Goal: Information Seeking & Learning: Learn about a topic

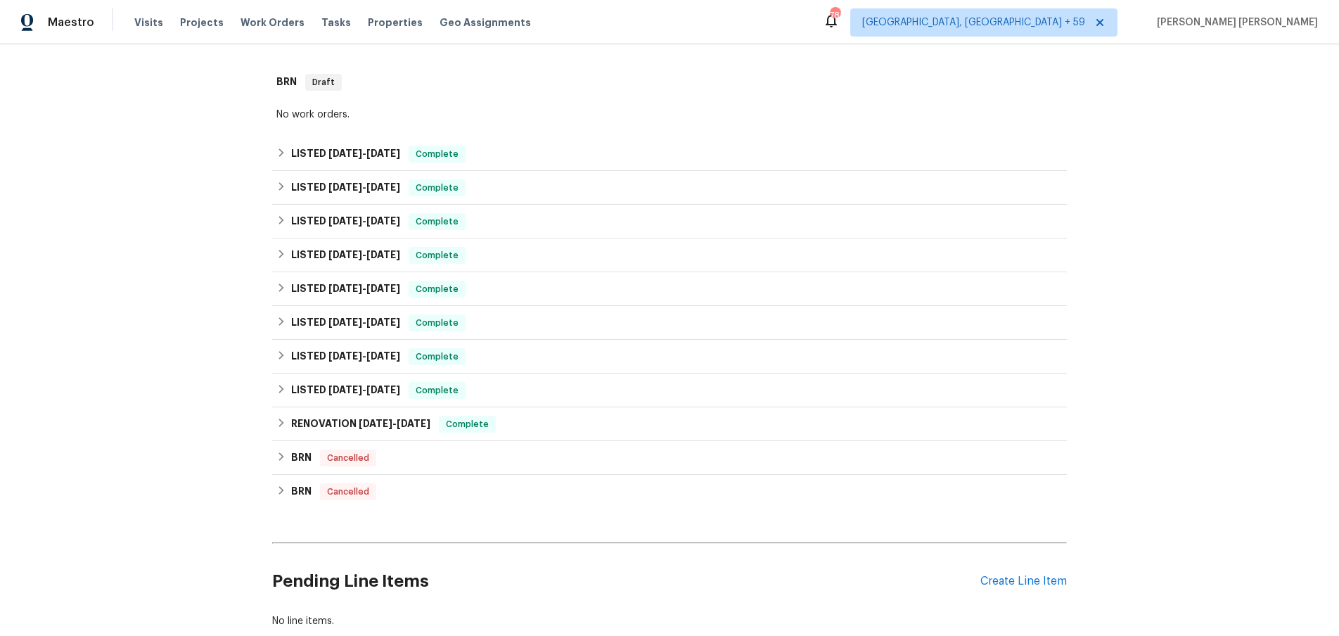
scroll to position [324, 0]
click at [282, 424] on icon at bounding box center [281, 421] width 10 height 10
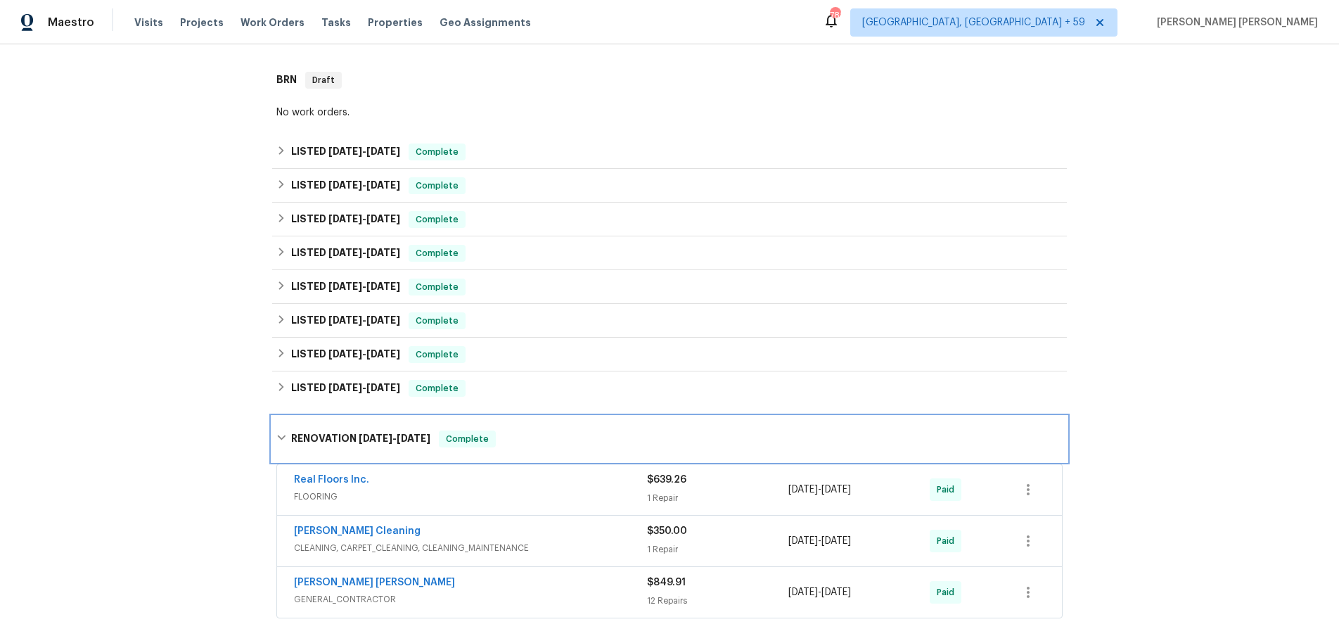
click at [285, 439] on icon at bounding box center [281, 438] width 10 height 10
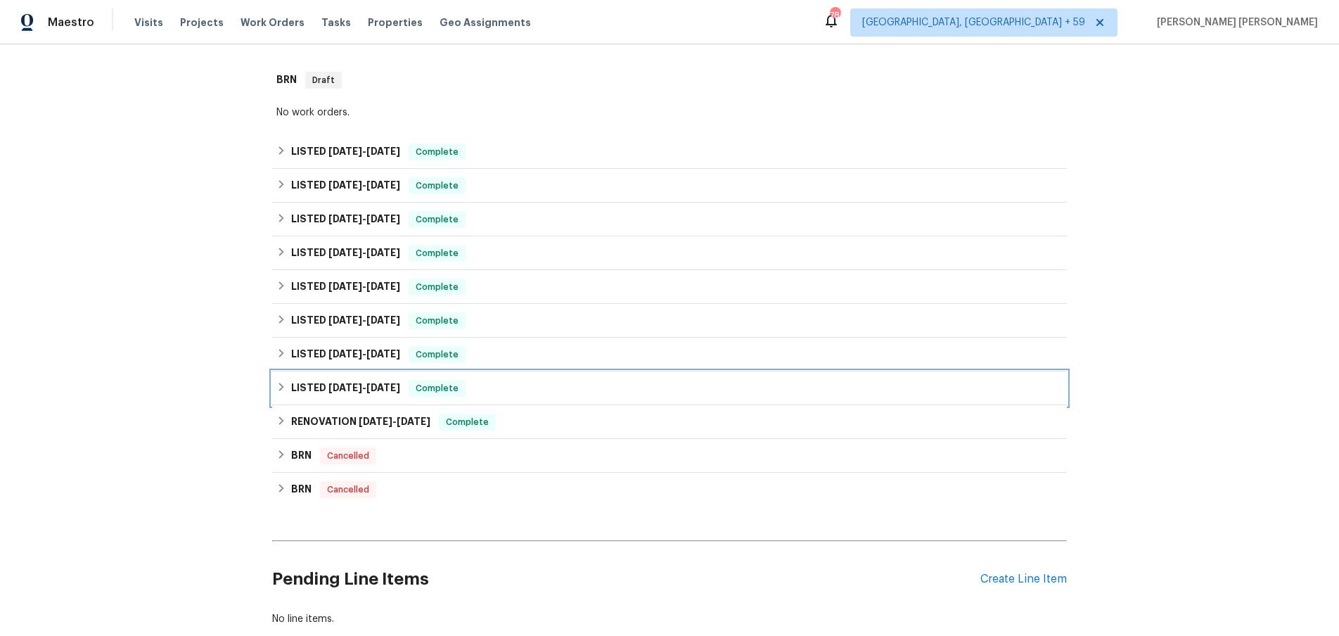
click at [281, 390] on icon at bounding box center [281, 387] width 5 height 8
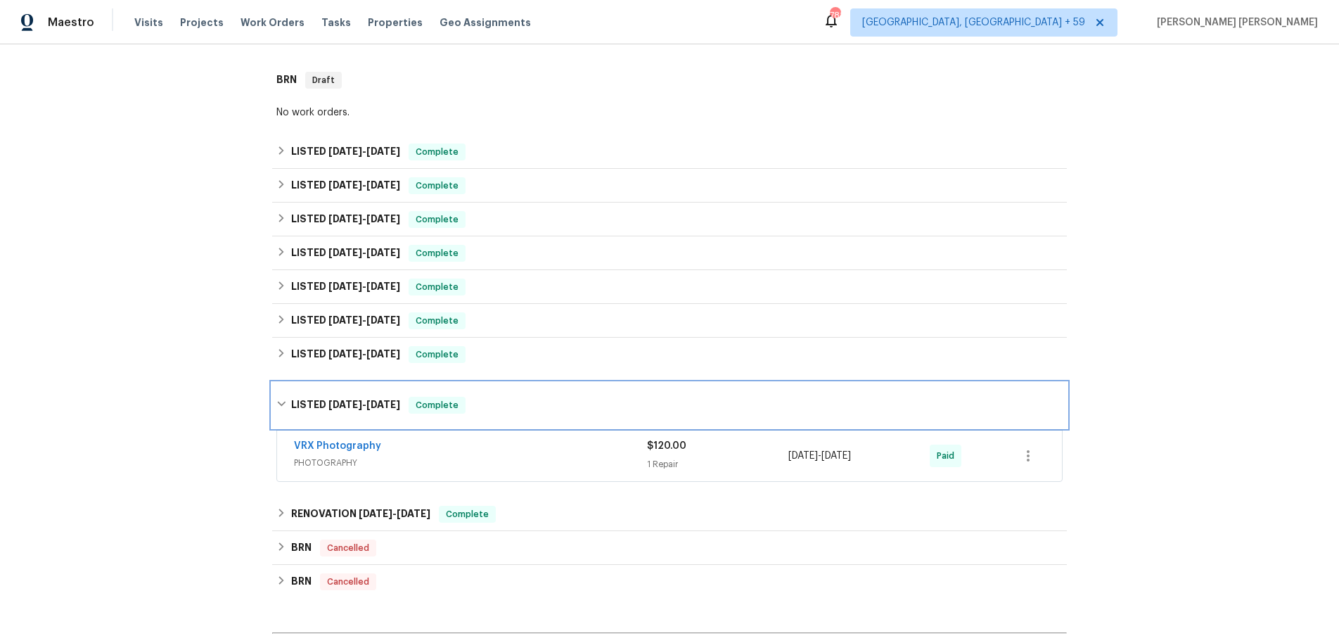
click at [281, 390] on div "LISTED 12/28/24 - 12/30/24 Complete" at bounding box center [669, 405] width 795 height 45
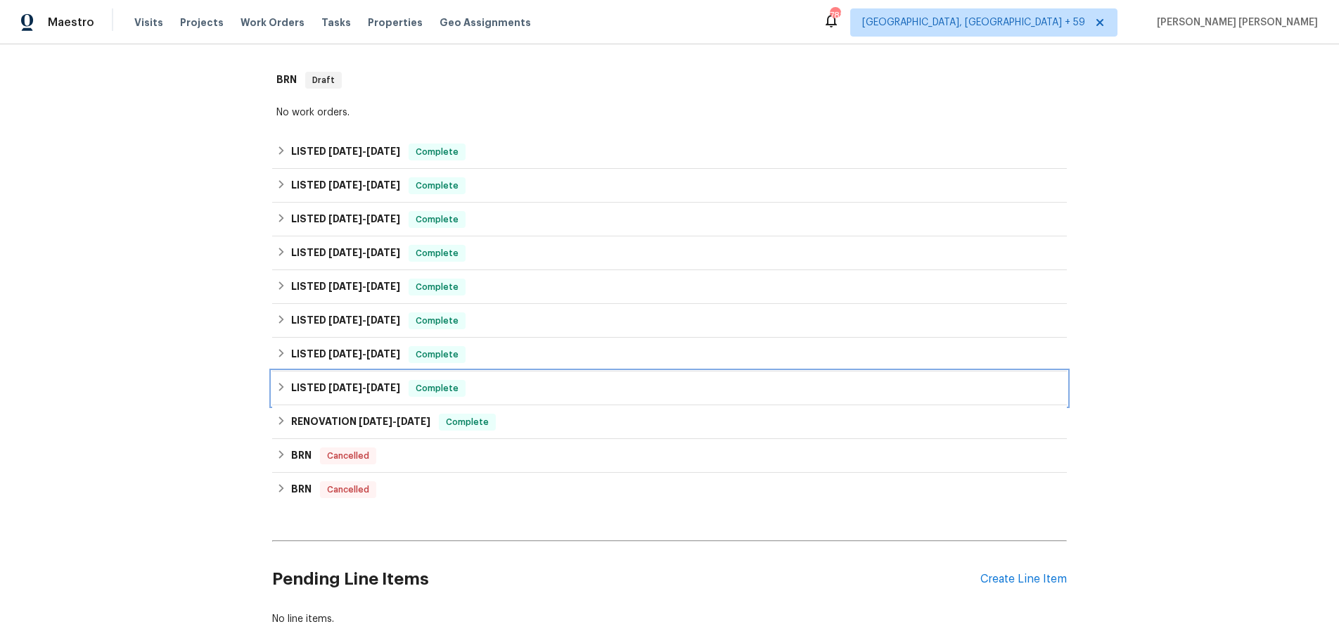
click at [279, 386] on icon at bounding box center [281, 387] width 10 height 10
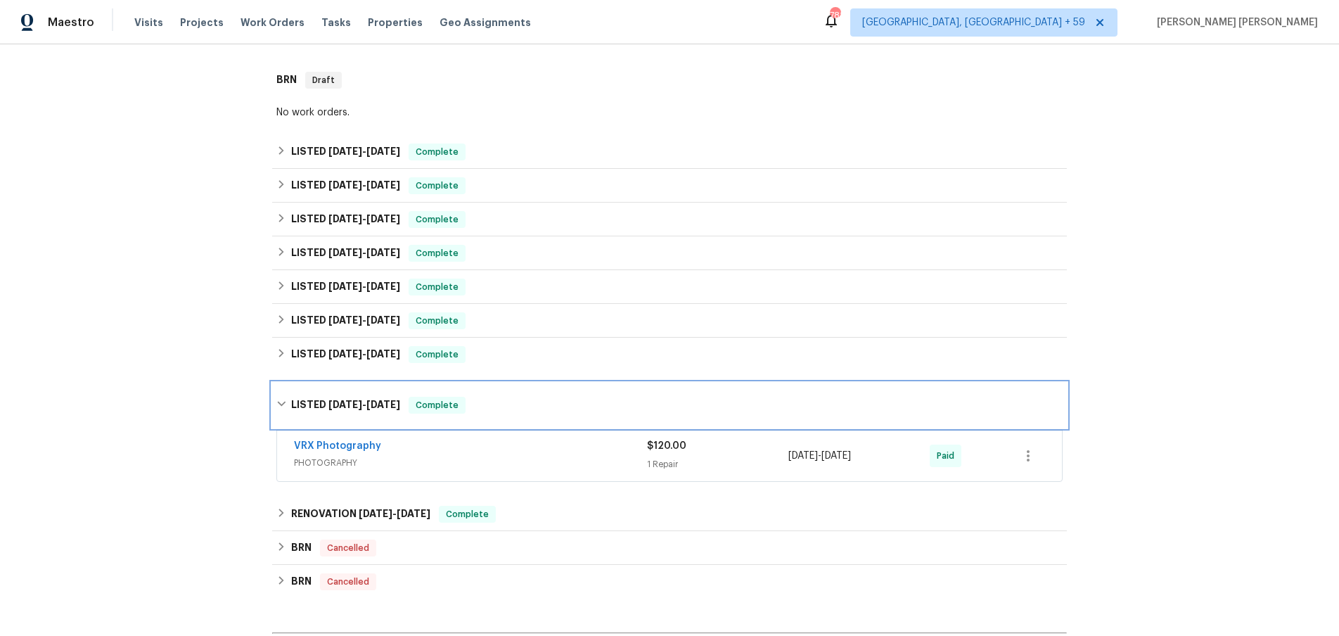
drag, startPoint x: 279, startPoint y: 386, endPoint x: 280, endPoint y: 371, distance: 14.8
click at [279, 386] on div "LISTED 12/28/24 - 12/30/24 Complete" at bounding box center [669, 405] width 795 height 45
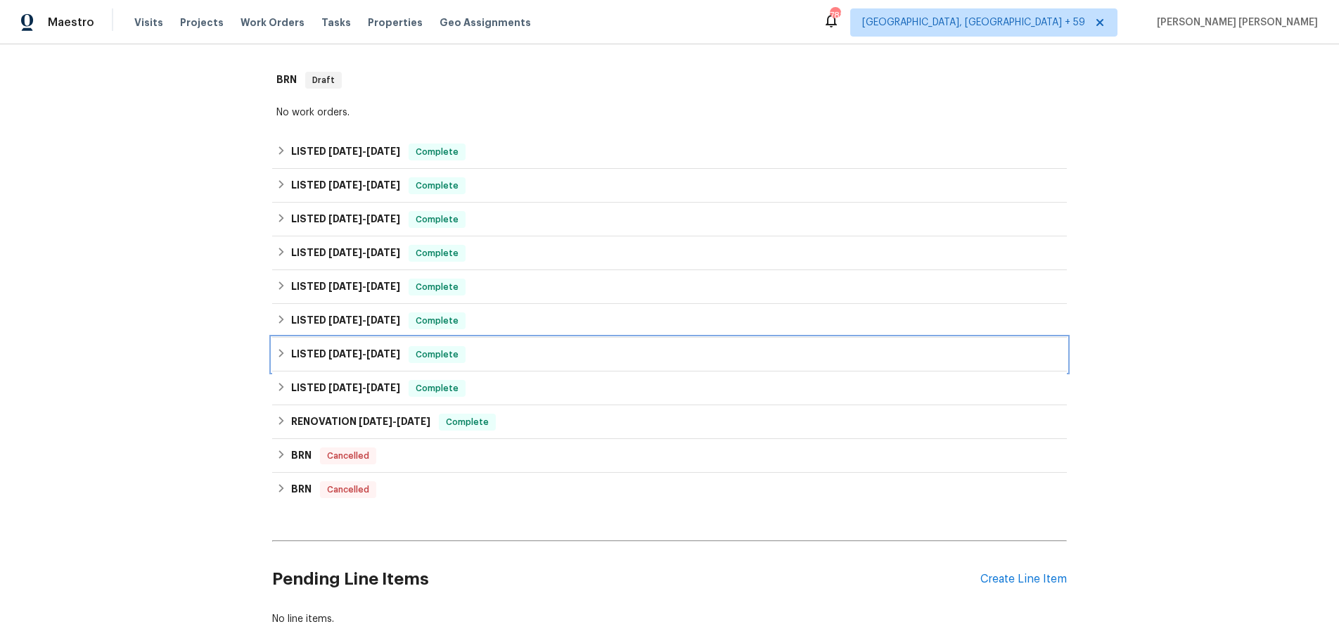
click at [275, 347] on div "LISTED 1/7/25 - 1/10/25 Complete" at bounding box center [669, 355] width 795 height 34
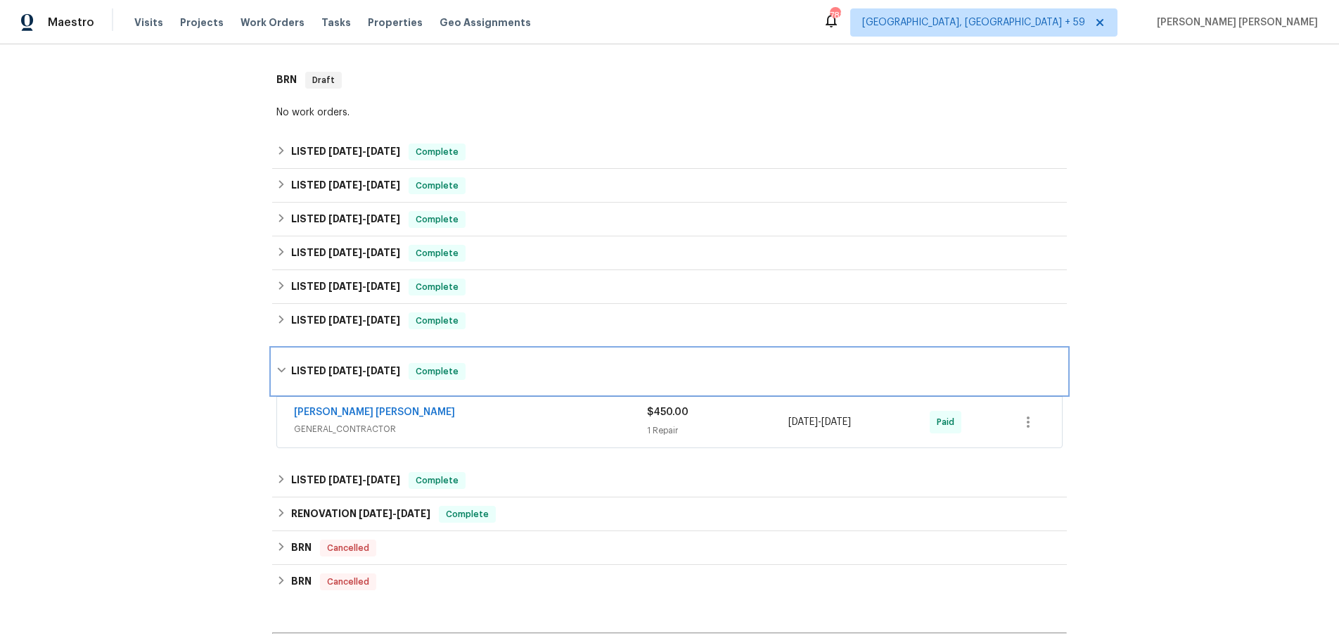
click at [281, 354] on div "LISTED 1/7/25 - 1/10/25 Complete" at bounding box center [669, 371] width 795 height 45
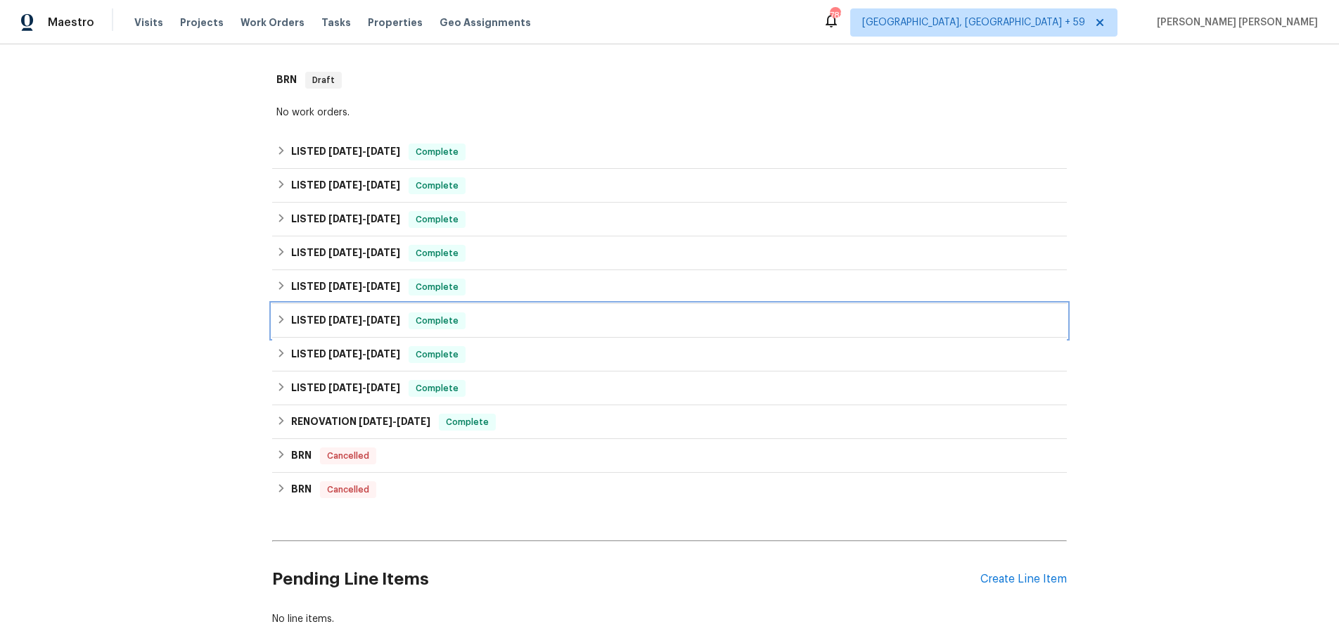
click at [282, 319] on icon at bounding box center [281, 319] width 5 height 8
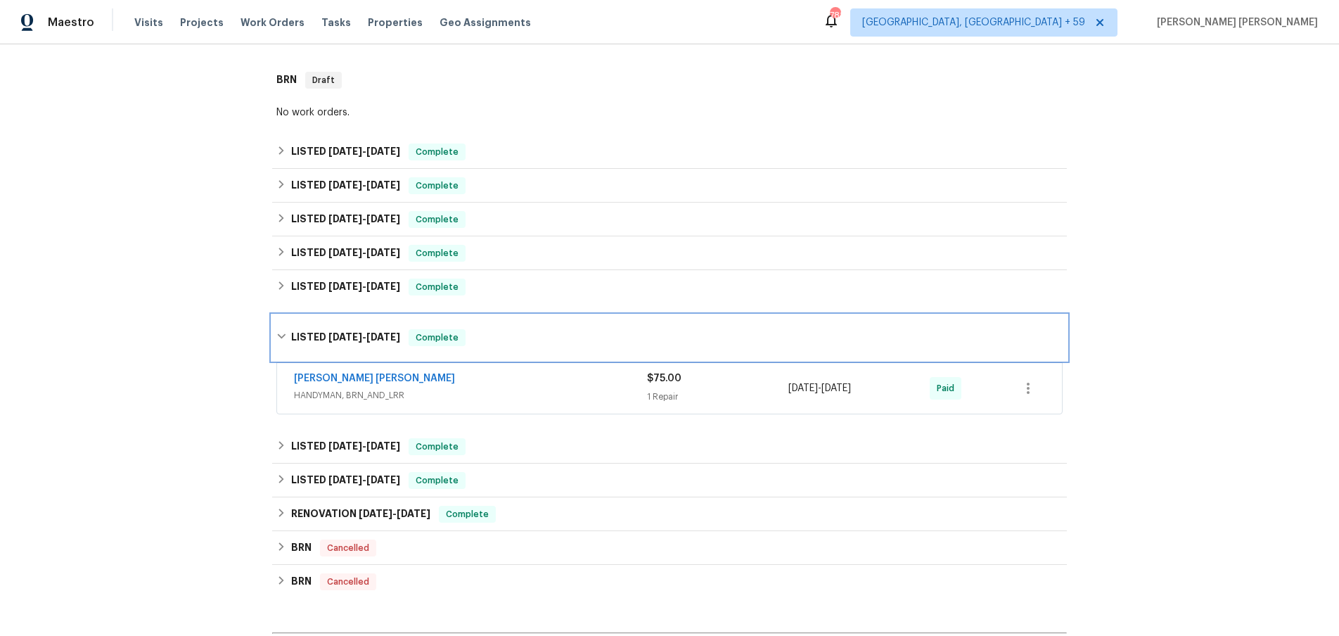
click at [282, 319] on div "LISTED 3/12/25 - 3/12/25 Complete" at bounding box center [669, 337] width 795 height 45
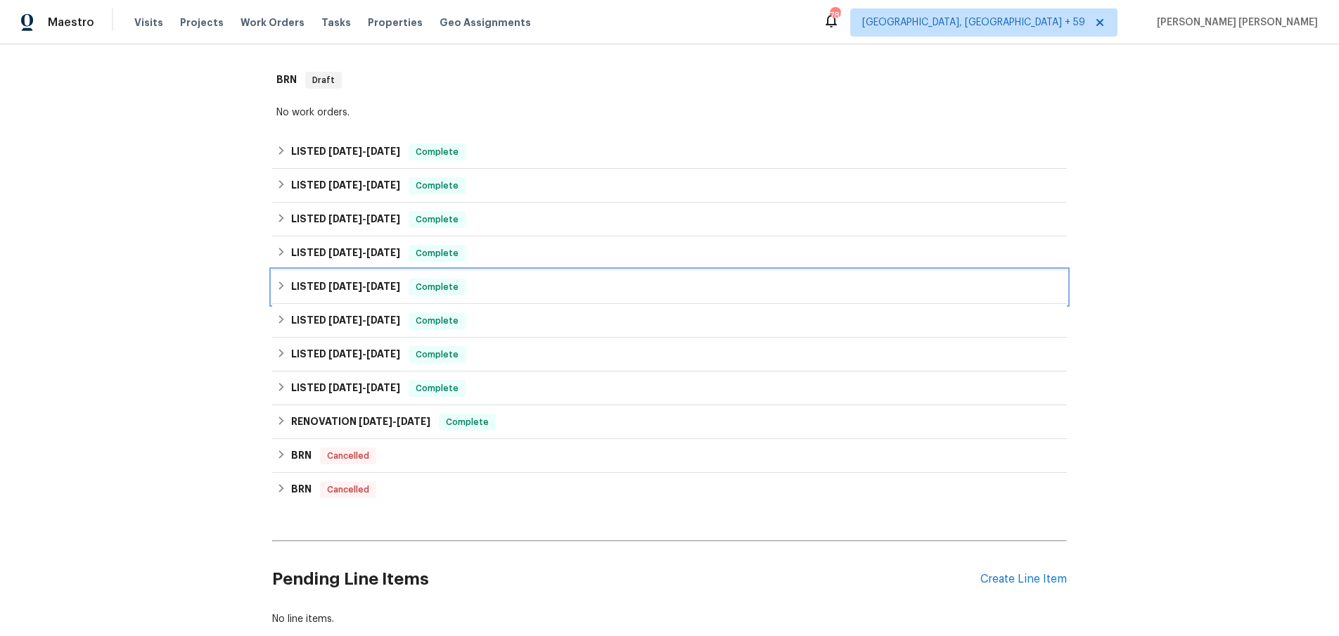
click at [281, 286] on icon at bounding box center [281, 286] width 10 height 10
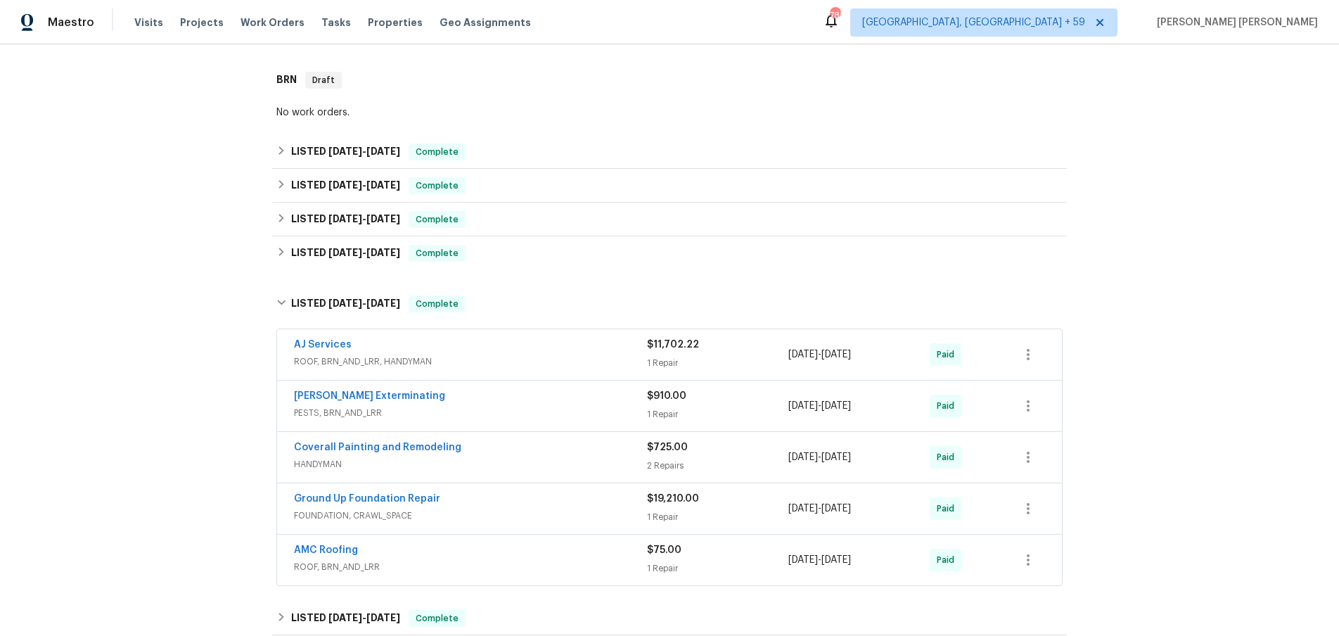
click at [478, 361] on span "ROOF, BRN_AND_LRR, HANDYMAN" at bounding box center [470, 362] width 353 height 14
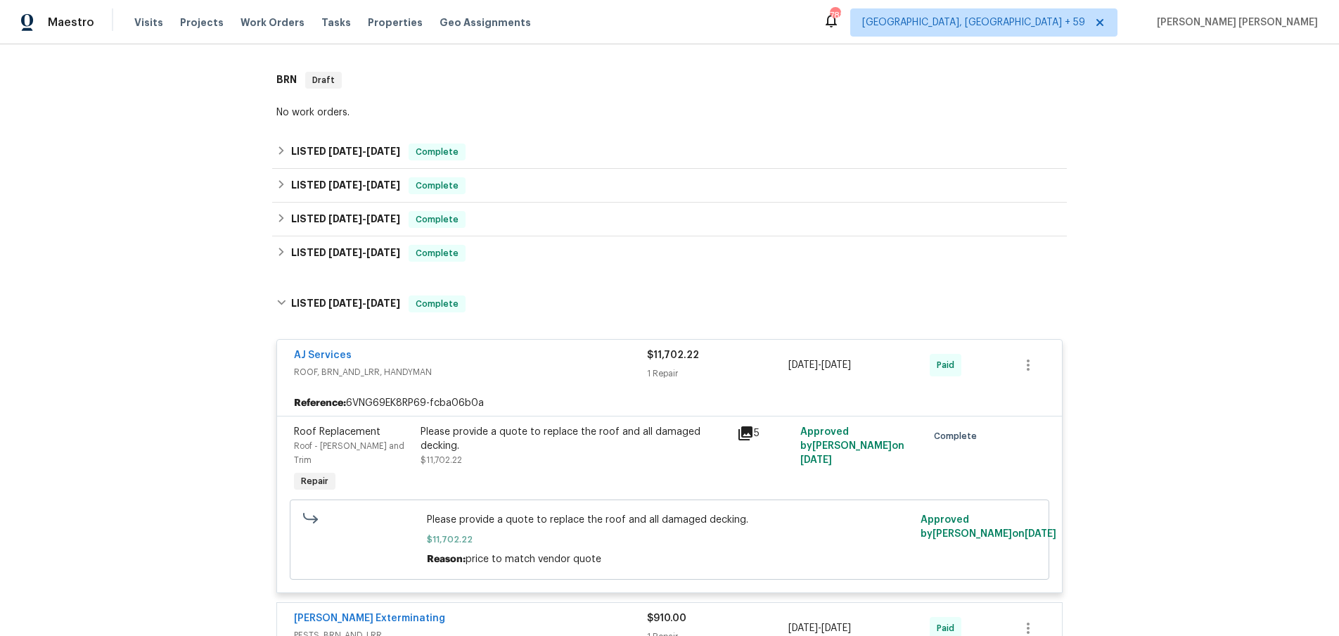
click at [751, 433] on icon at bounding box center [746, 433] width 14 height 14
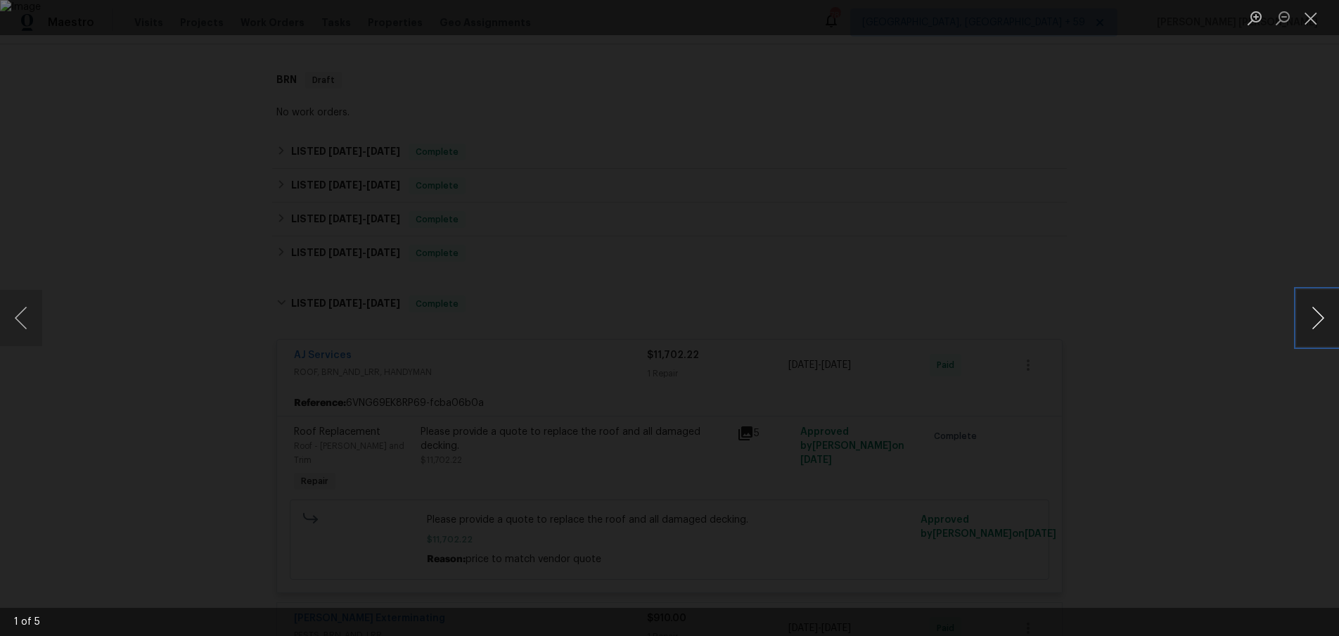
click at [1321, 331] on button "Next image" at bounding box center [1318, 318] width 42 height 56
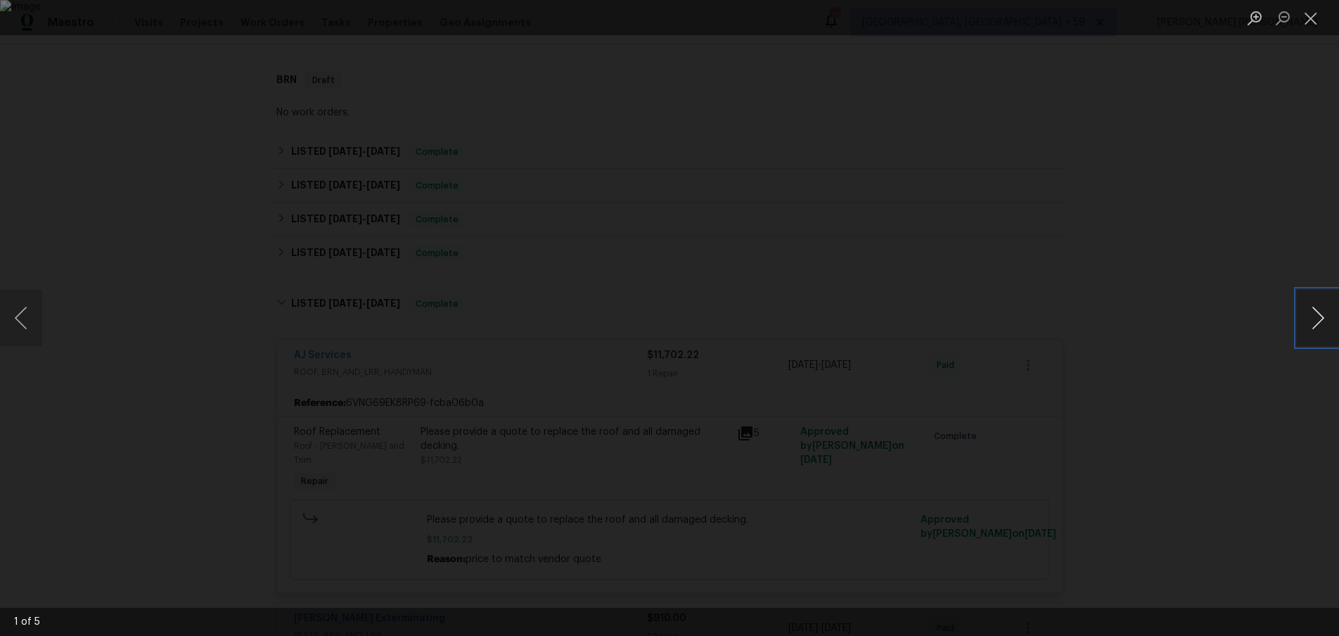
click at [1321, 331] on button "Next image" at bounding box center [1318, 318] width 42 height 56
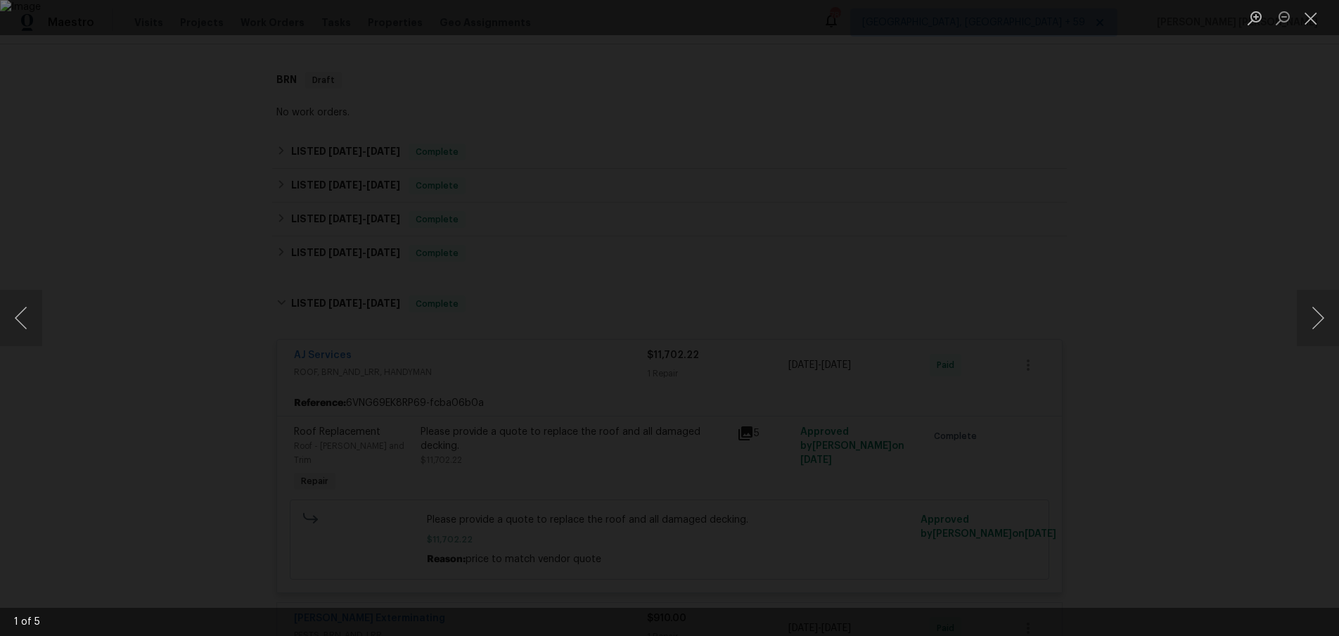
click at [1273, 381] on div "Lightbox" at bounding box center [669, 318] width 1339 height 636
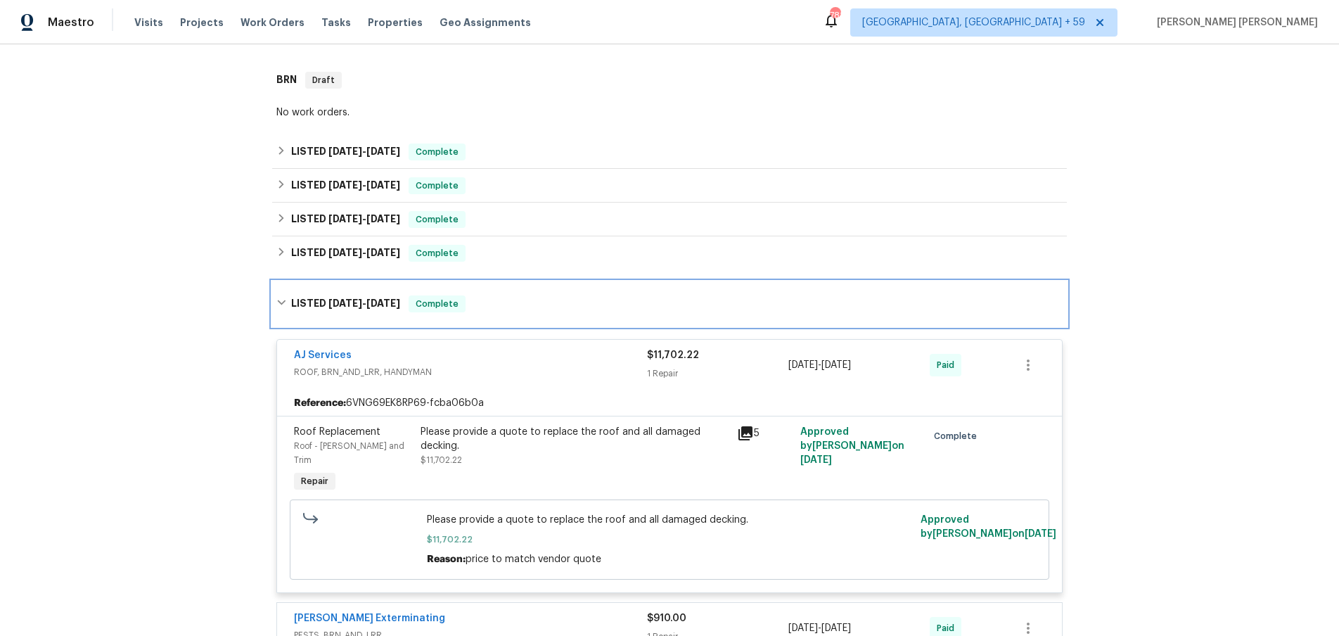
click at [279, 306] on icon at bounding box center [281, 303] width 10 height 10
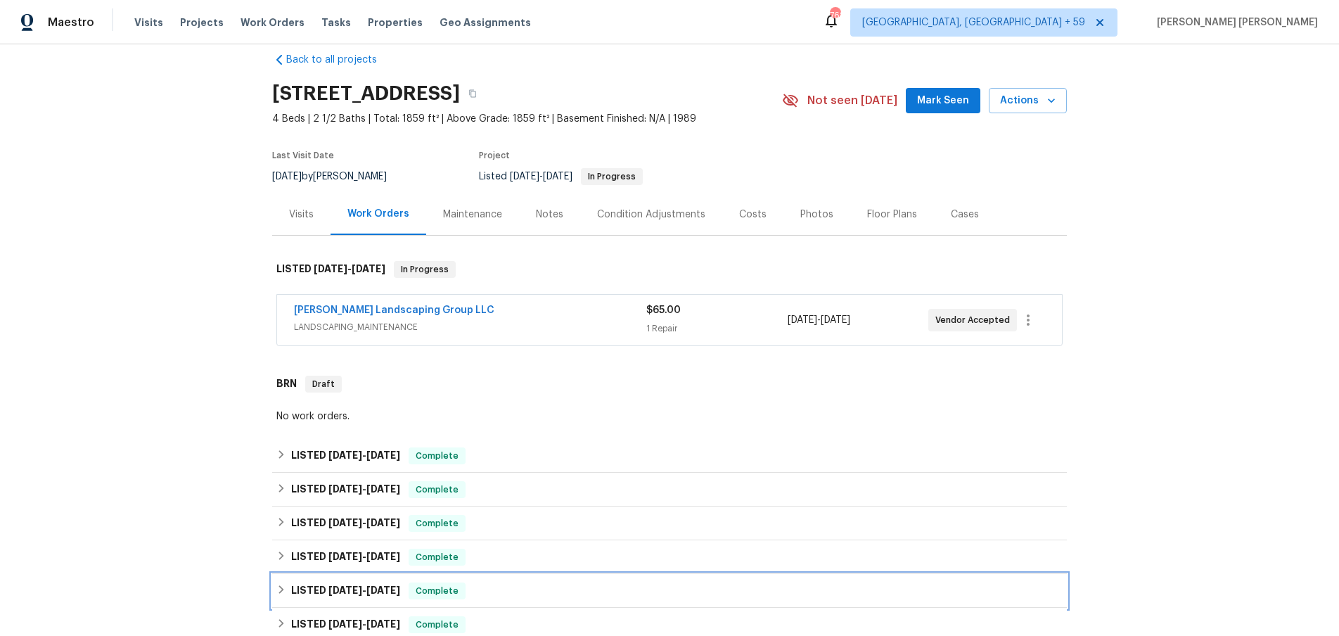
scroll to position [0, 0]
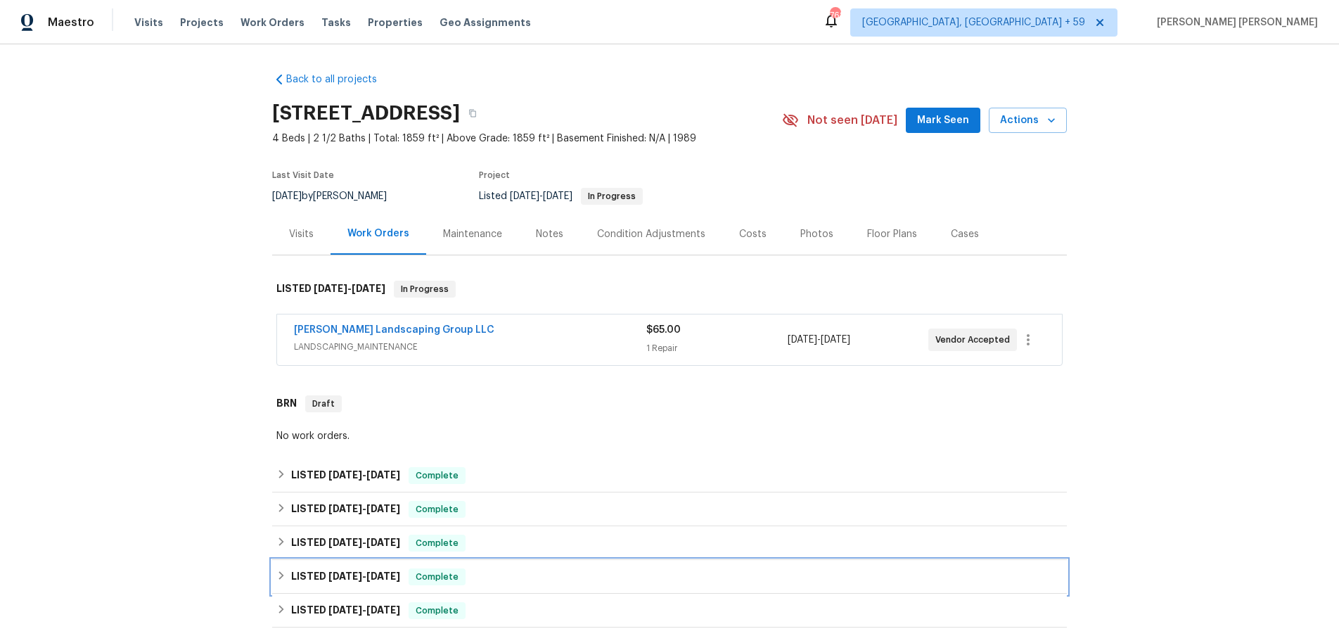
click at [376, 574] on span "6/13/25" at bounding box center [383, 576] width 34 height 10
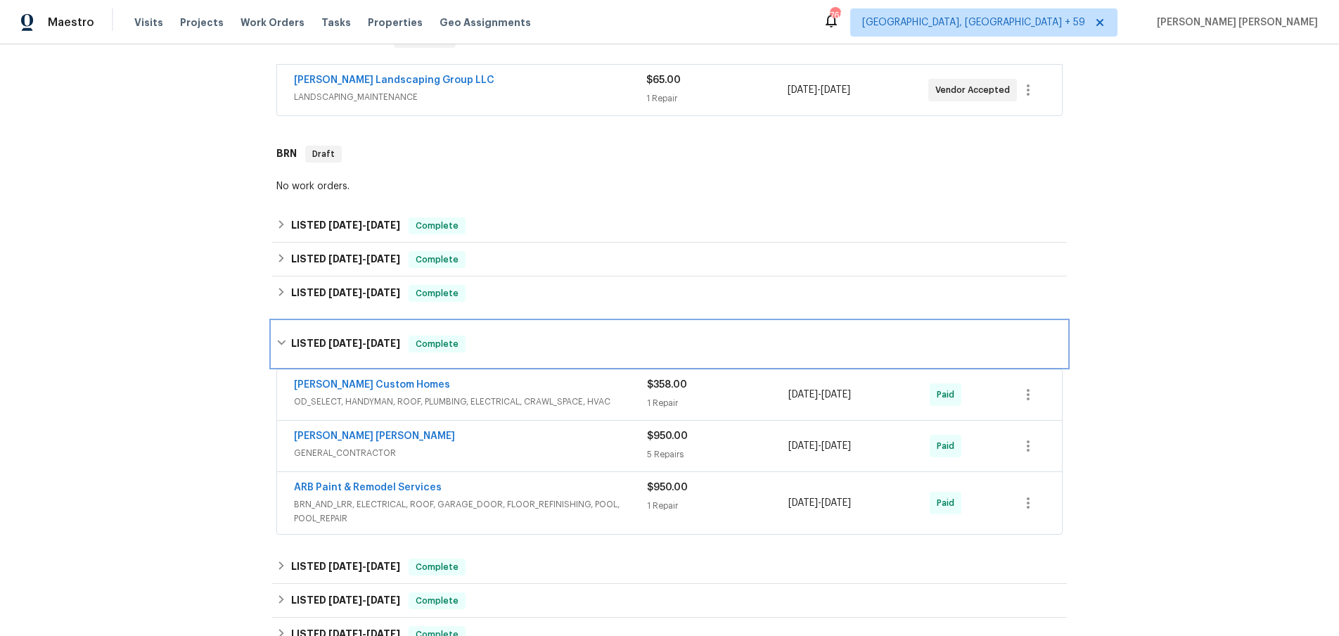
scroll to position [252, 0]
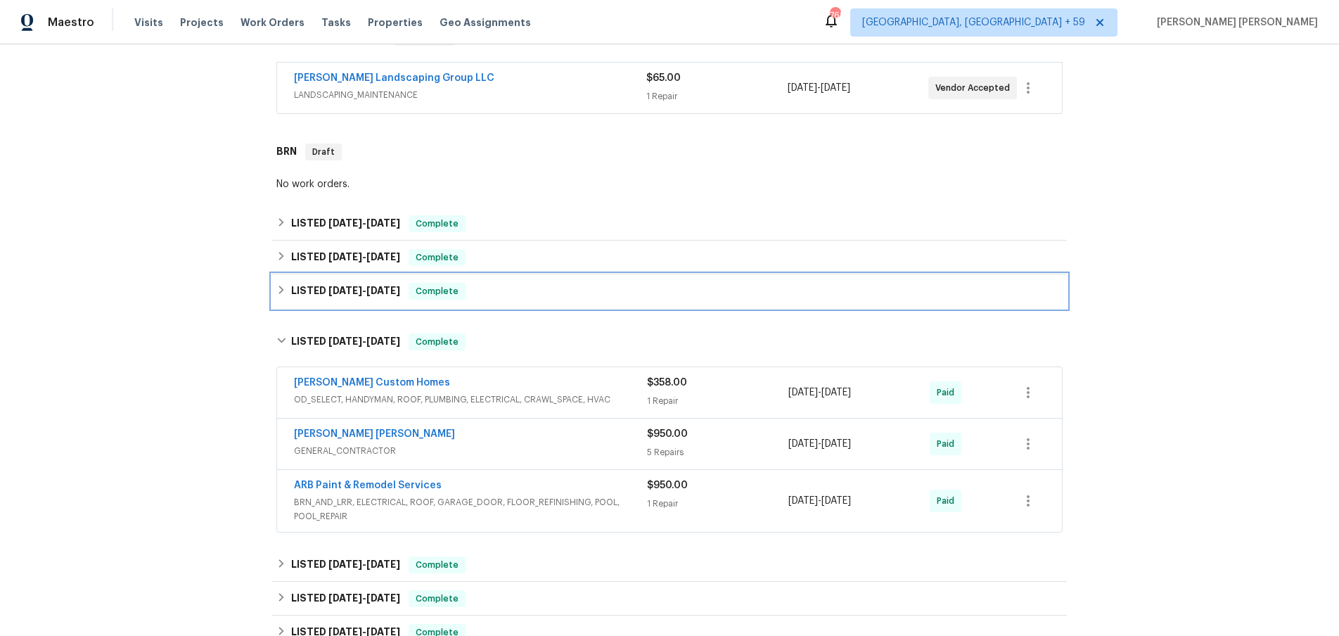
click at [343, 287] on span "7/1/25" at bounding box center [346, 291] width 34 height 10
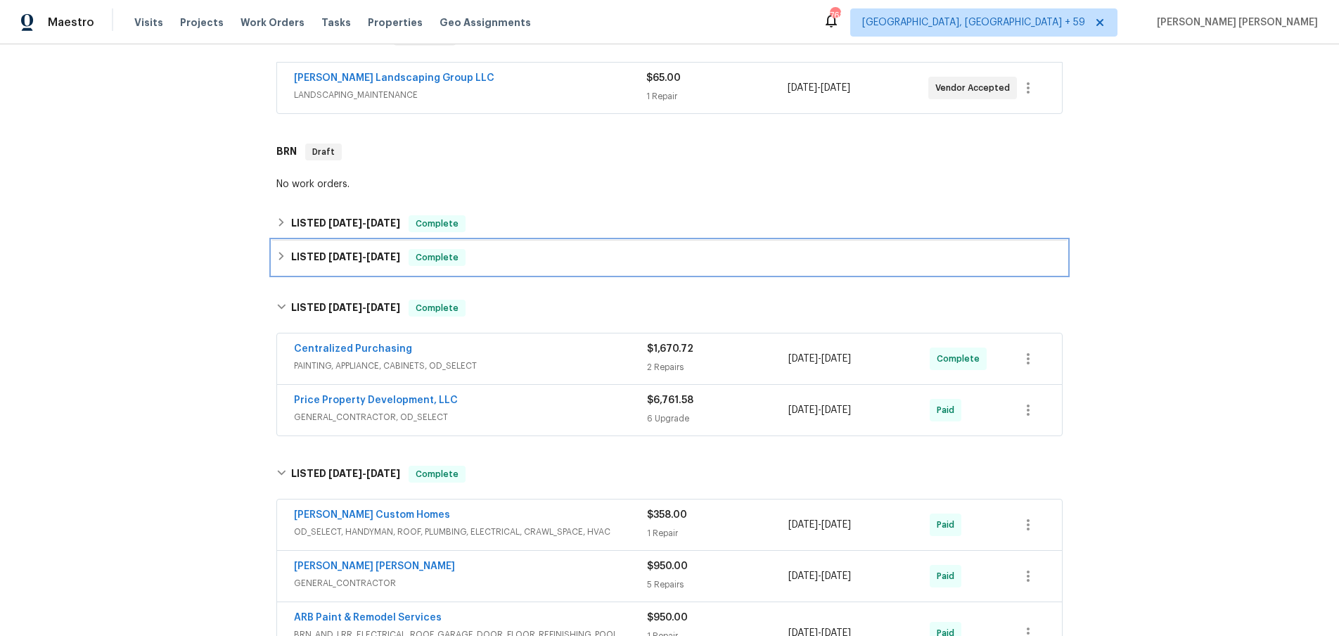
click at [355, 262] on h6 "LISTED 7/24/25 - 7/26/25" at bounding box center [345, 257] width 109 height 17
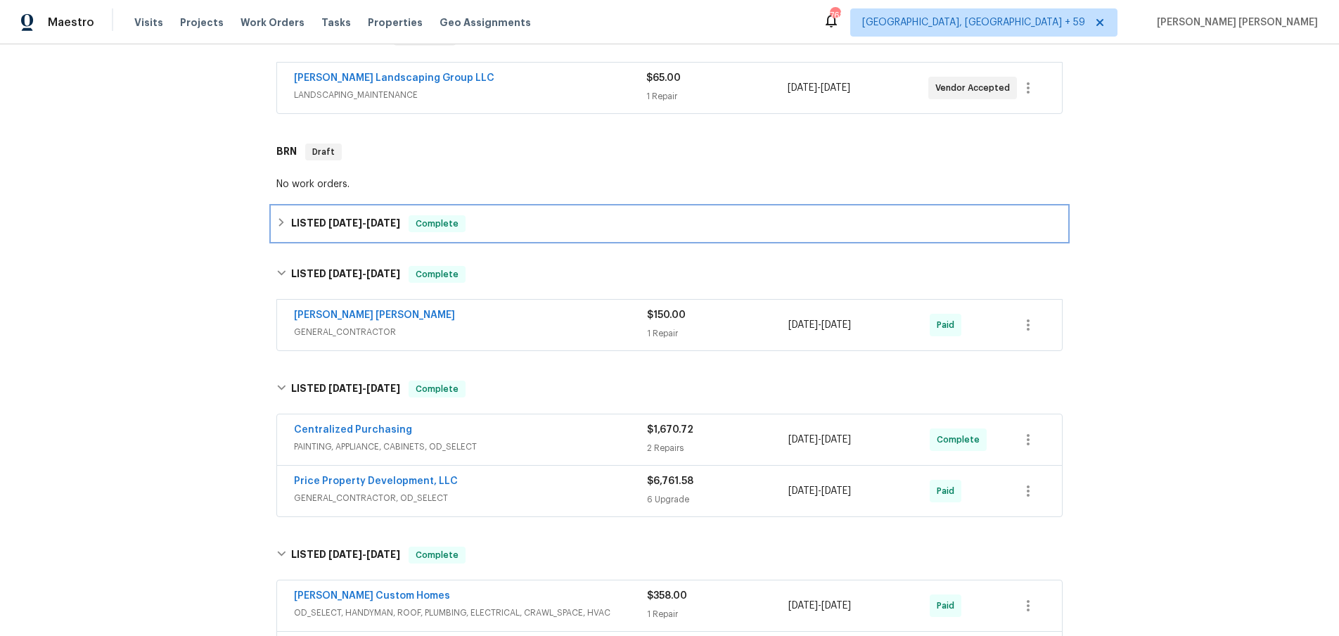
click at [357, 234] on div "LISTED 7/28/25 - 8/4/25 Complete" at bounding box center [669, 224] width 795 height 34
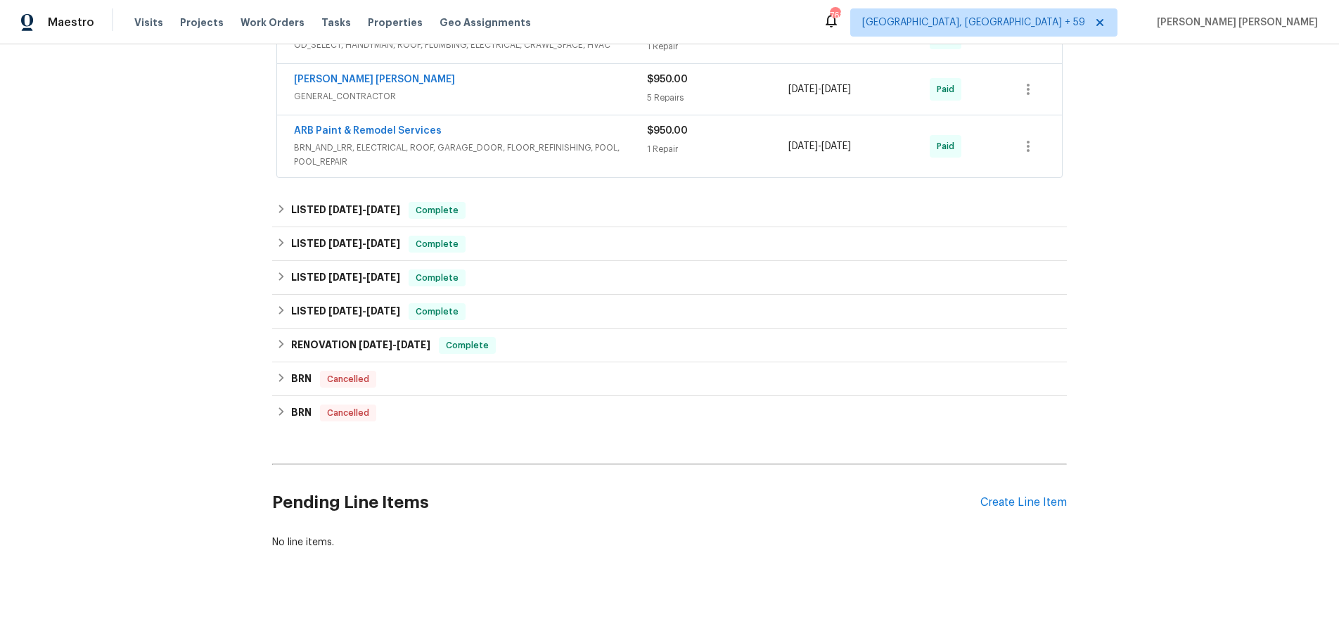
scroll to position [910, 0]
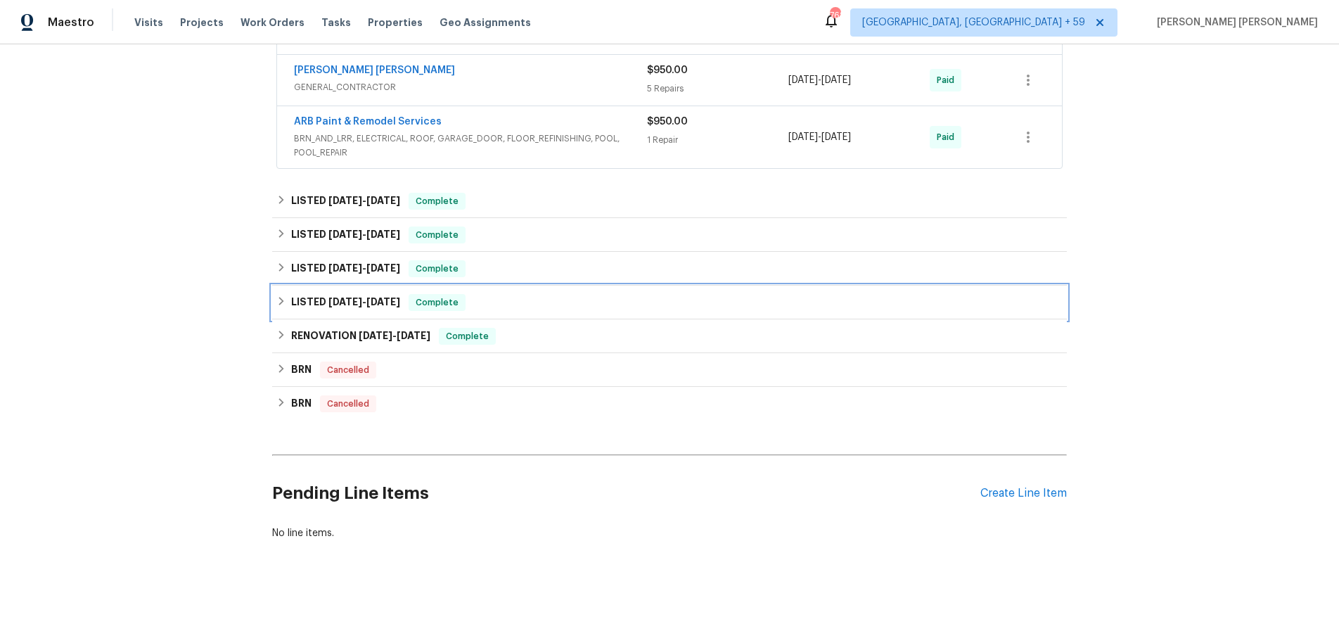
click at [381, 312] on div "LISTED 12/28/24 - 12/30/24 Complete" at bounding box center [669, 303] width 795 height 34
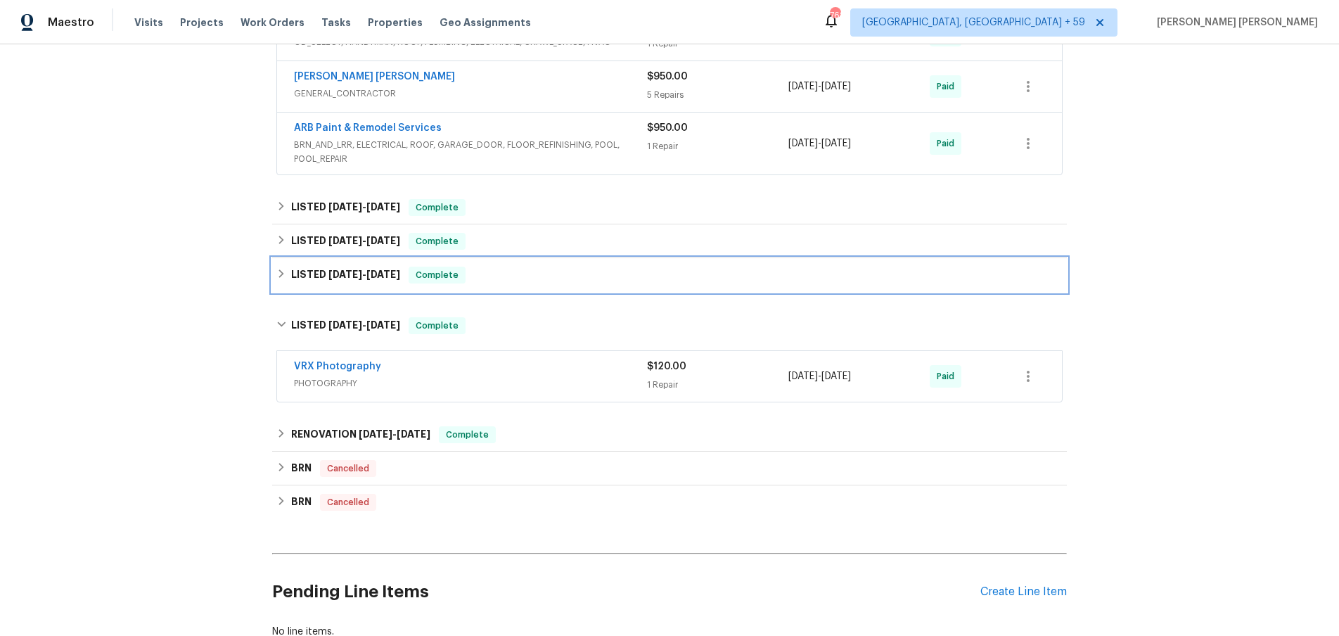
click at [374, 269] on span "1/10/25" at bounding box center [383, 274] width 34 height 10
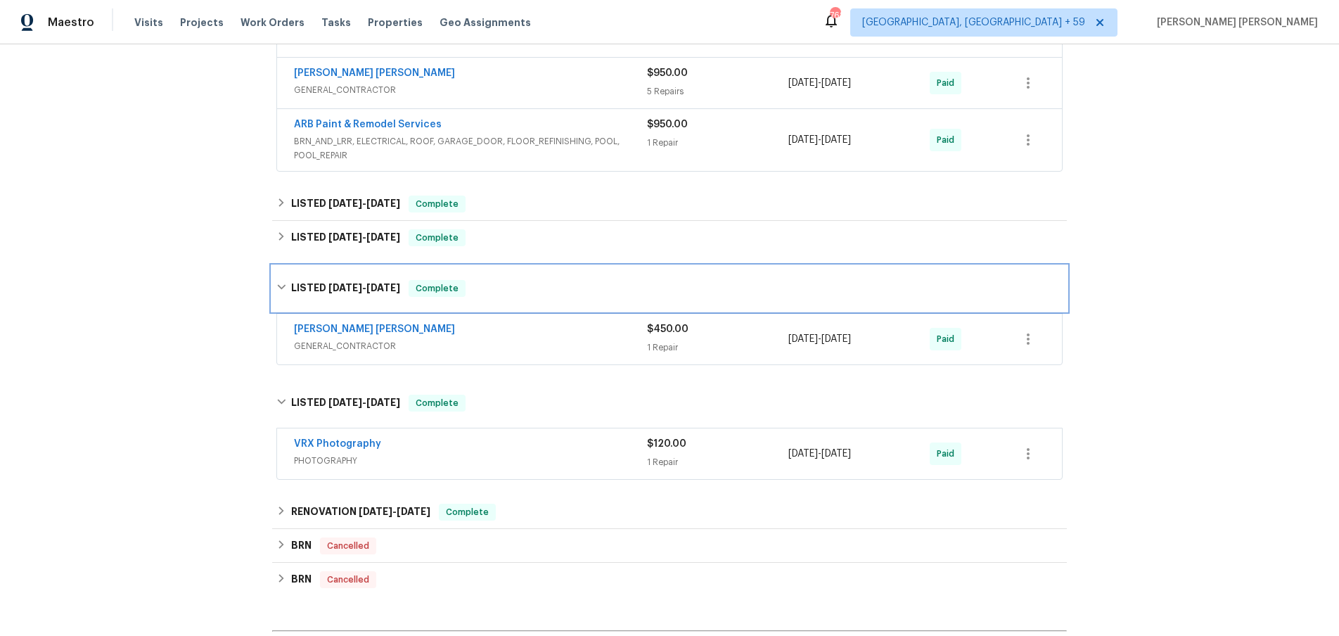
scroll to position [907, 0]
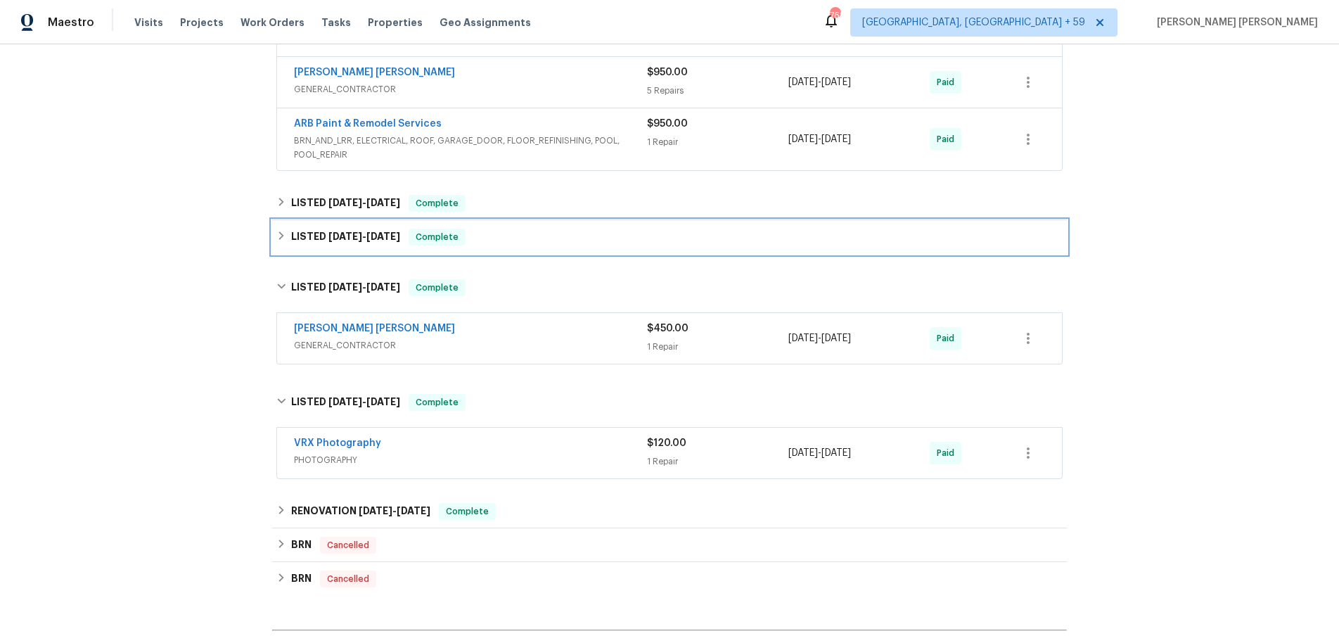
click at [376, 243] on h6 "LISTED 3/12/25 - 3/12/25" at bounding box center [345, 237] width 109 height 17
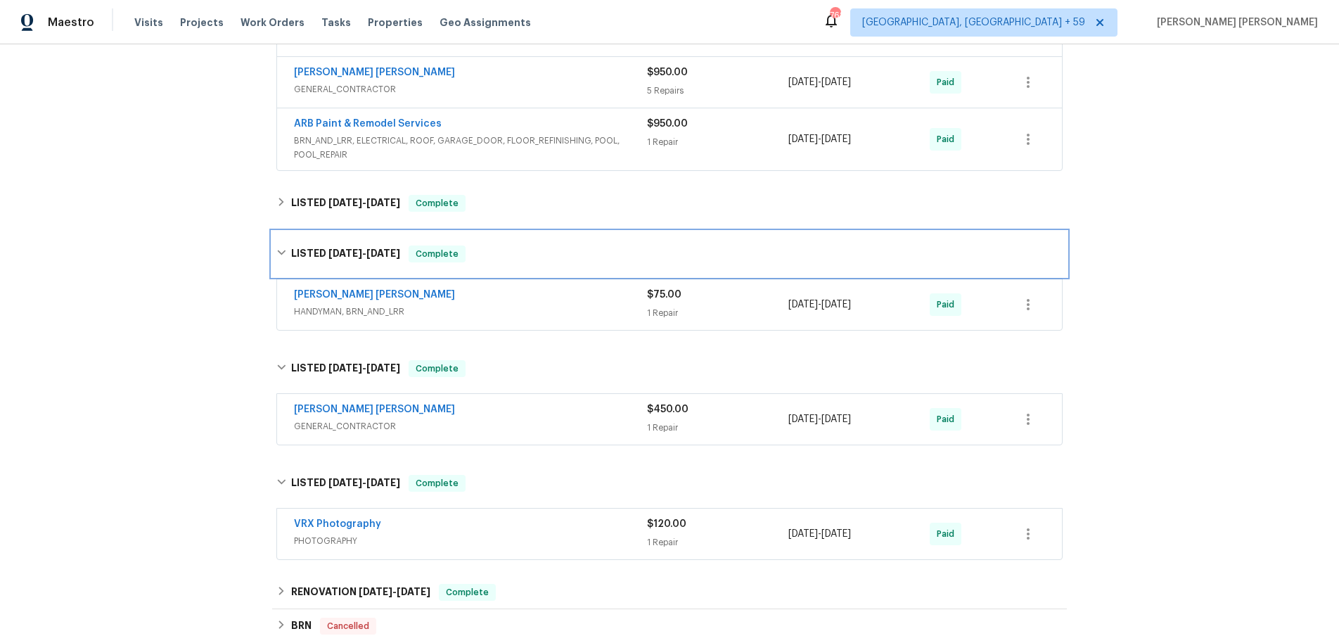
scroll to position [908, 0]
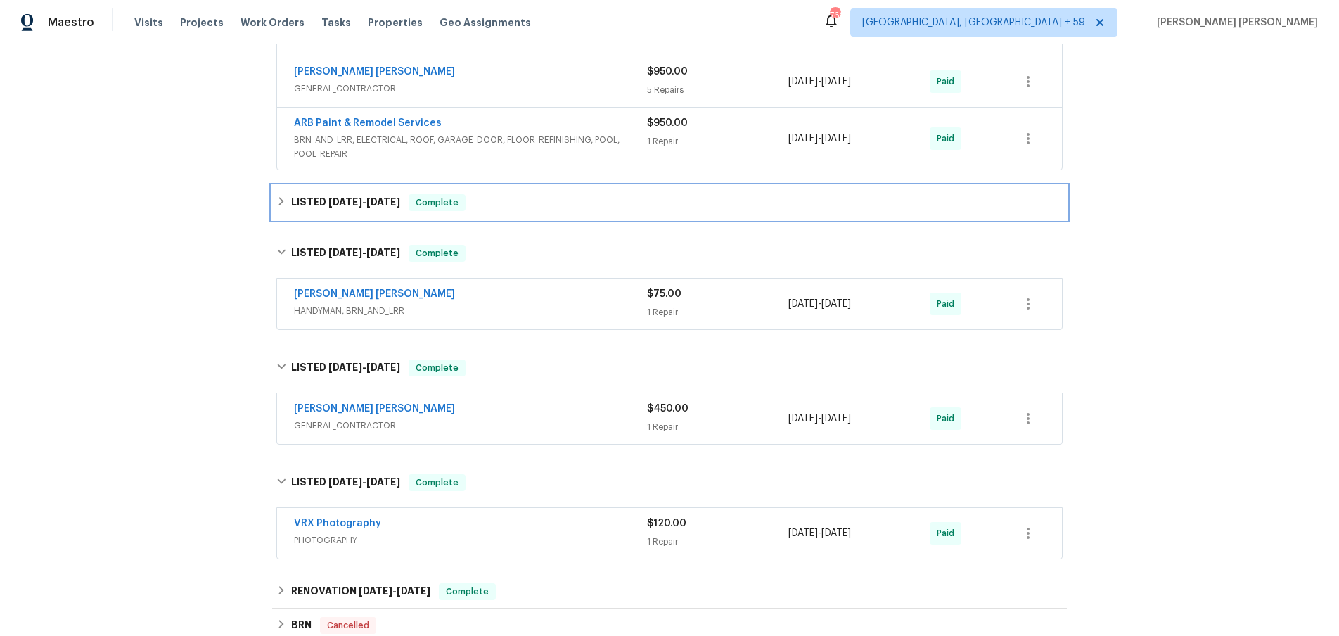
click at [369, 216] on div "LISTED 3/31/25 - 4/24/25 Complete" at bounding box center [669, 203] width 795 height 34
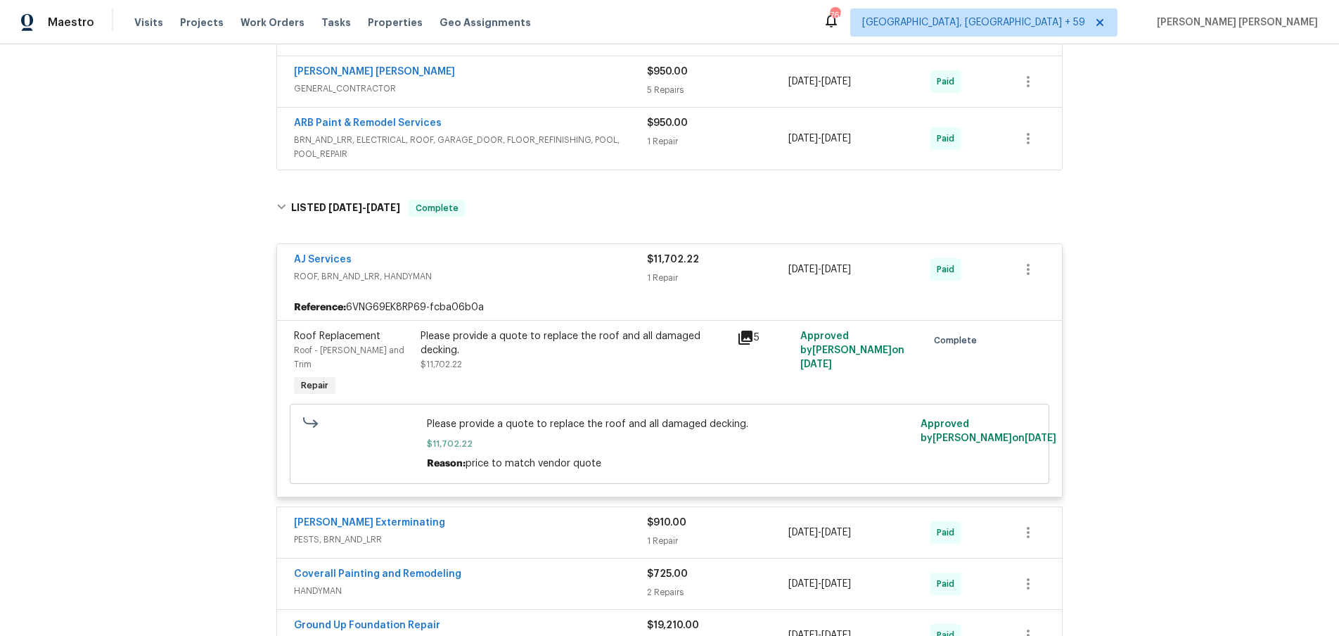
click at [489, 248] on div "AJ Services ROOF, BRN_AND_LRR, HANDYMAN $11,702.22 1 Repair 4/16/2025 - 4/18/20…" at bounding box center [669, 269] width 785 height 51
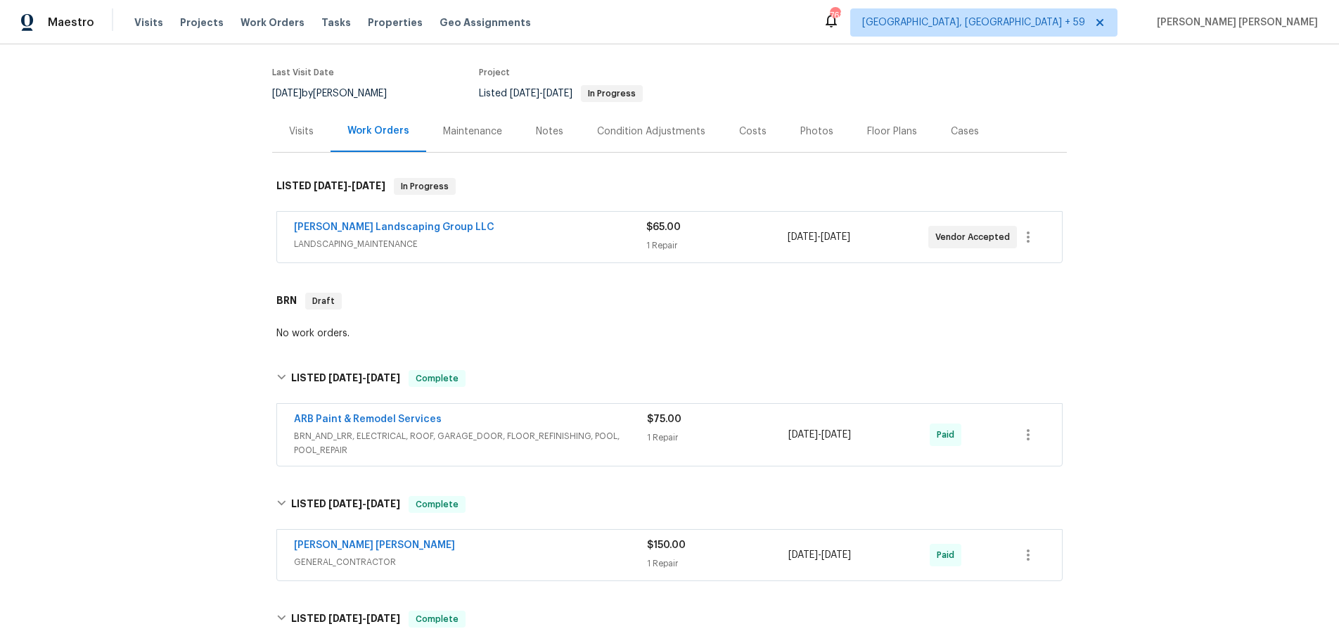
scroll to position [0, 0]
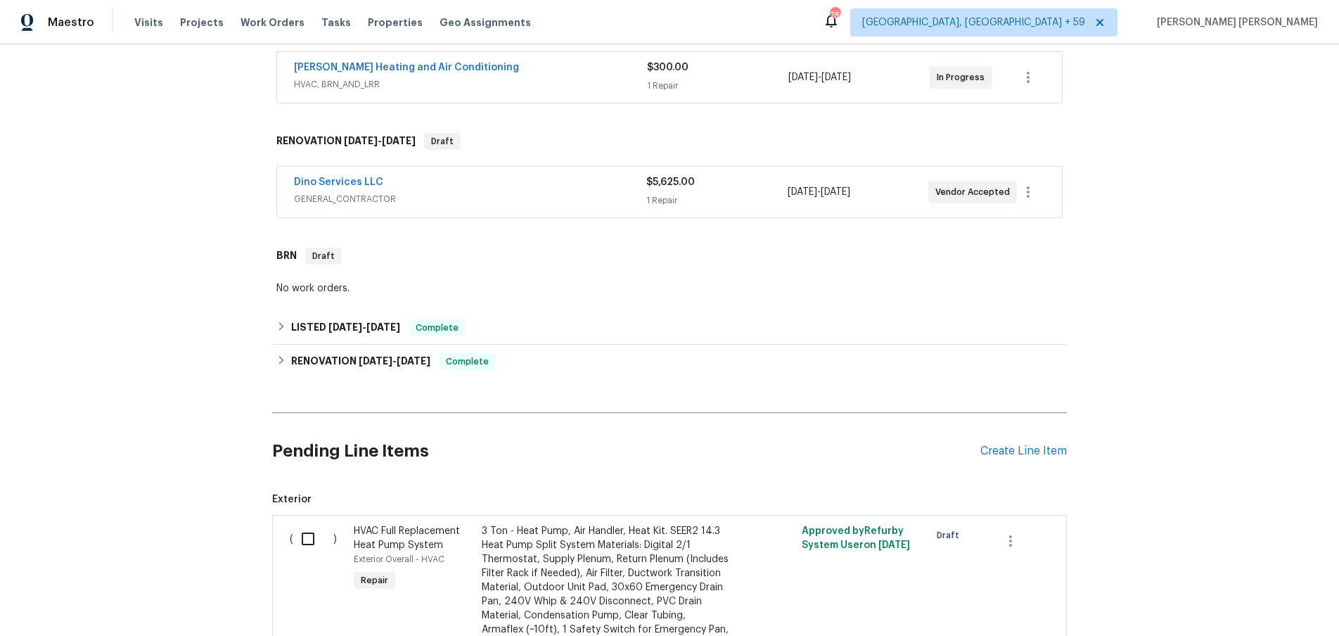
scroll to position [265, 0]
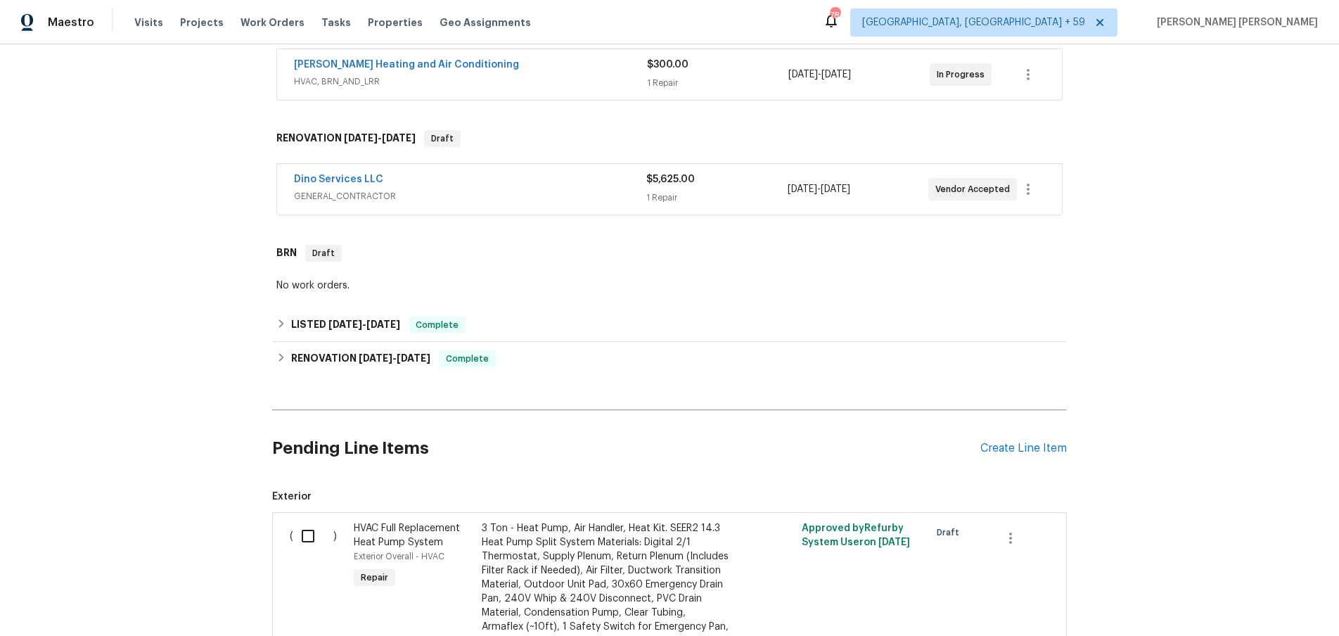
click at [546, 190] on span "GENERAL_CONTRACTOR" at bounding box center [470, 196] width 352 height 14
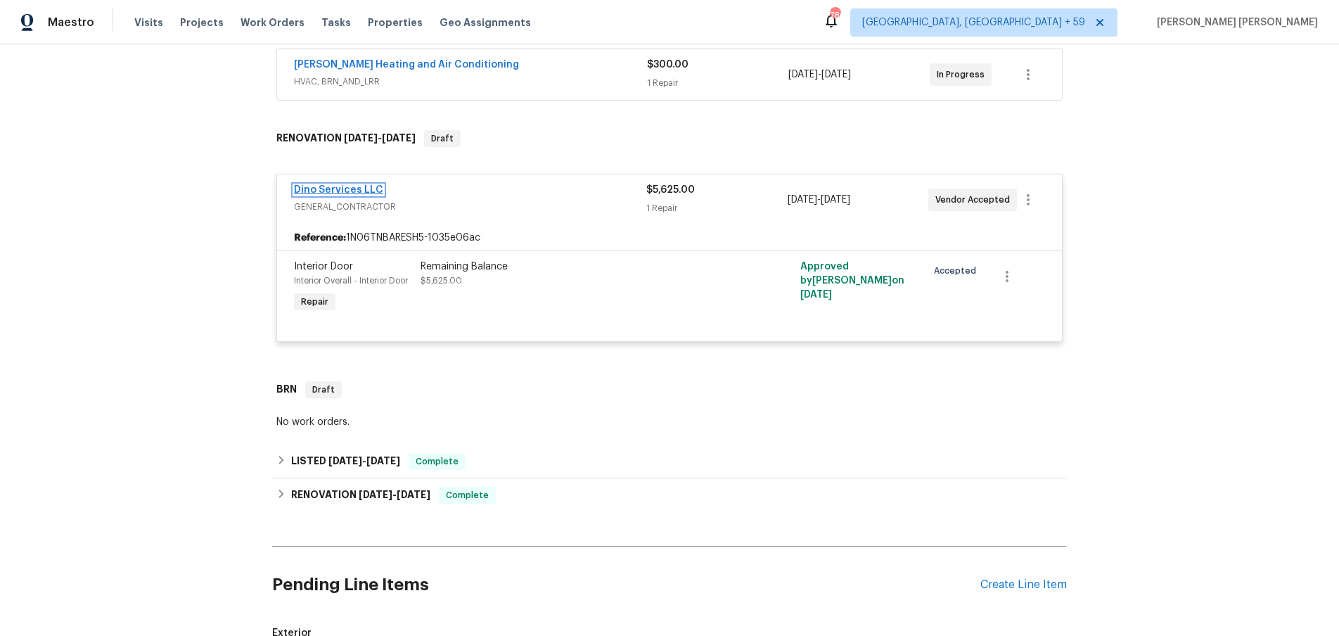
click at [353, 192] on link "Dino Services LLC" at bounding box center [338, 190] width 89 height 10
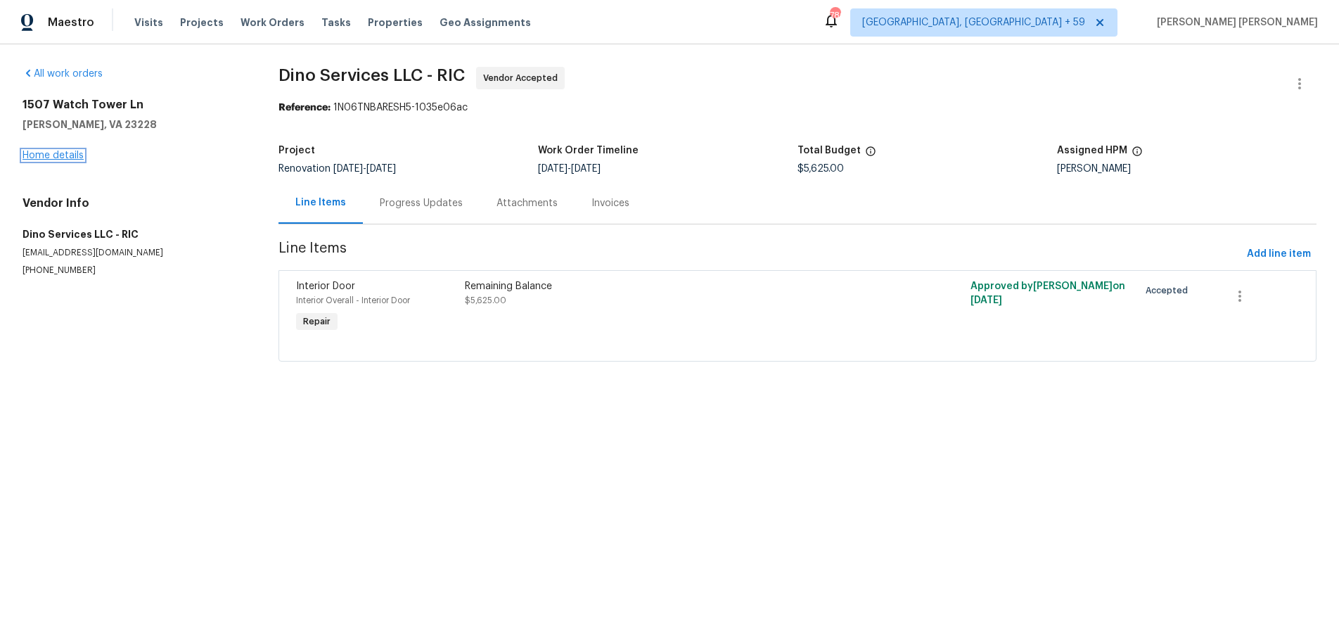
click at [54, 155] on link "Home details" at bounding box center [53, 156] width 61 height 10
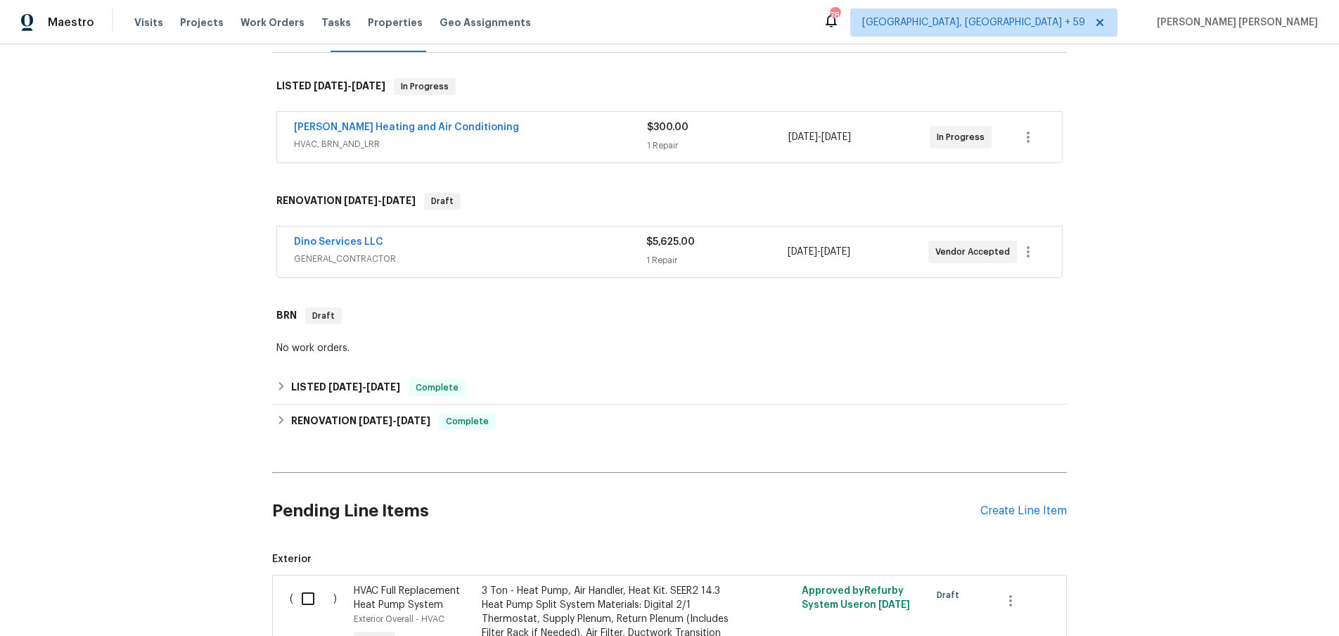
scroll to position [208, 0]
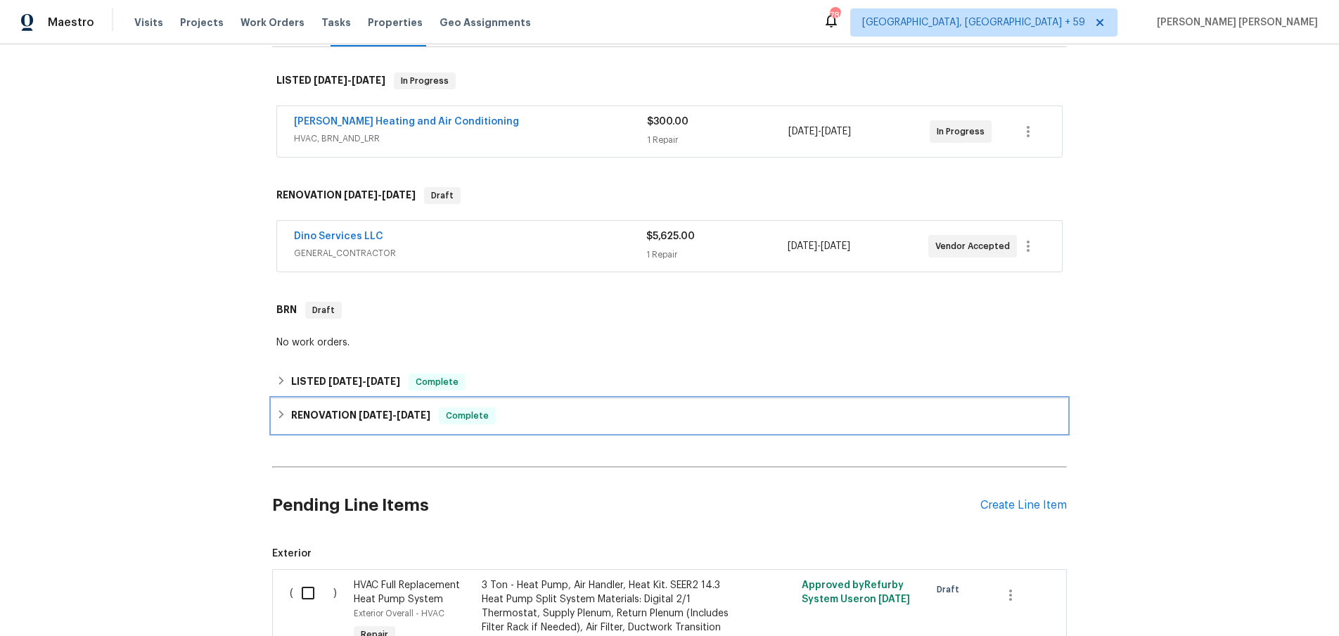
click at [285, 424] on div "RENOVATION 3/18/25 - 3/25/25 Complete" at bounding box center [669, 416] width 795 height 34
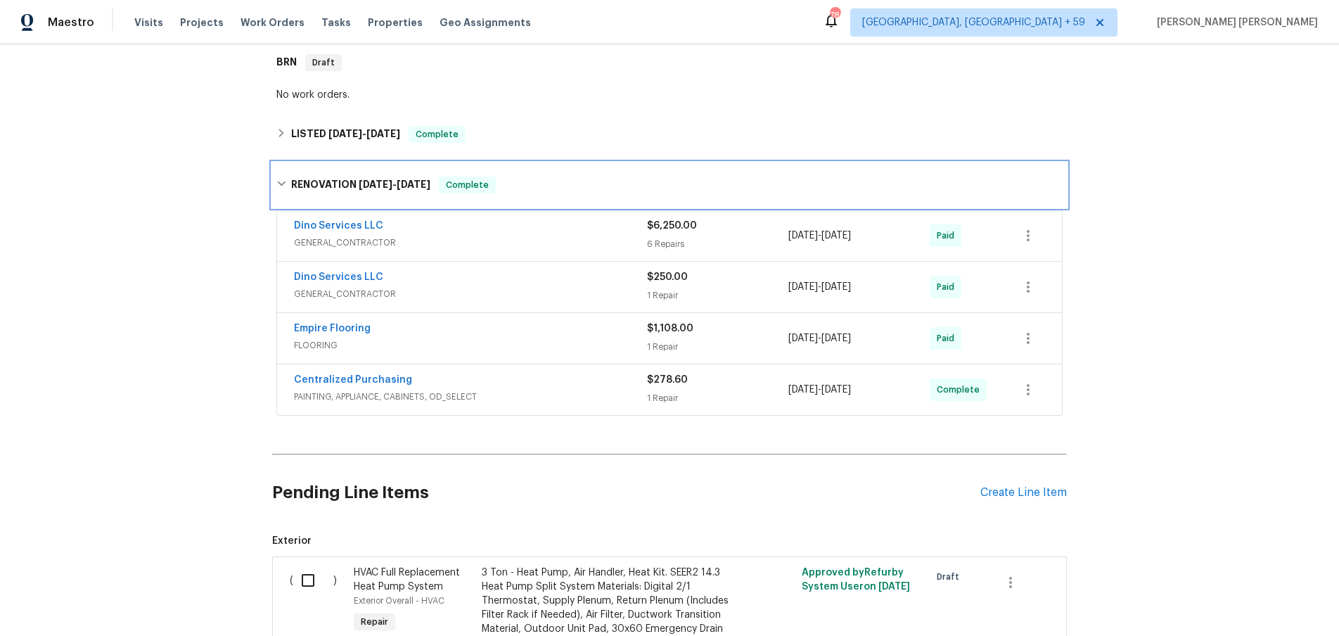
scroll to position [457, 0]
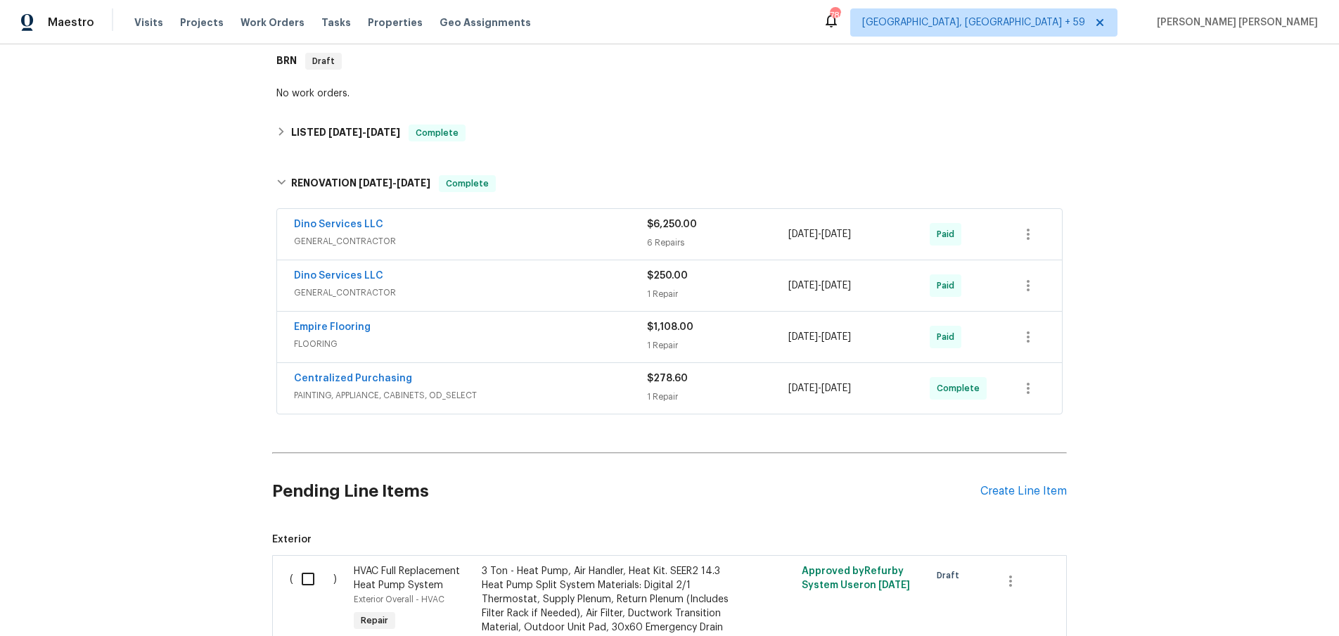
click at [579, 234] on span "GENERAL_CONTRACTOR" at bounding box center [470, 241] width 353 height 14
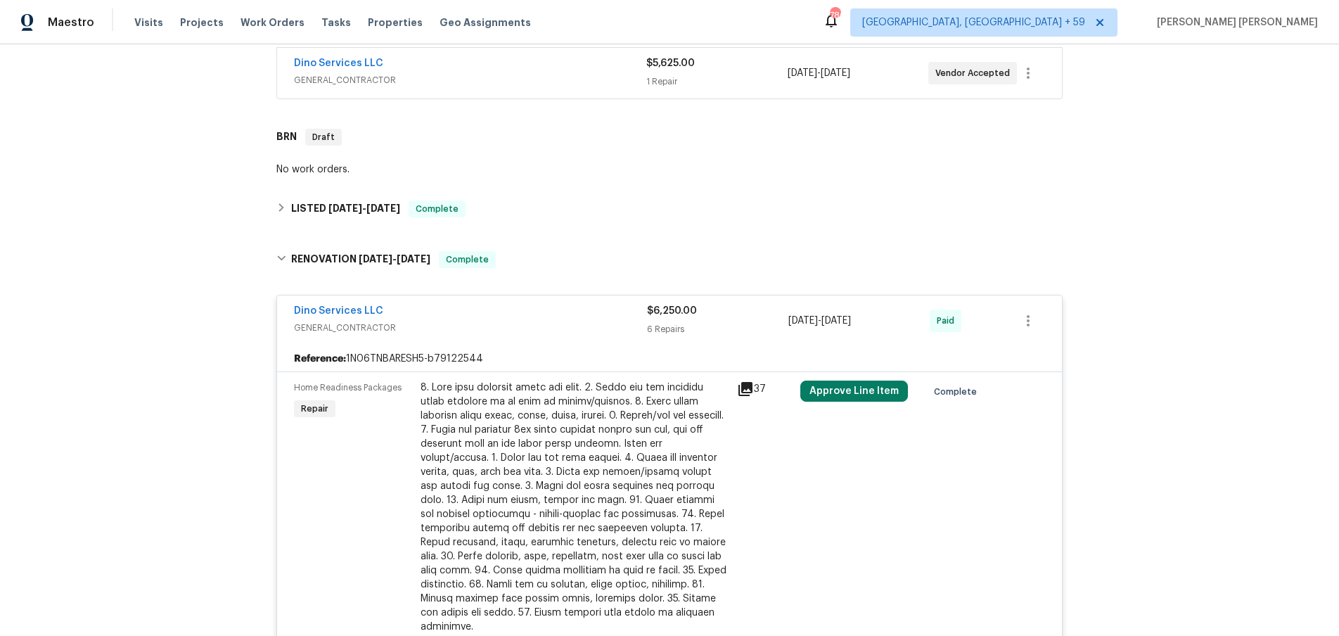
scroll to position [376, 0]
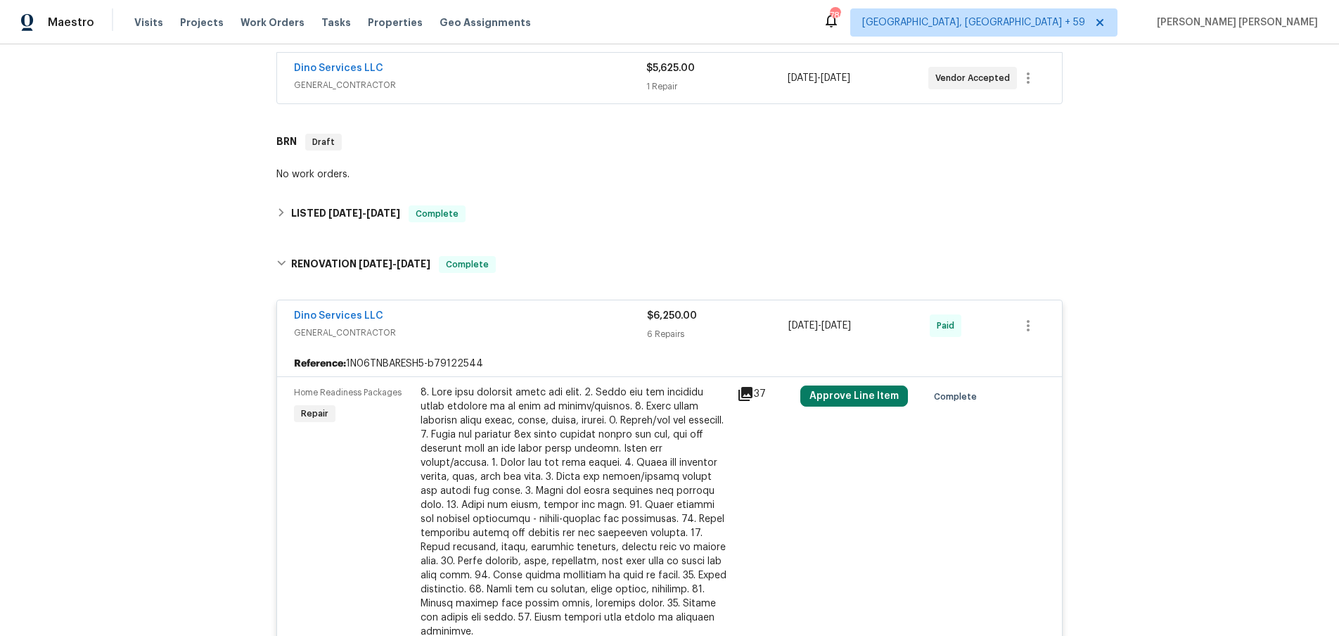
drag, startPoint x: 412, startPoint y: 319, endPoint x: 387, endPoint y: 295, distance: 34.8
click at [412, 318] on div "Dino Services LLC" at bounding box center [470, 317] width 353 height 17
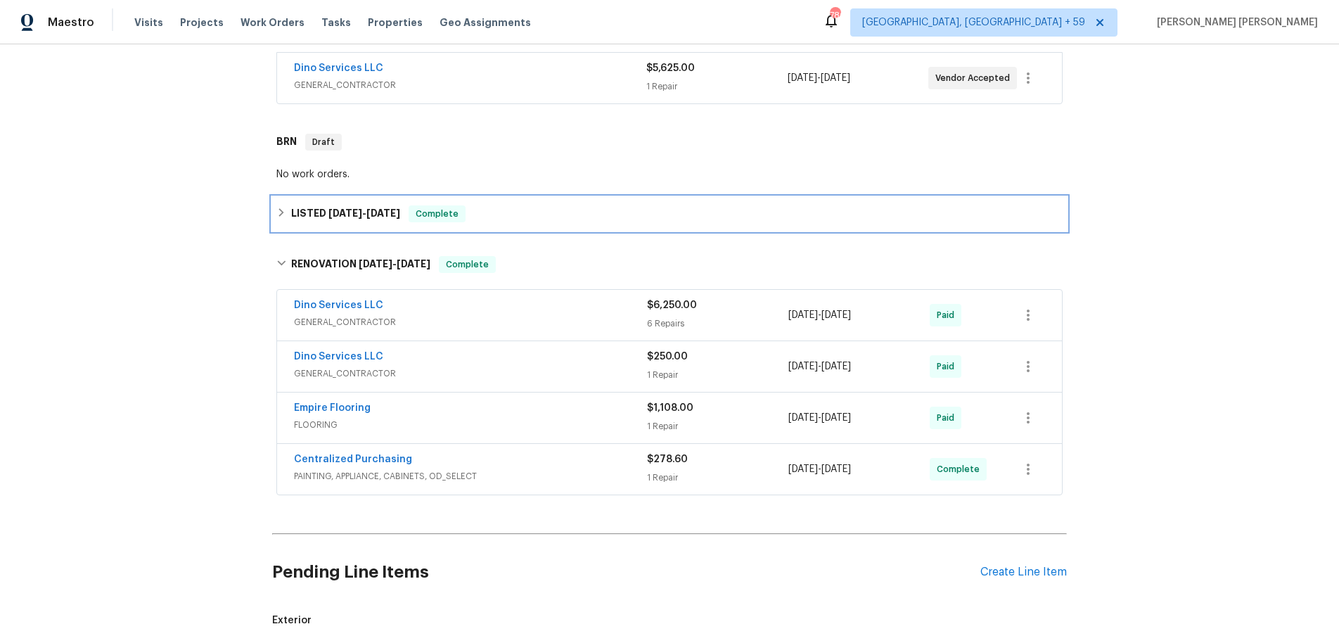
click at [272, 215] on div "LISTED 7/30/25 - 8/6/25 Complete" at bounding box center [669, 214] width 795 height 34
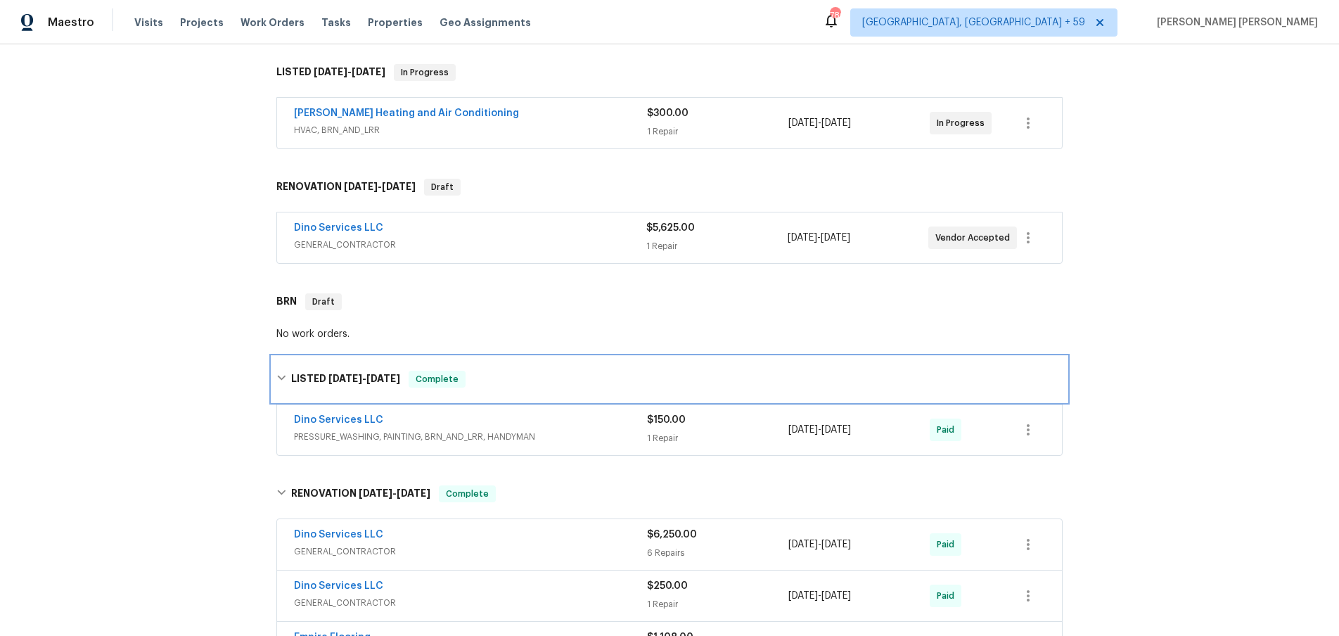
scroll to position [0, 0]
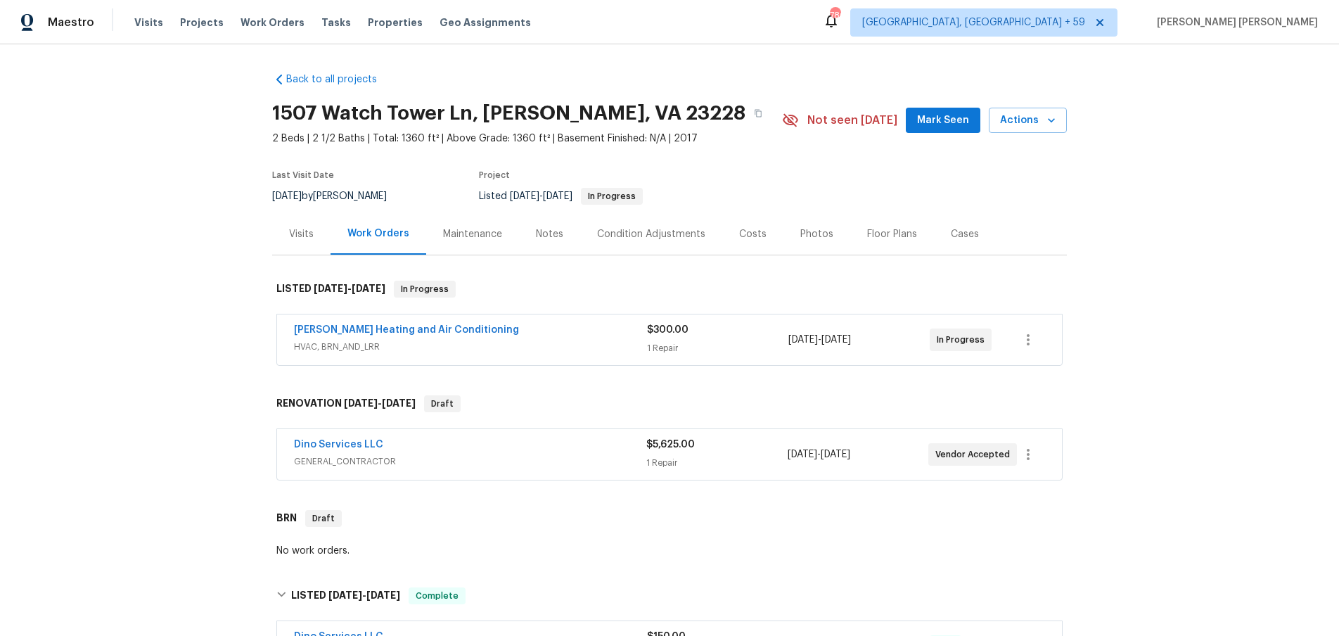
click at [601, 340] on span "HVAC, BRN_AND_LRR" at bounding box center [470, 347] width 353 height 14
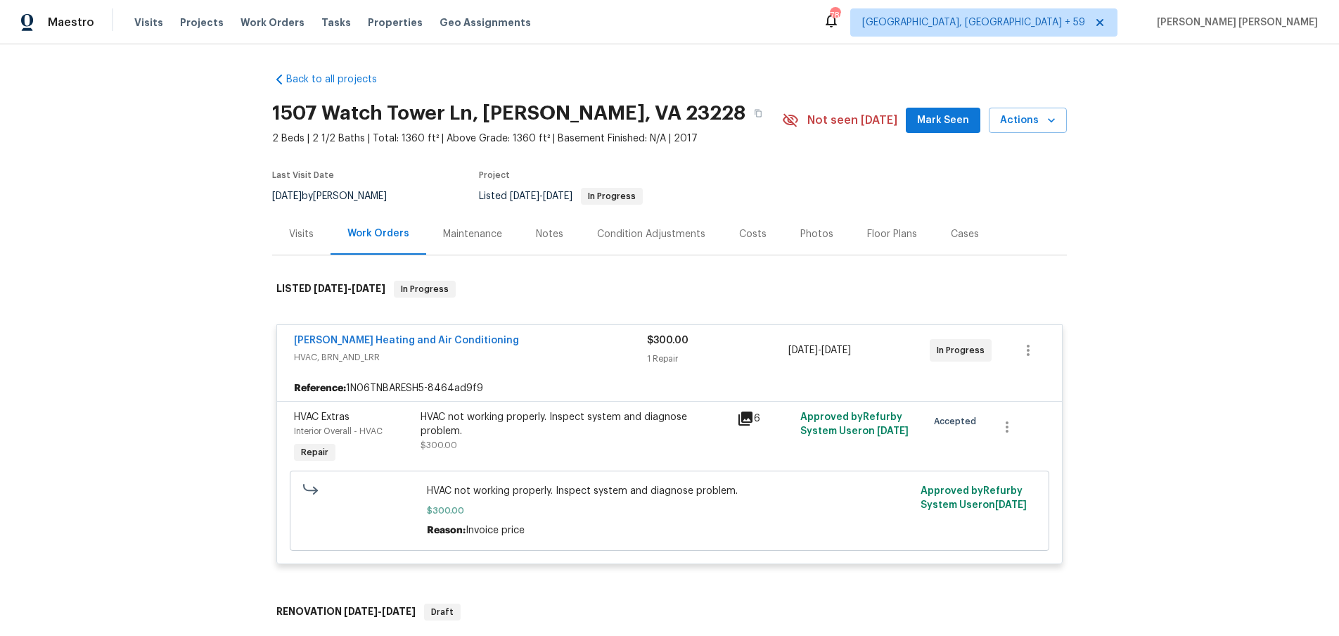
click at [744, 419] on icon at bounding box center [746, 419] width 14 height 14
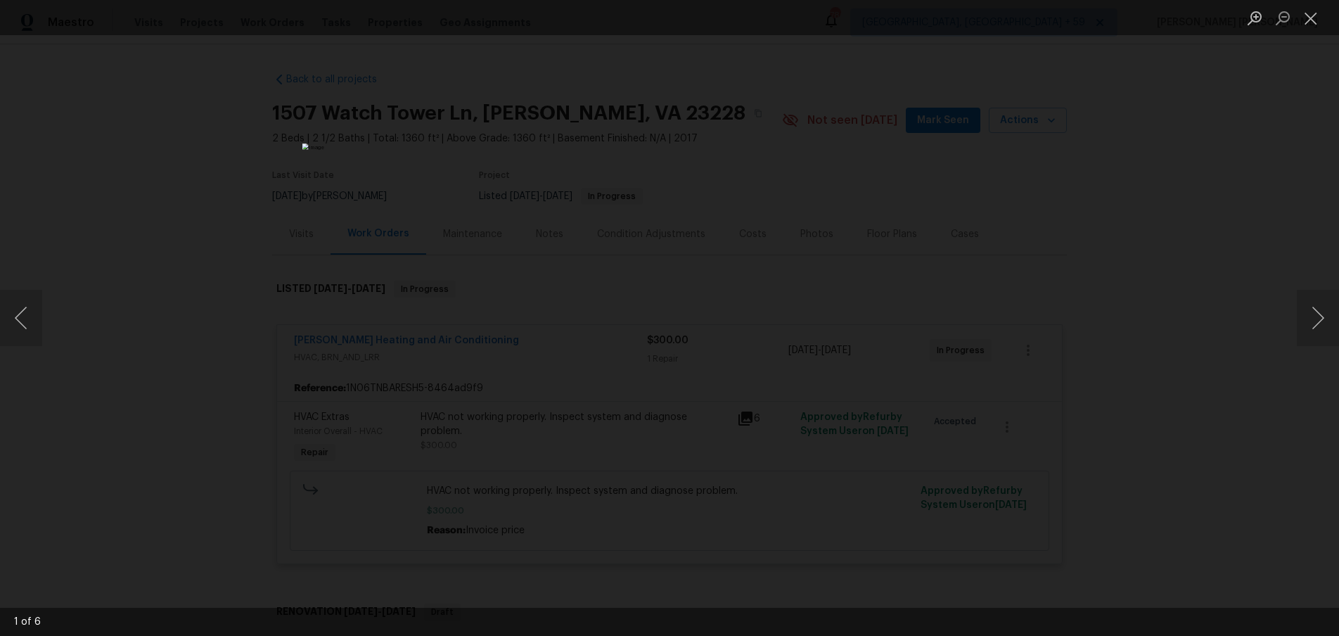
click at [1204, 249] on div "Lightbox" at bounding box center [669, 318] width 1339 height 636
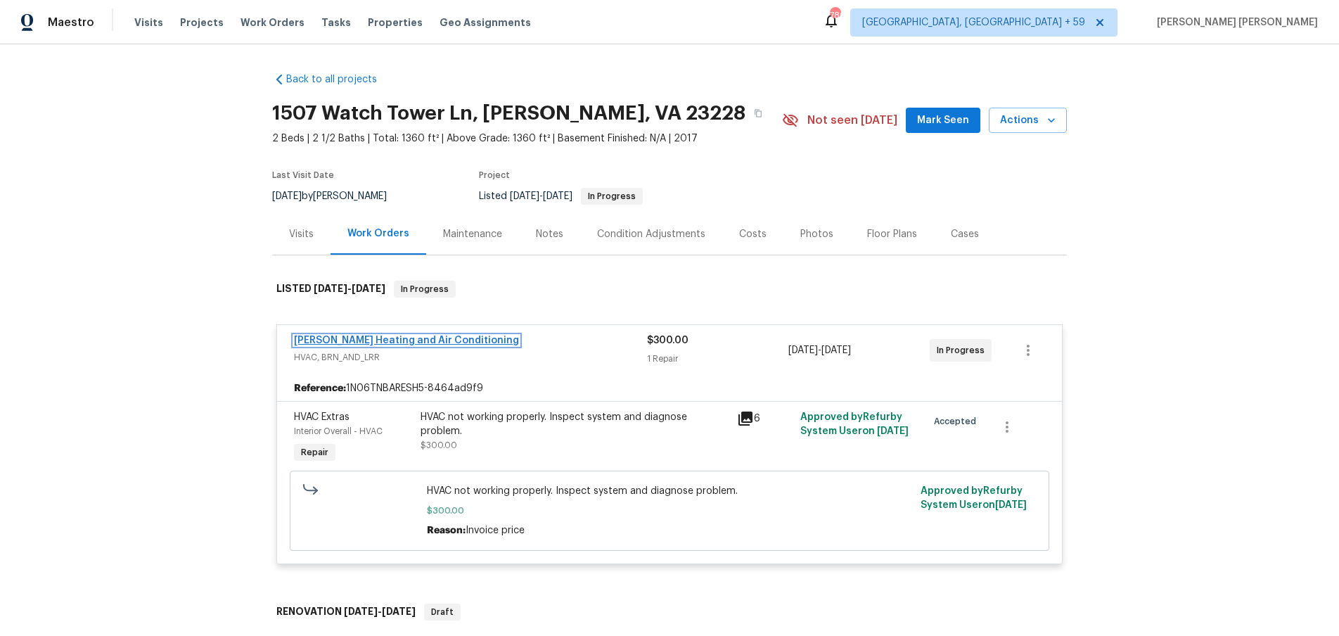
click at [435, 340] on link "Mayer Heating and Air Conditioning" at bounding box center [406, 341] width 225 height 10
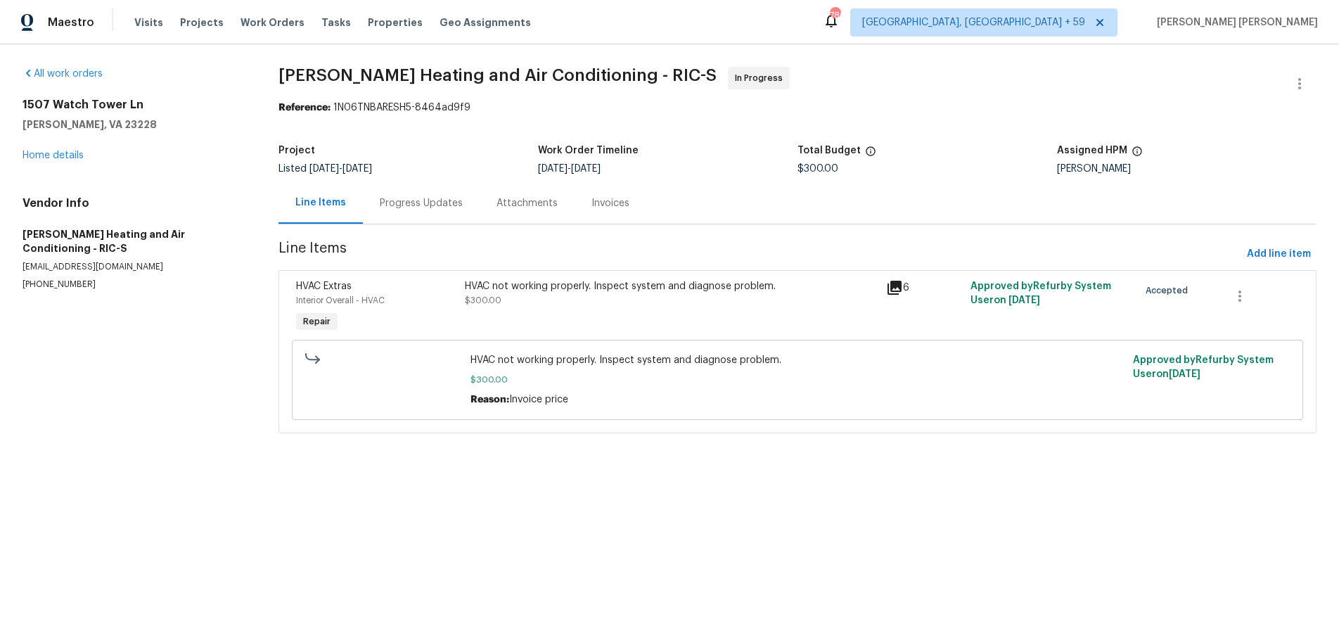
click at [413, 206] on div "Progress Updates" at bounding box center [421, 203] width 83 height 14
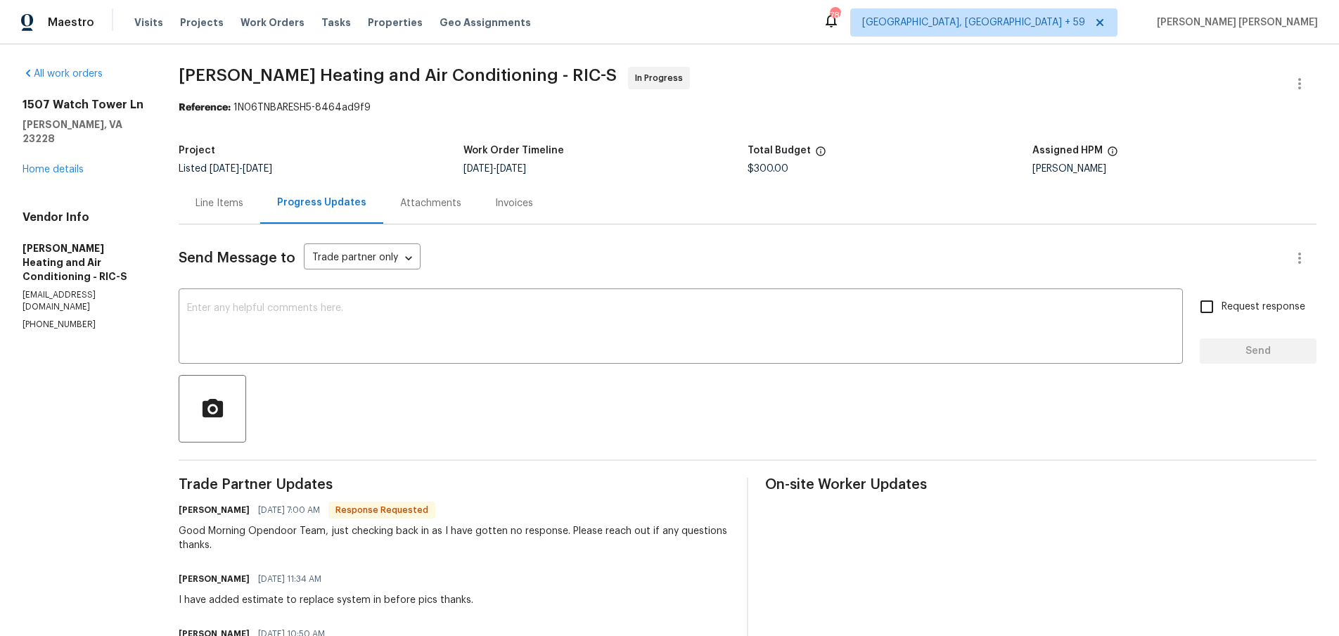
click at [233, 201] on div "Line Items" at bounding box center [220, 203] width 48 height 14
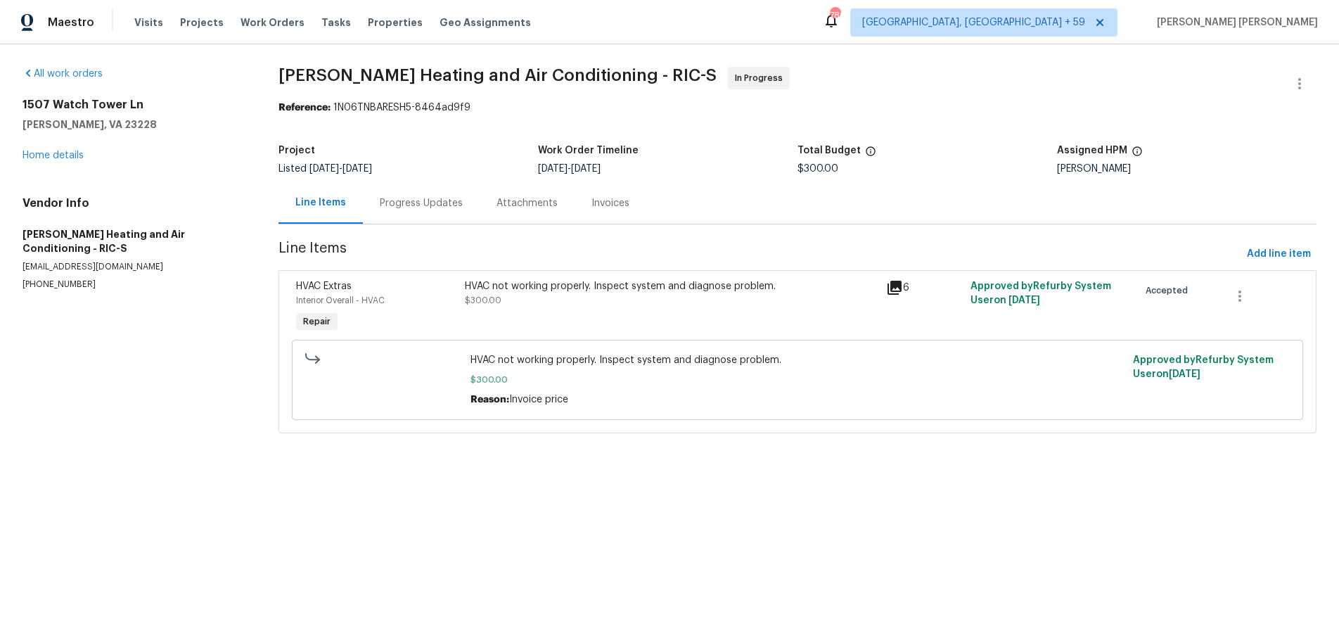
click at [428, 206] on div "Progress Updates" at bounding box center [421, 203] width 83 height 14
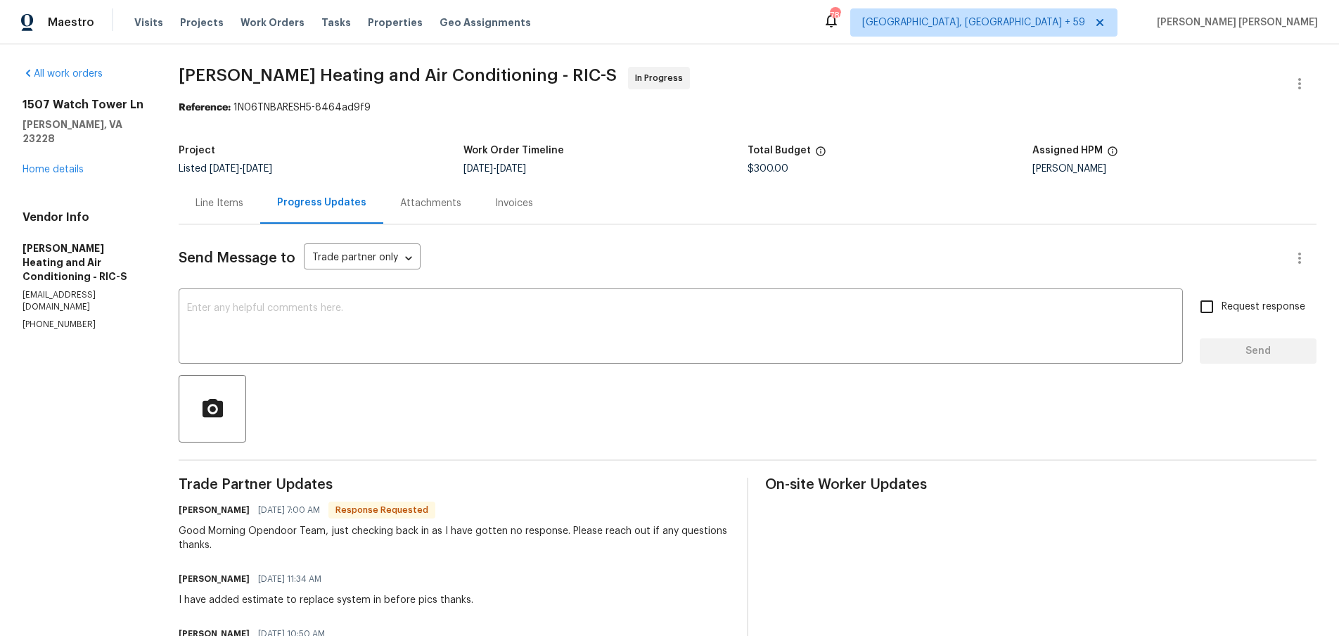
click at [233, 206] on div "Line Items" at bounding box center [220, 203] width 48 height 14
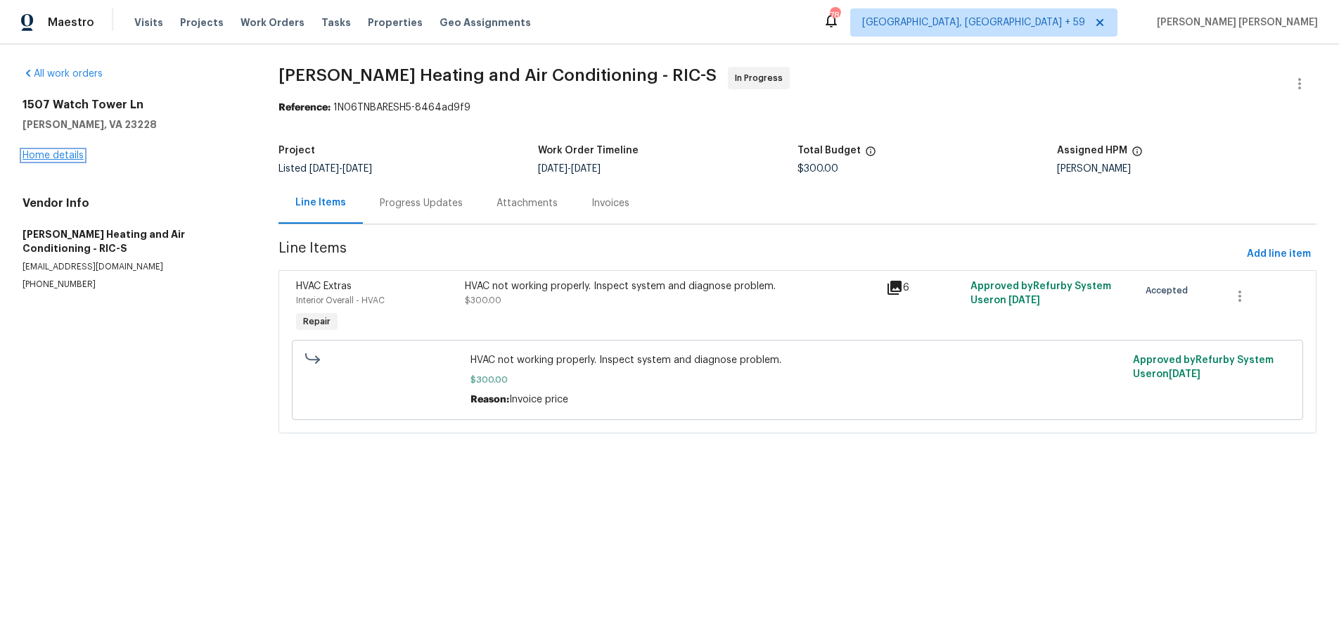
click at [65, 153] on link "Home details" at bounding box center [53, 156] width 61 height 10
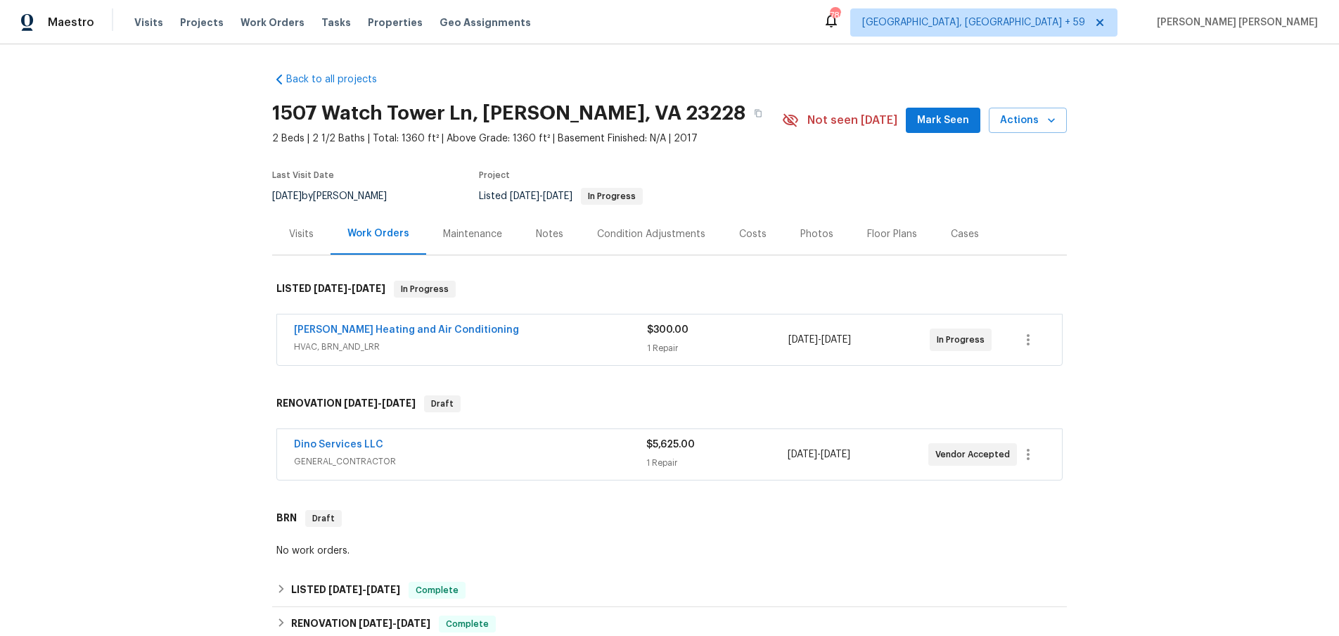
click at [301, 238] on div "Visits" at bounding box center [301, 234] width 25 height 14
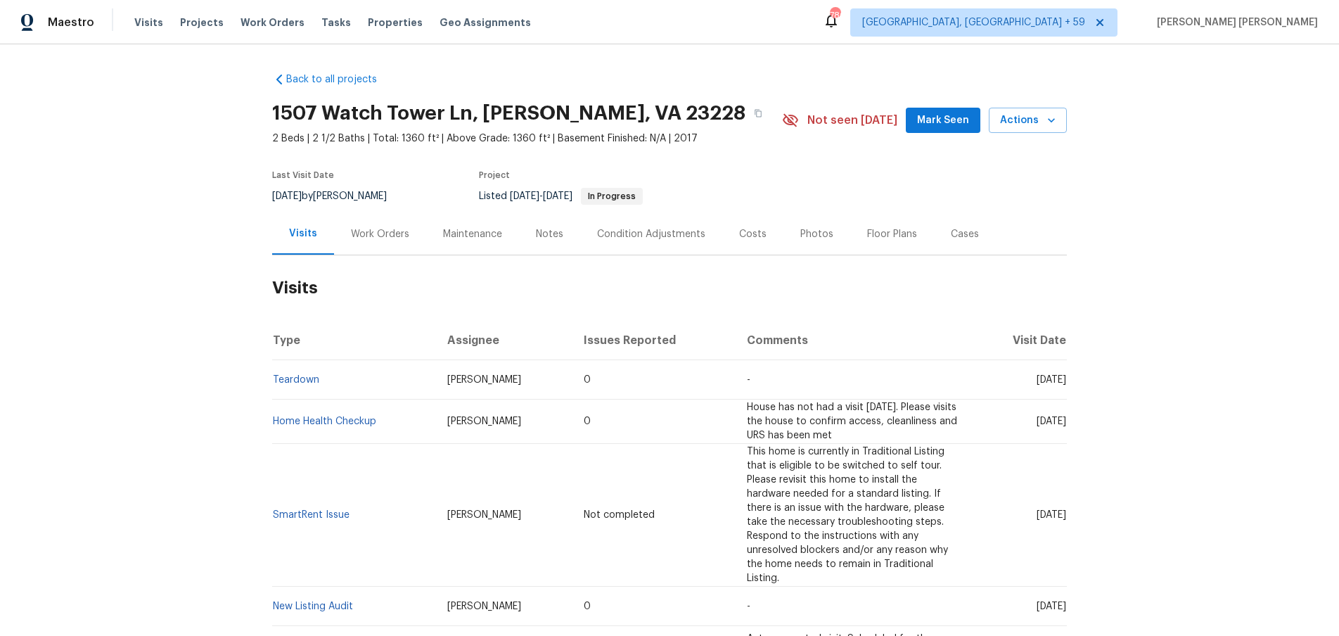
click at [385, 239] on div "Work Orders" at bounding box center [380, 234] width 58 height 14
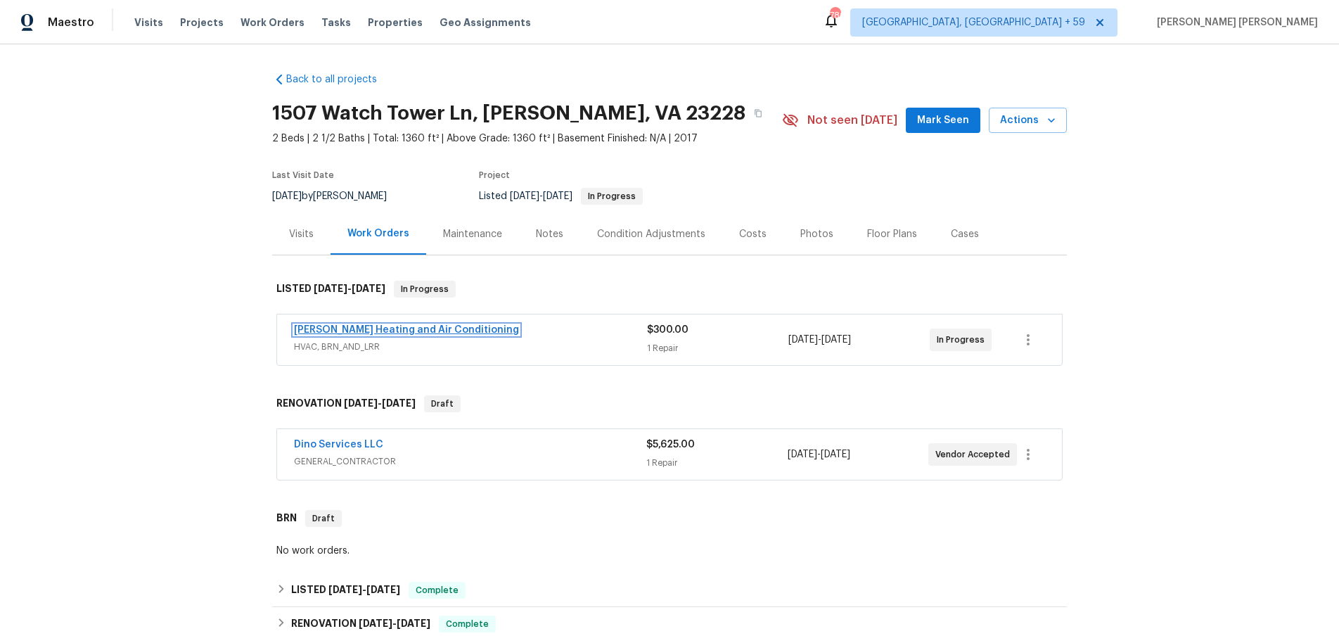
click at [384, 329] on link "Mayer Heating and Air Conditioning" at bounding box center [406, 330] width 225 height 10
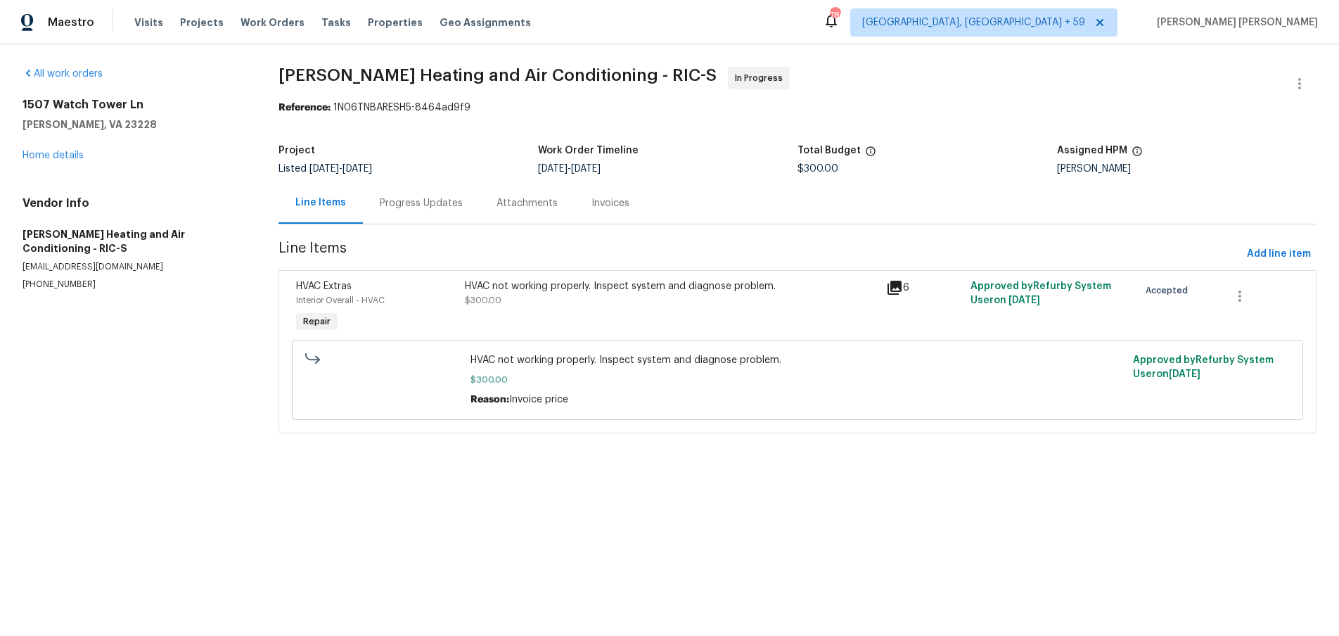
click at [421, 204] on div "Progress Updates" at bounding box center [421, 203] width 83 height 14
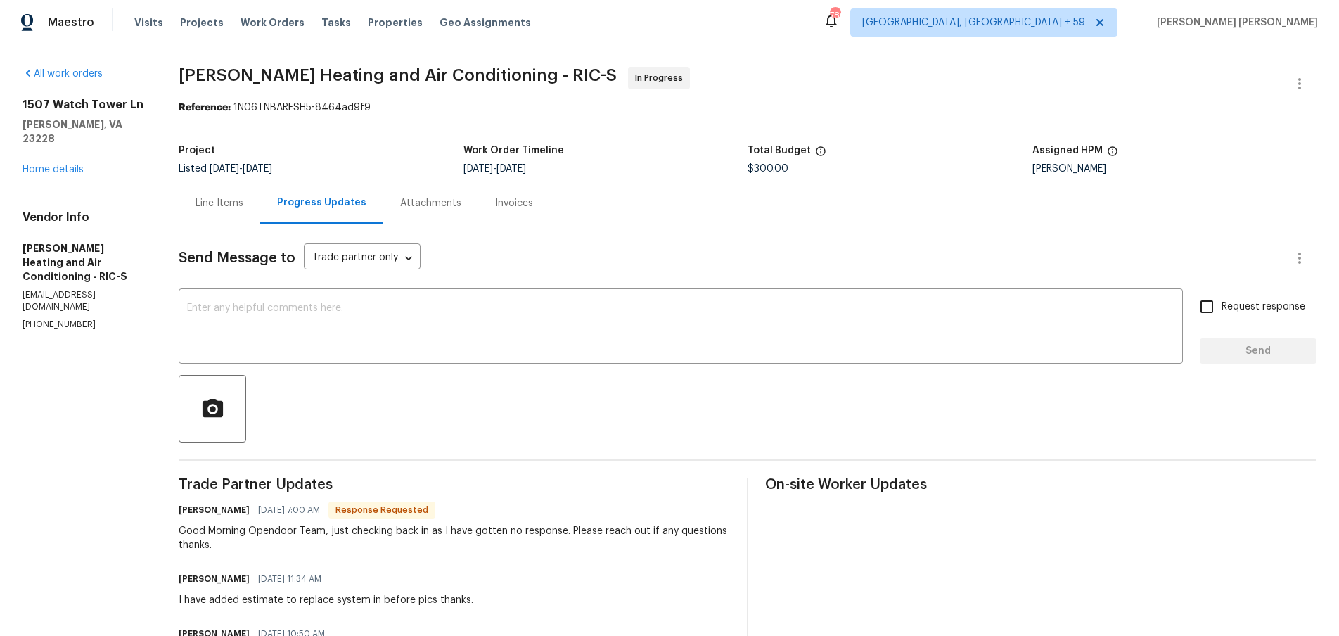
click at [219, 208] on div "Line Items" at bounding box center [220, 203] width 48 height 14
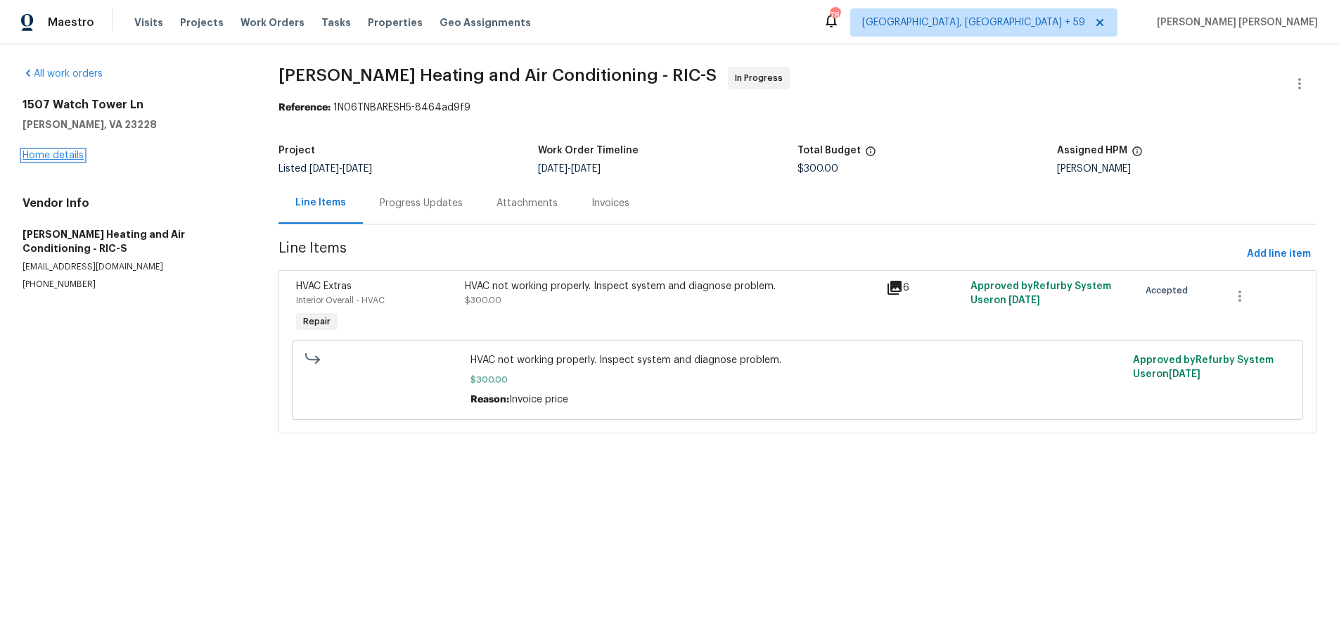
click at [58, 154] on link "Home details" at bounding box center [53, 156] width 61 height 10
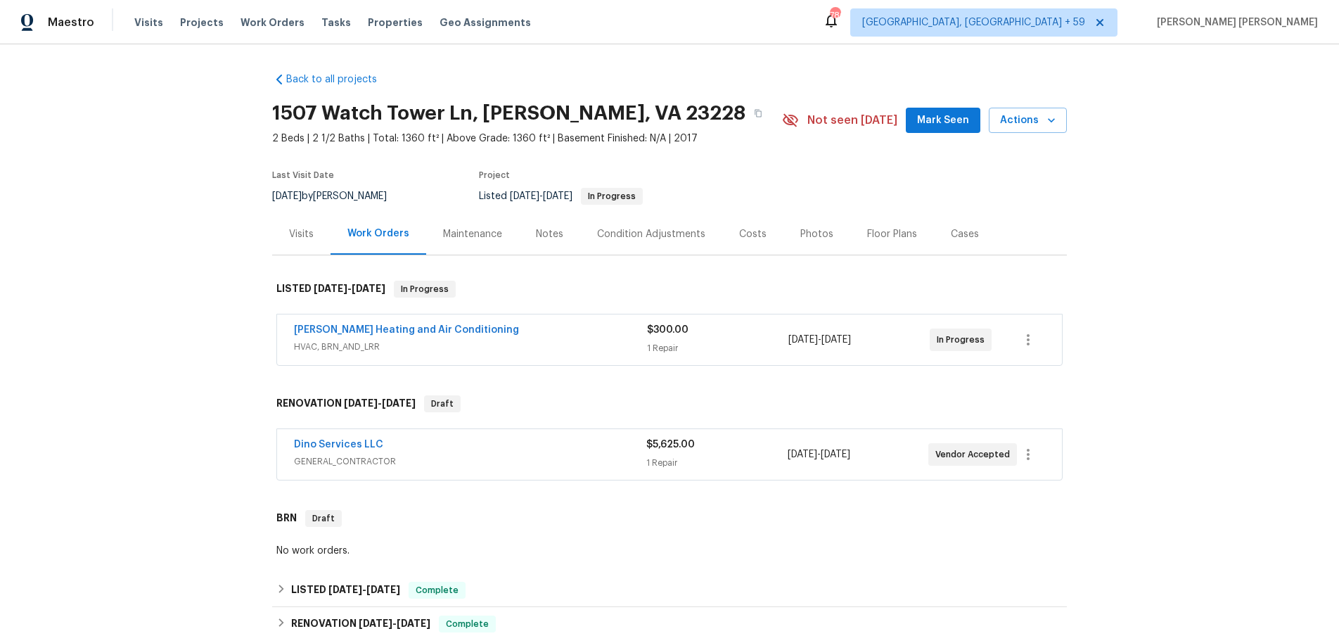
click at [550, 231] on div "Notes" at bounding box center [549, 234] width 27 height 14
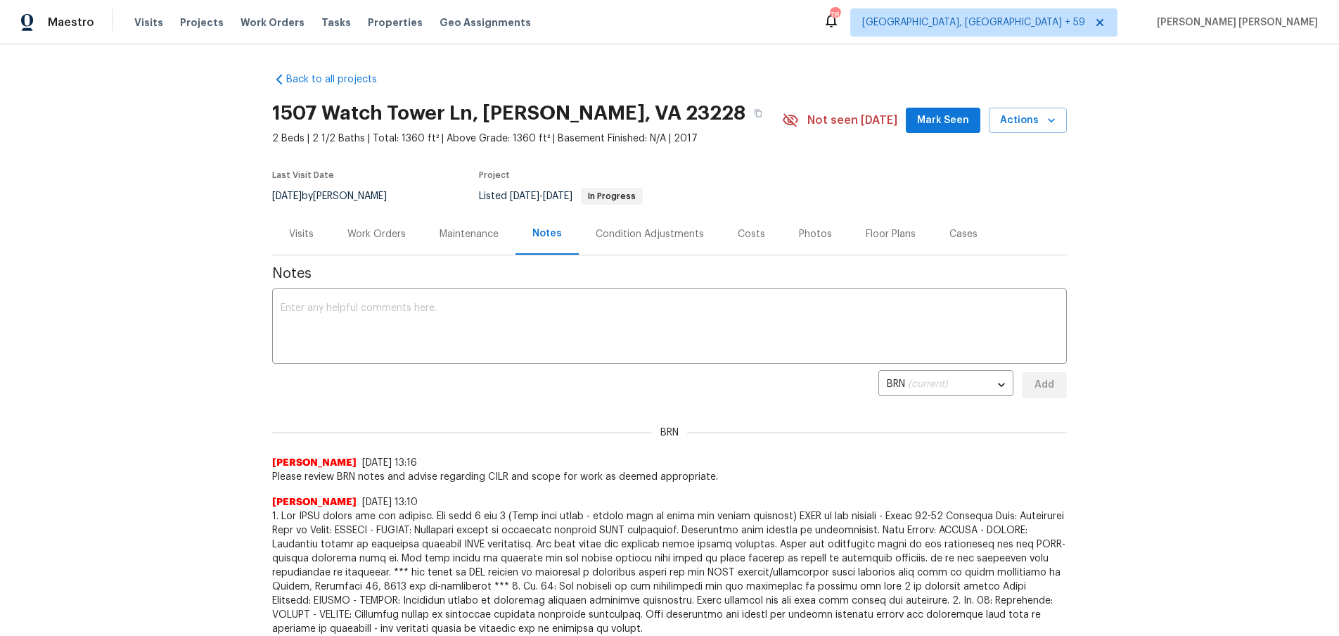
click at [314, 231] on div "Visits" at bounding box center [301, 234] width 58 height 42
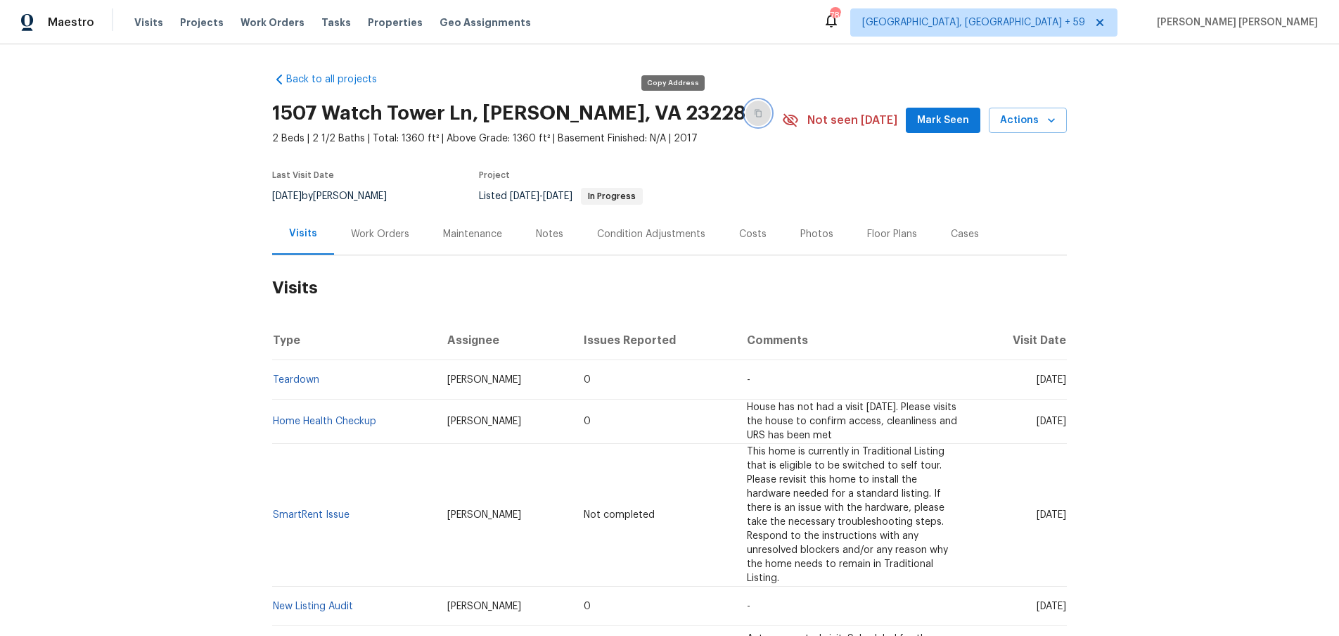
click at [746, 115] on button "button" at bounding box center [758, 113] width 25 height 25
click at [755, 113] on icon "button" at bounding box center [758, 114] width 7 height 8
click at [383, 235] on div "Work Orders" at bounding box center [380, 234] width 58 height 14
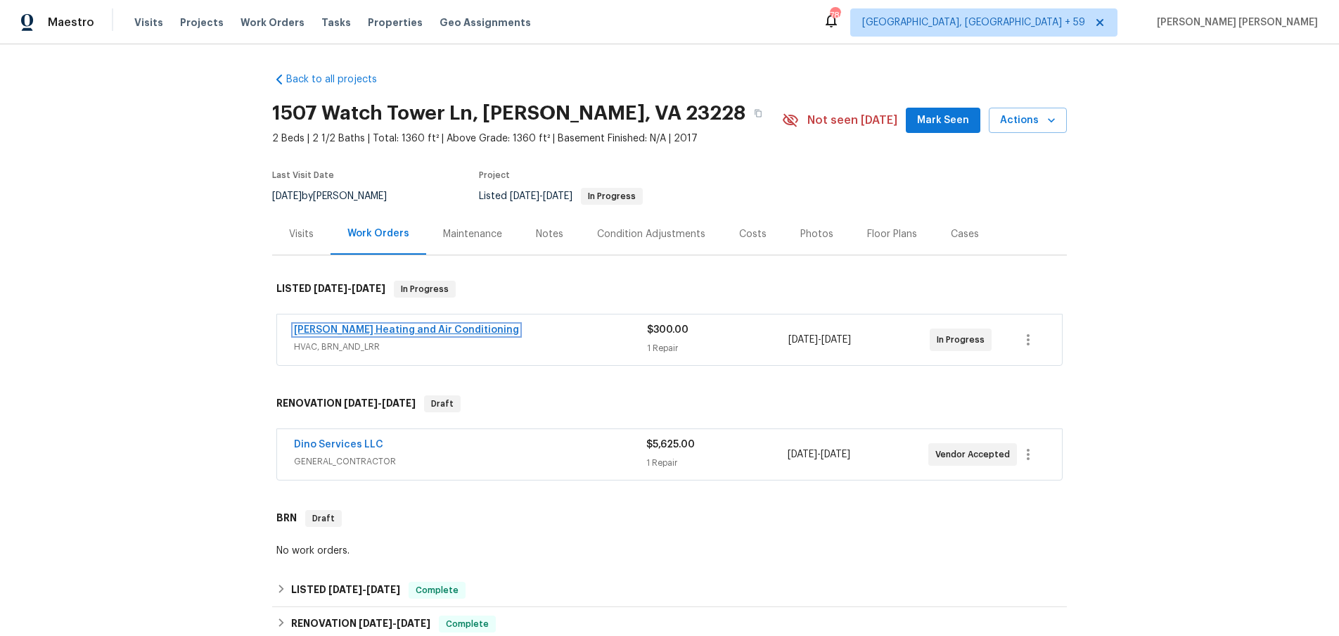
click at [373, 328] on link "Mayer Heating and Air Conditioning" at bounding box center [406, 330] width 225 height 10
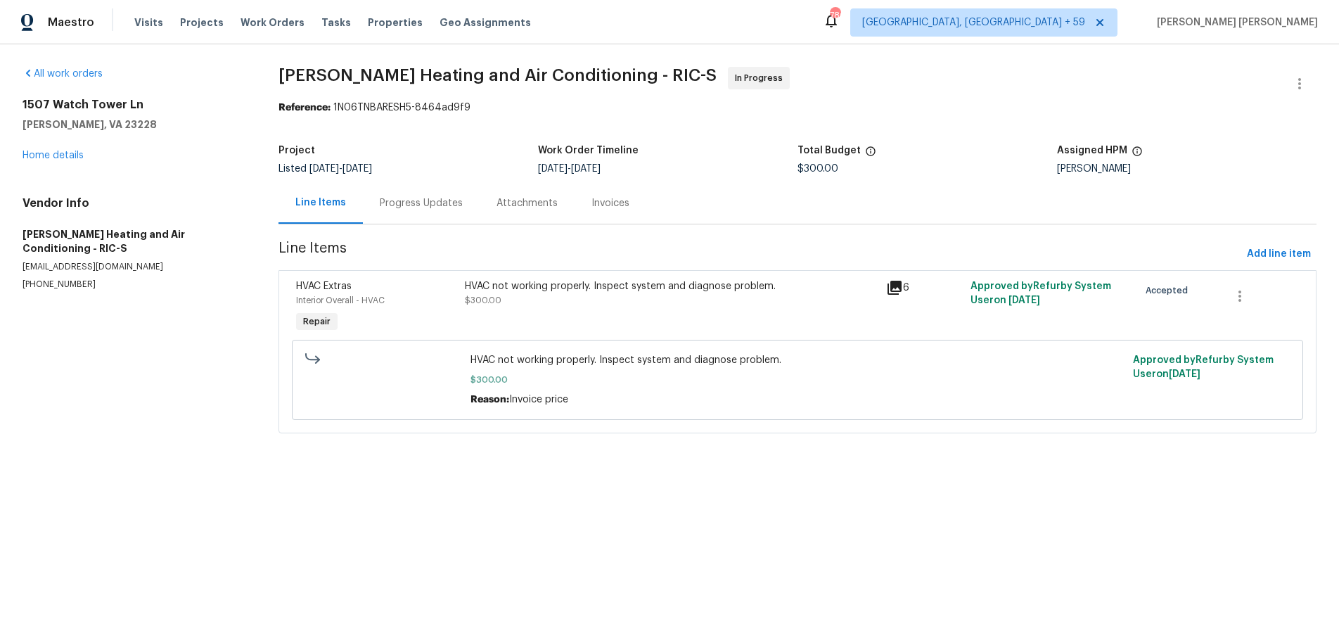
click at [895, 287] on icon at bounding box center [895, 288] width 14 height 14
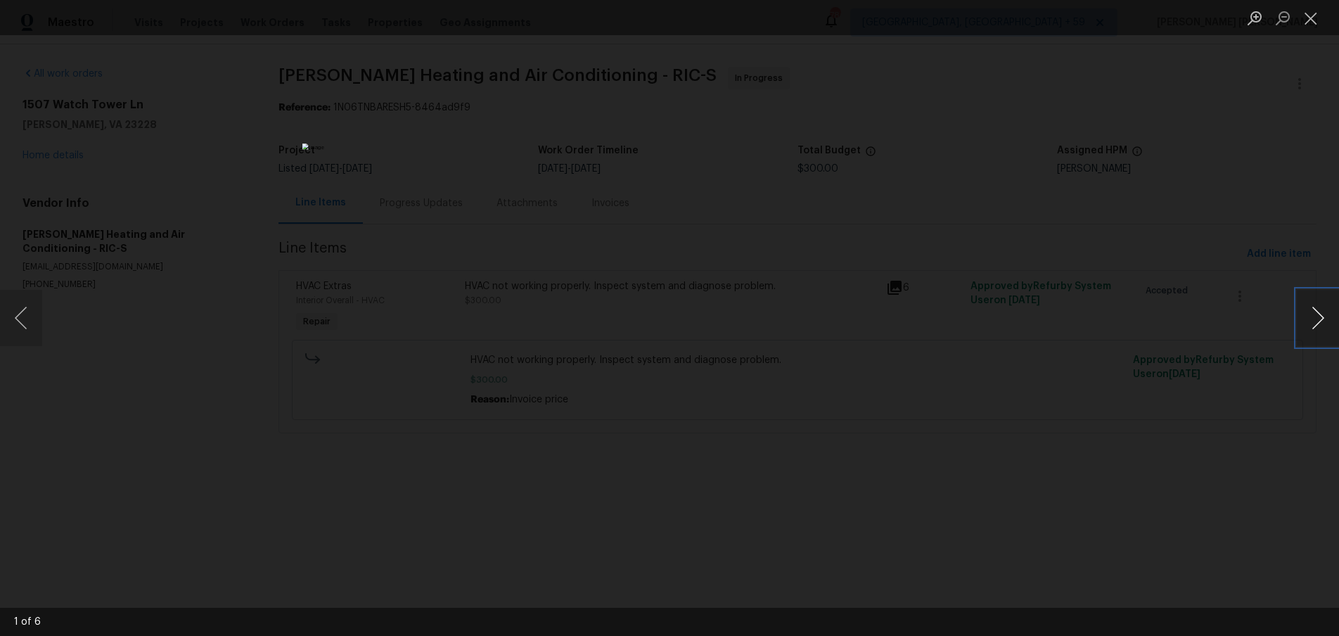
click at [1322, 326] on button "Next image" at bounding box center [1318, 318] width 42 height 56
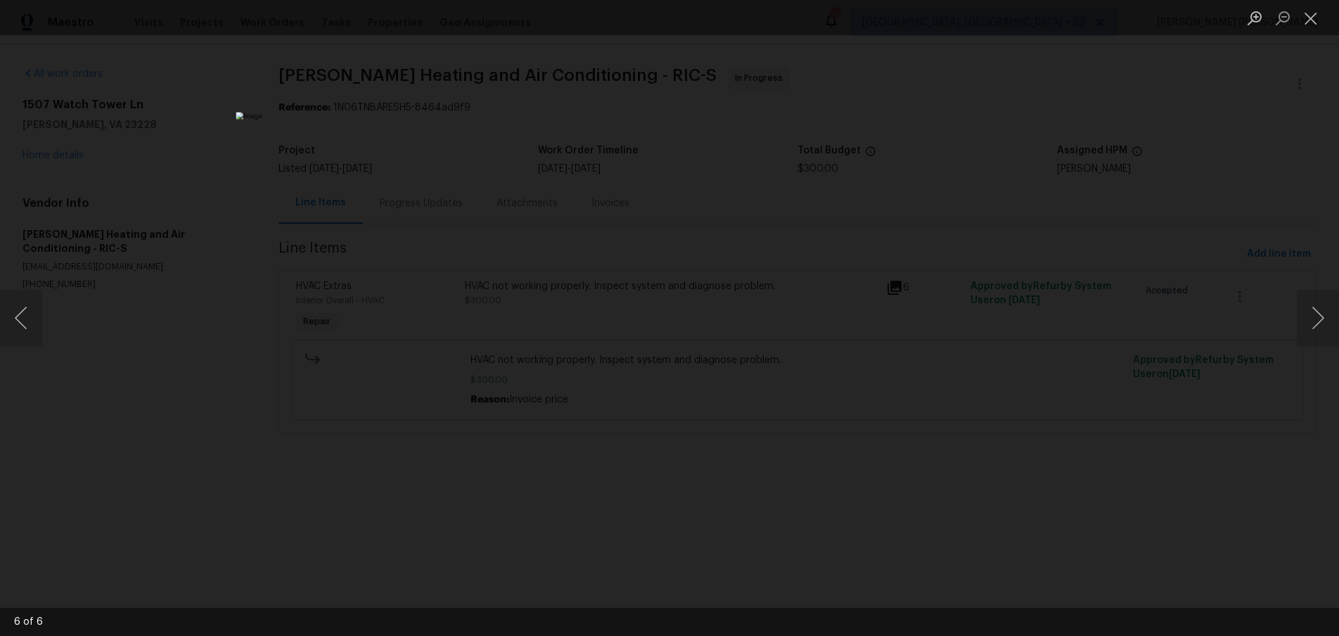
click at [1124, 253] on div "Lightbox" at bounding box center [669, 318] width 1339 height 636
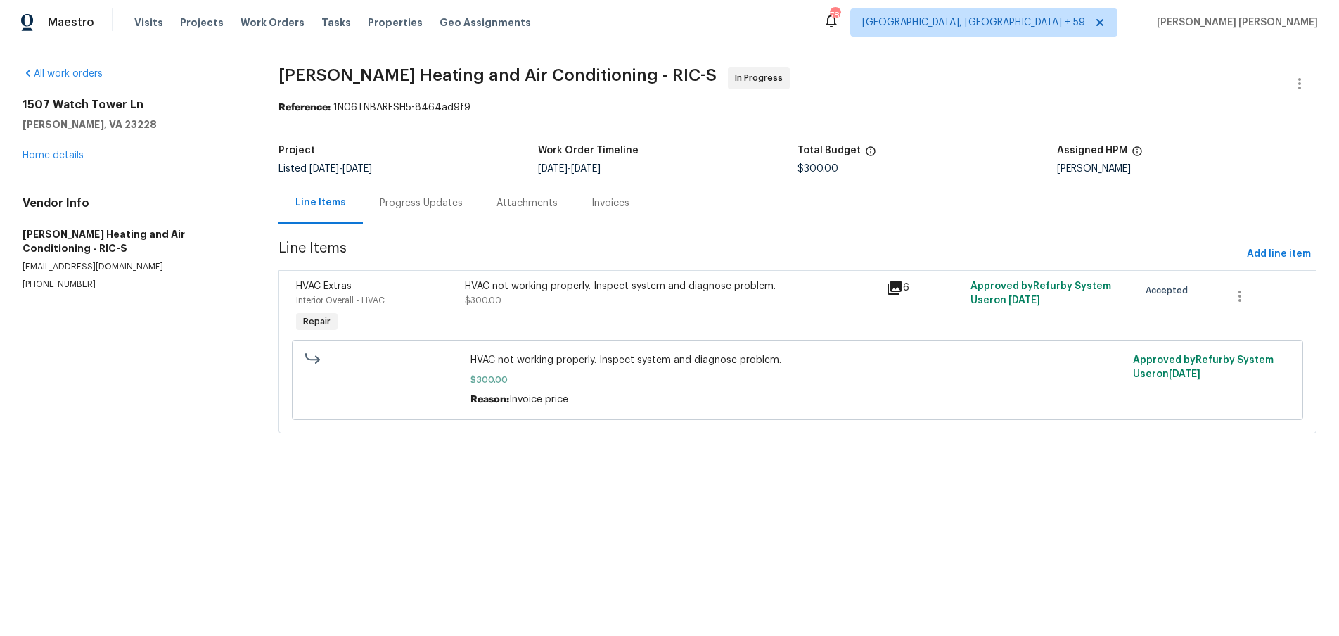
click at [1124, 253] on div "Lightbox" at bounding box center [669, 318] width 1339 height 636
click at [62, 153] on link "Home details" at bounding box center [53, 156] width 61 height 10
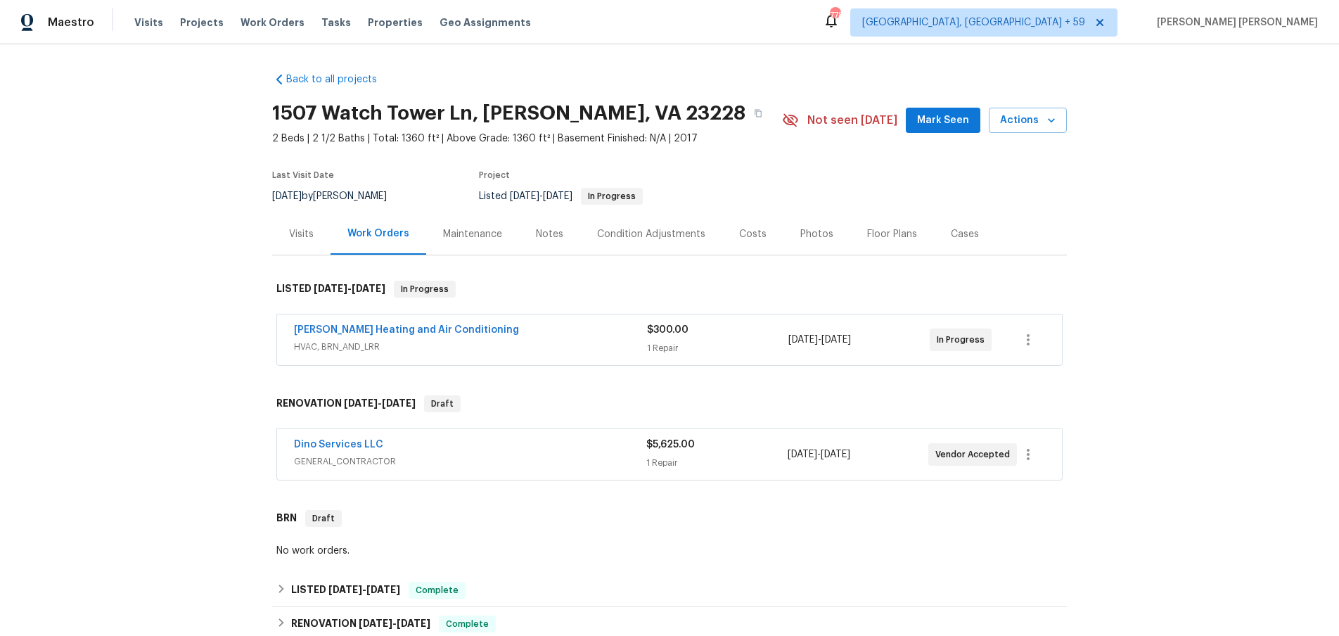
click at [544, 449] on div "Dino Services LLC" at bounding box center [470, 446] width 352 height 17
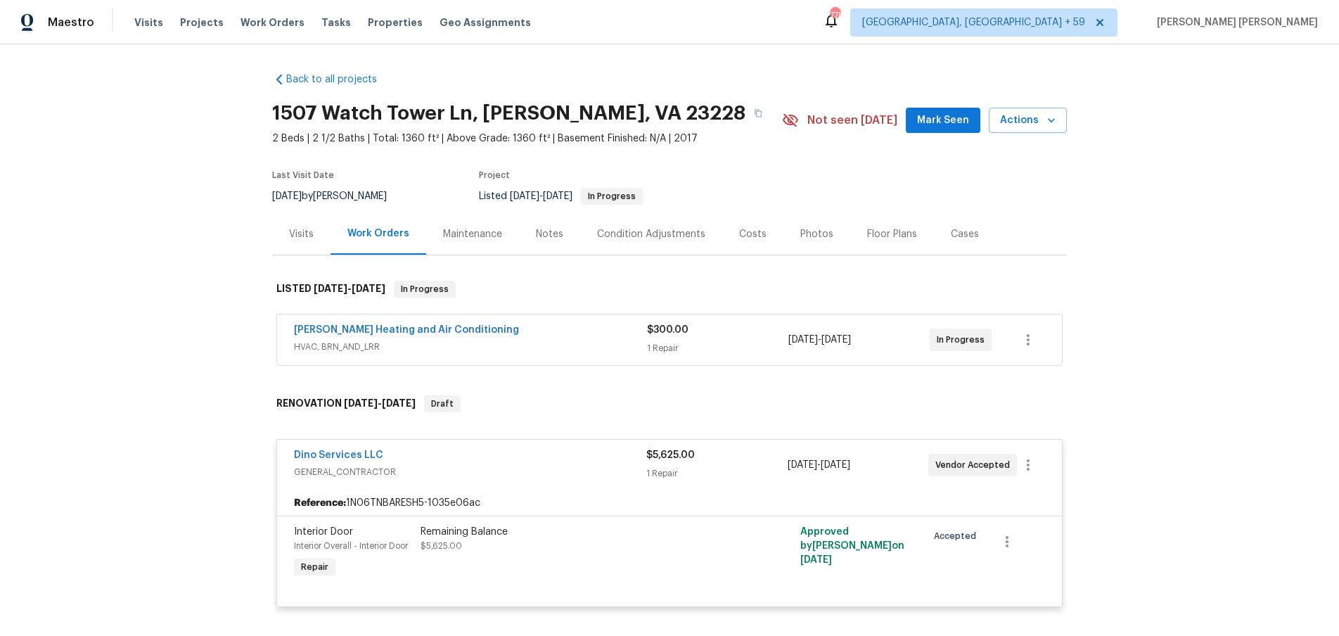
click at [544, 449] on div "Dino Services LLC" at bounding box center [470, 456] width 352 height 17
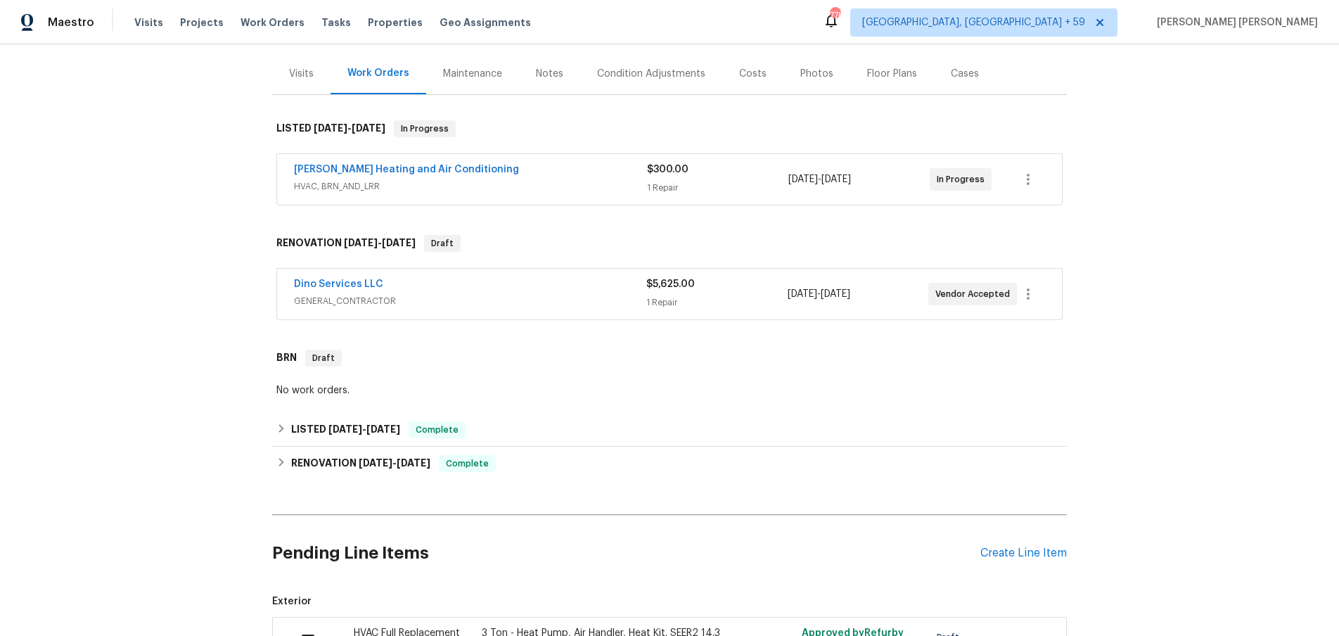
scroll to position [164, 0]
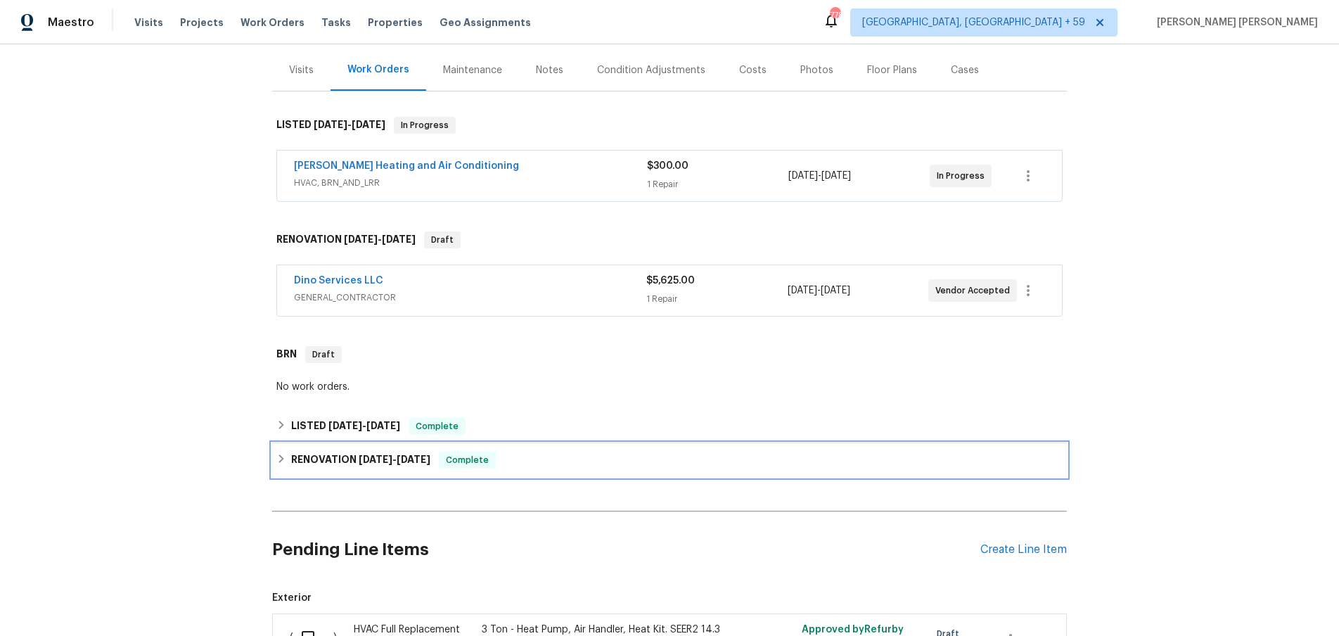
click at [314, 446] on div "RENOVATION 3/18/25 - 3/25/25 Complete" at bounding box center [669, 460] width 795 height 34
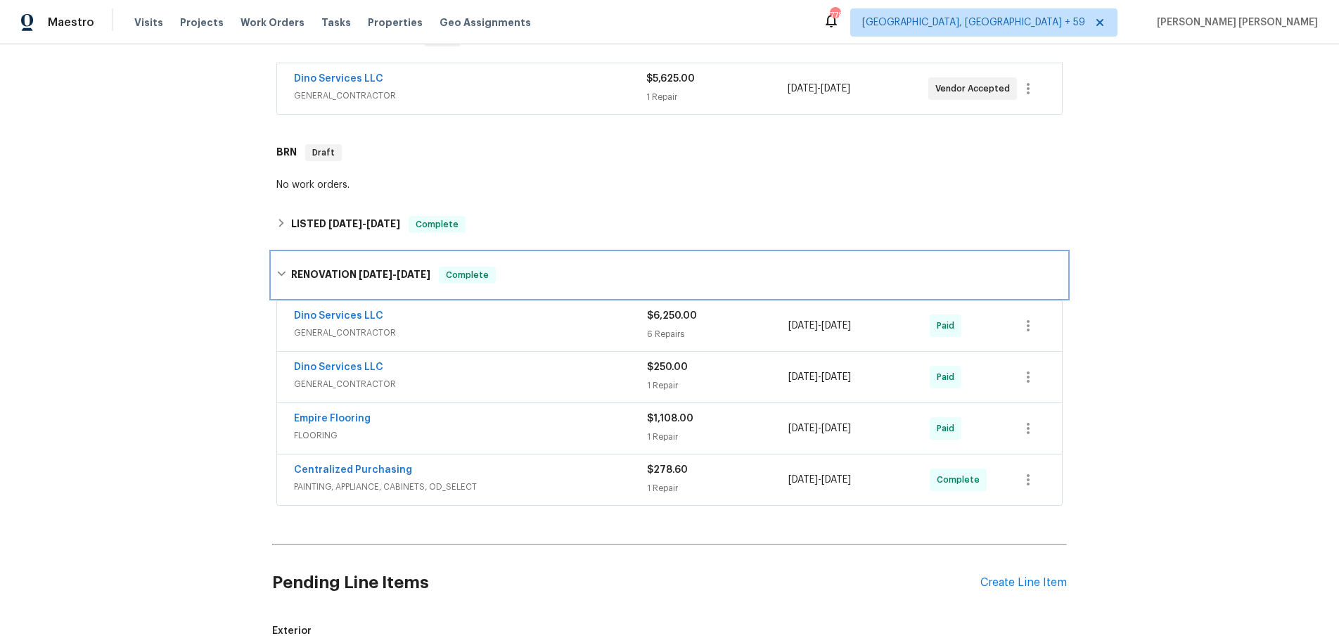
scroll to position [369, 0]
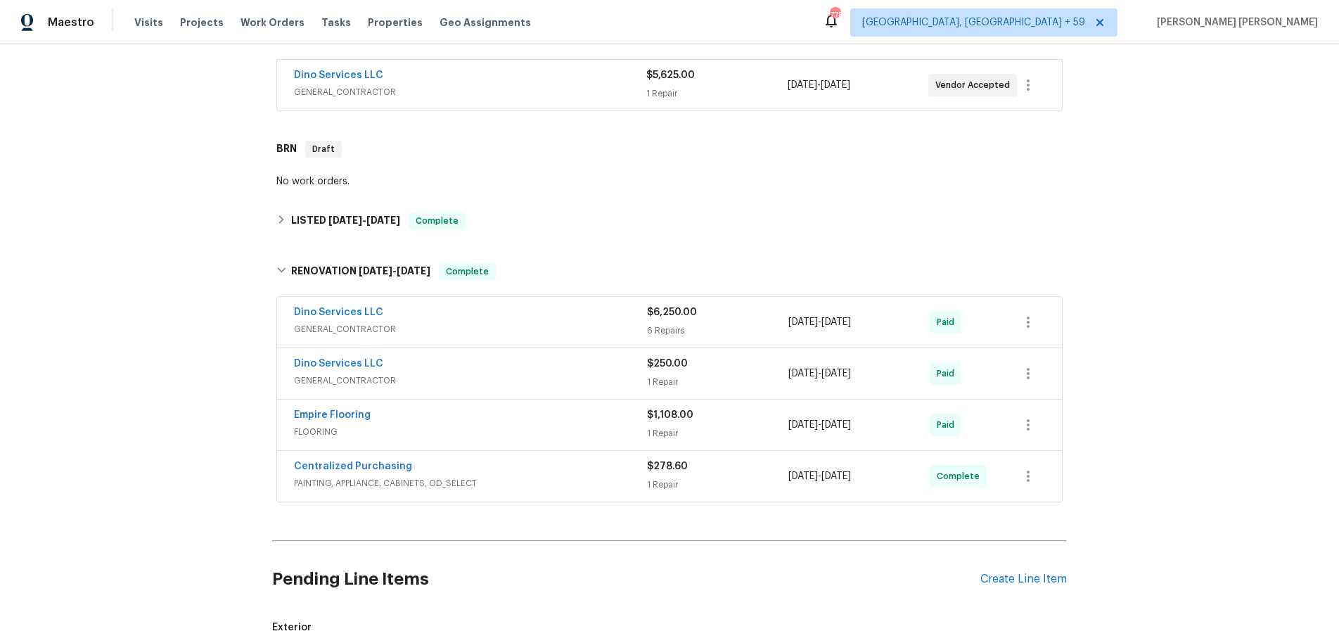
click at [587, 387] on span "GENERAL_CONTRACTOR" at bounding box center [470, 381] width 353 height 14
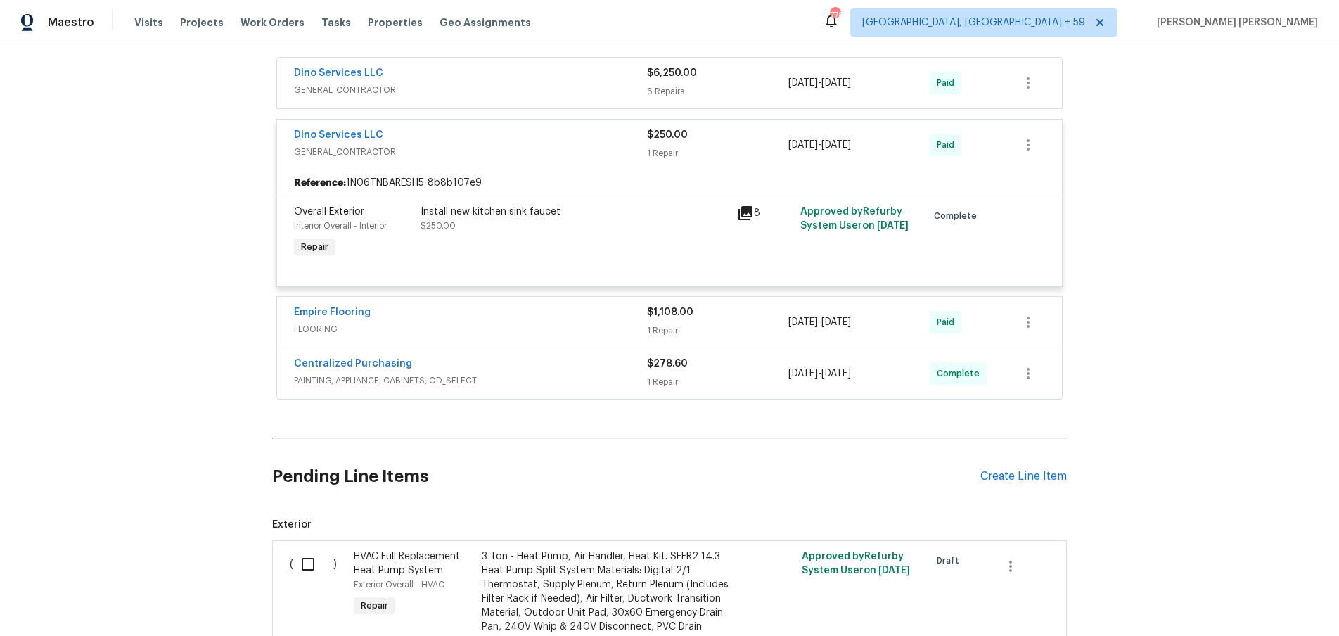
scroll to position [627, 0]
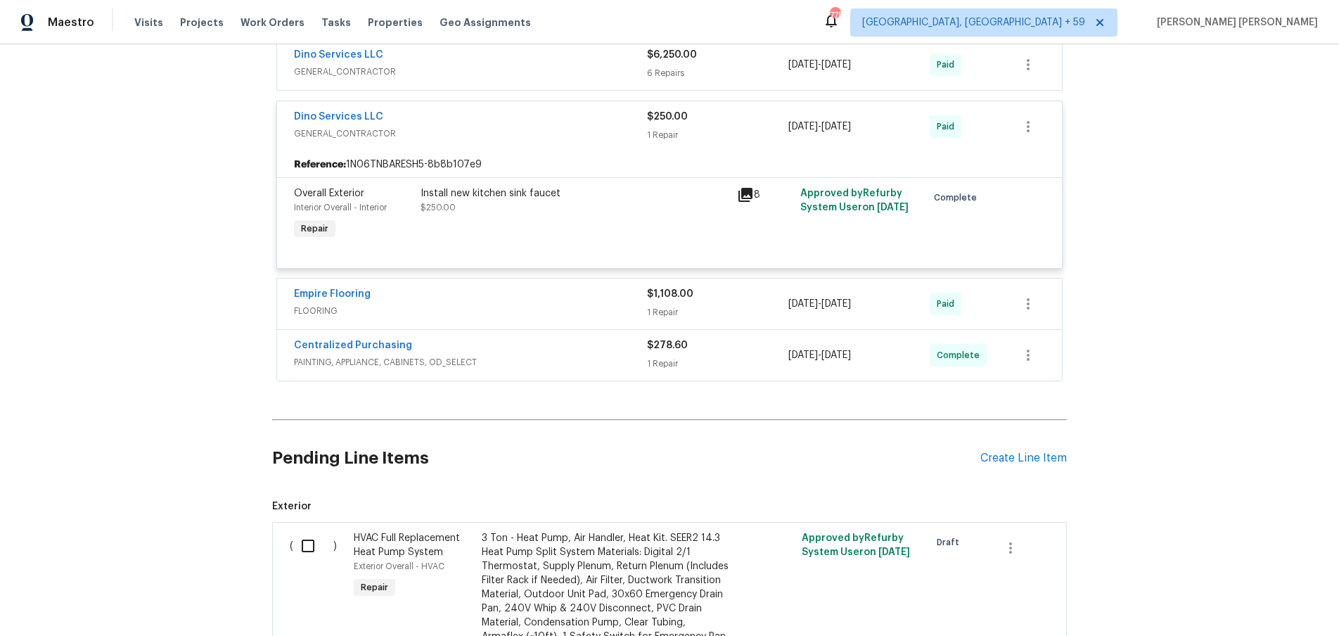
click at [551, 362] on span "PAINTING, APPLIANCE, CABINETS, OD_SELECT" at bounding box center [470, 362] width 353 height 14
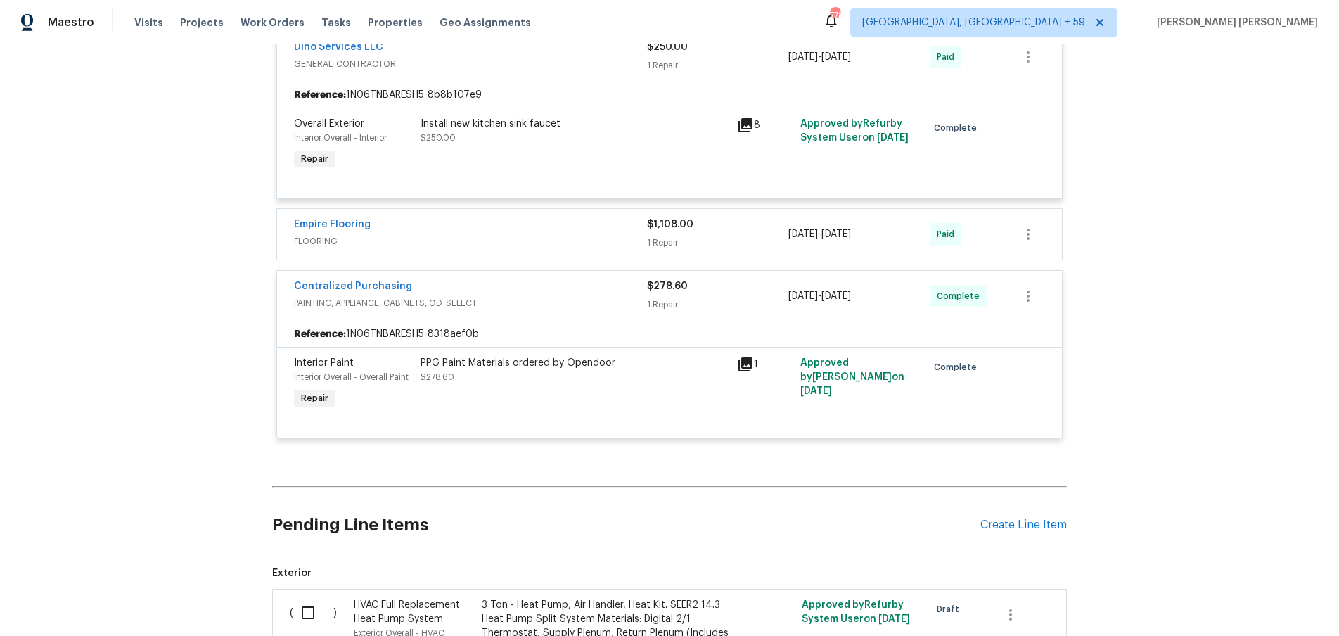
scroll to position [638, 0]
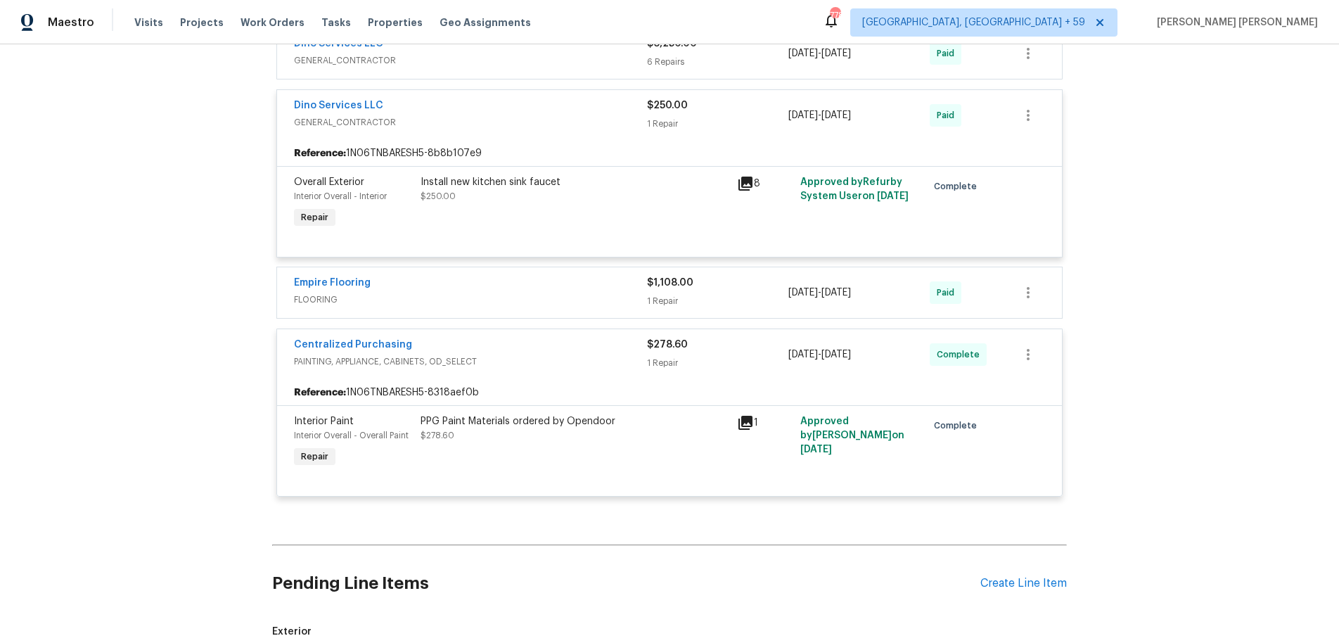
click at [578, 291] on div "Empire Flooring" at bounding box center [470, 284] width 353 height 17
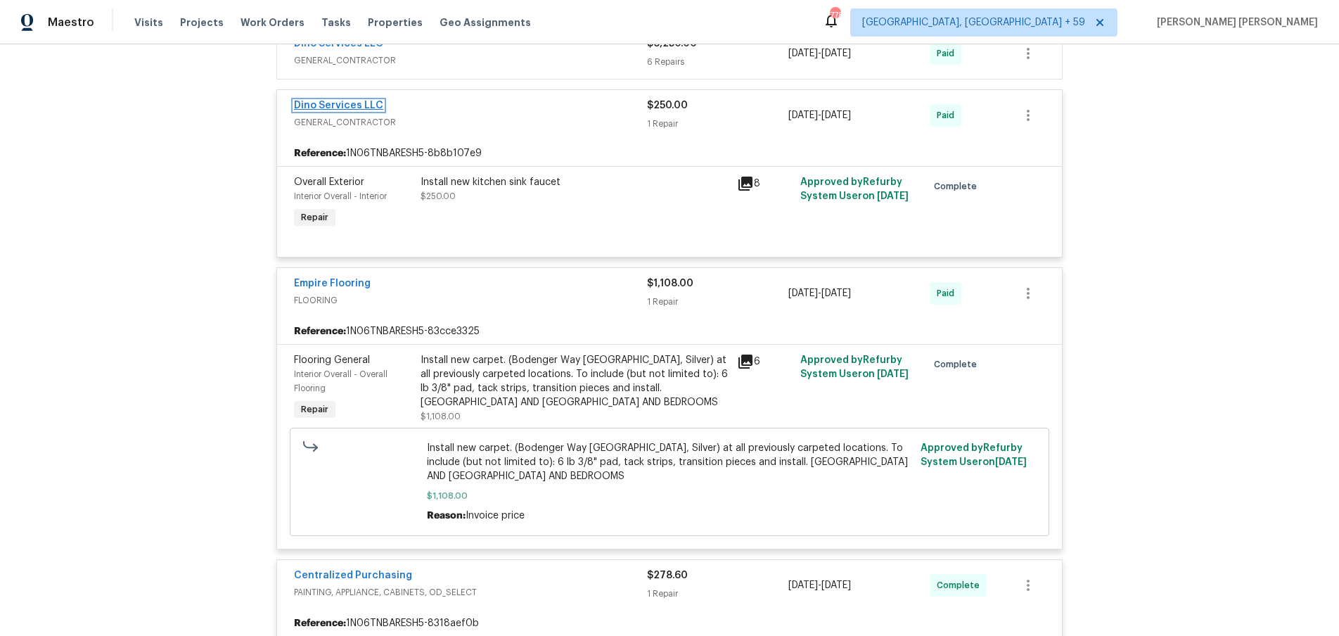
click at [346, 106] on link "Dino Services LLC" at bounding box center [338, 106] width 89 height 10
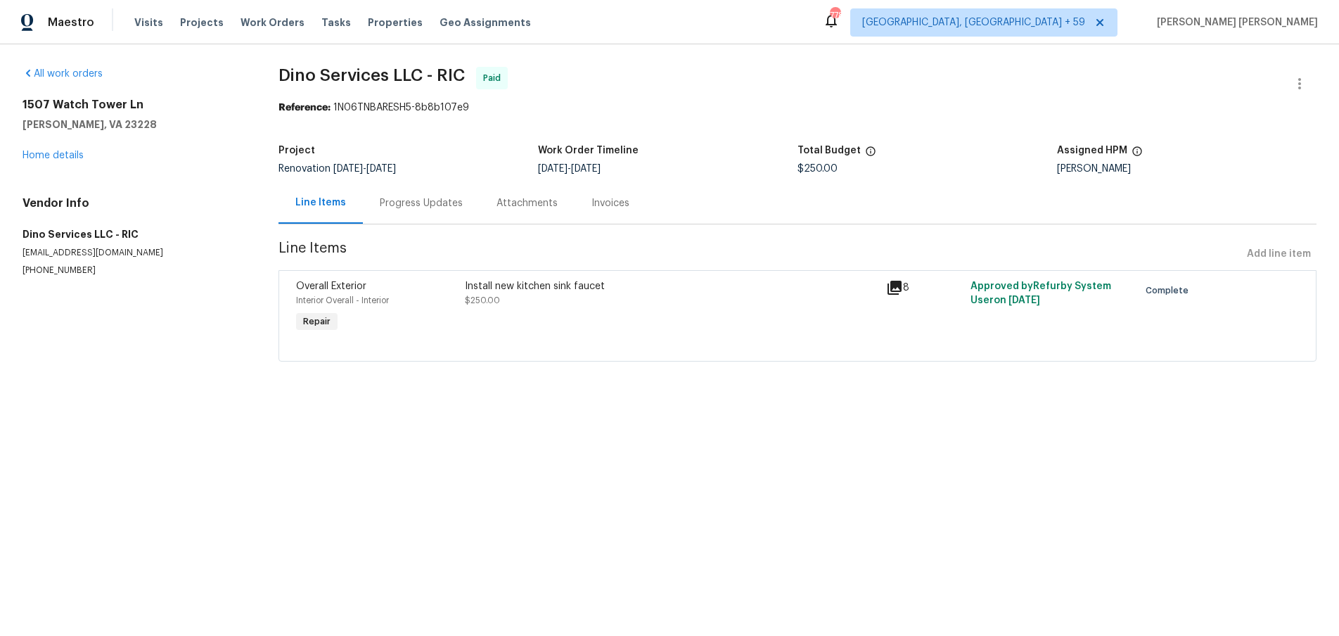
click at [433, 190] on div "Progress Updates" at bounding box center [421, 203] width 117 height 42
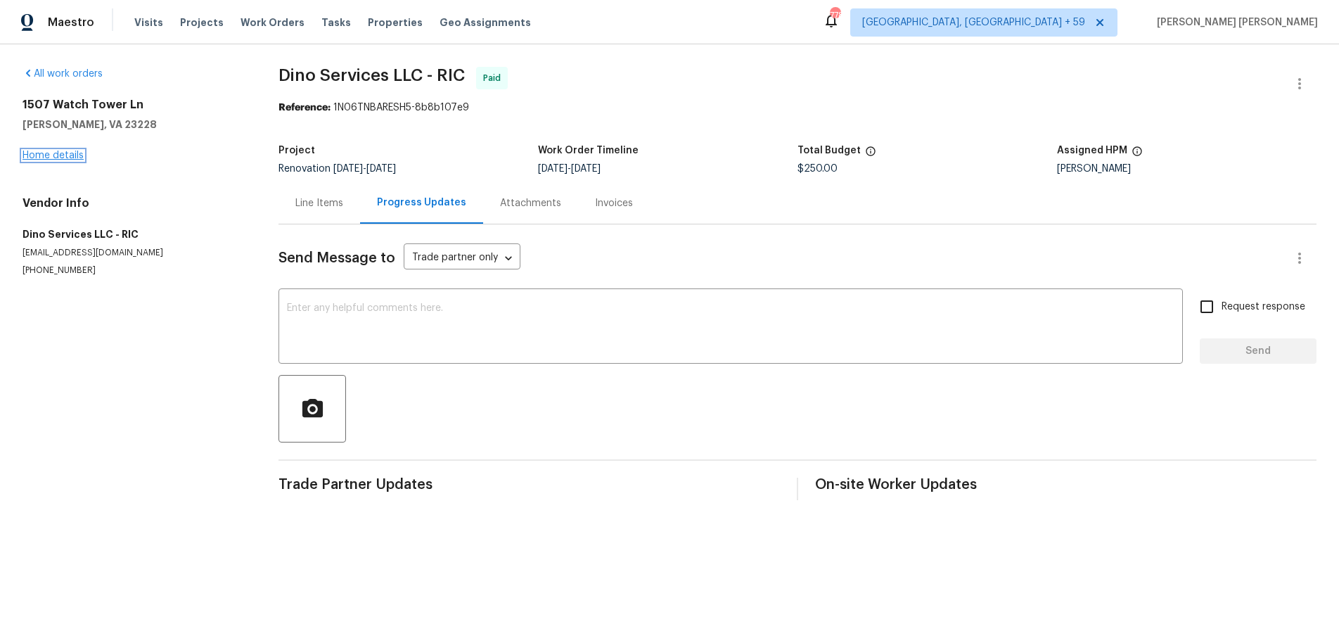
click at [51, 151] on link "Home details" at bounding box center [53, 156] width 61 height 10
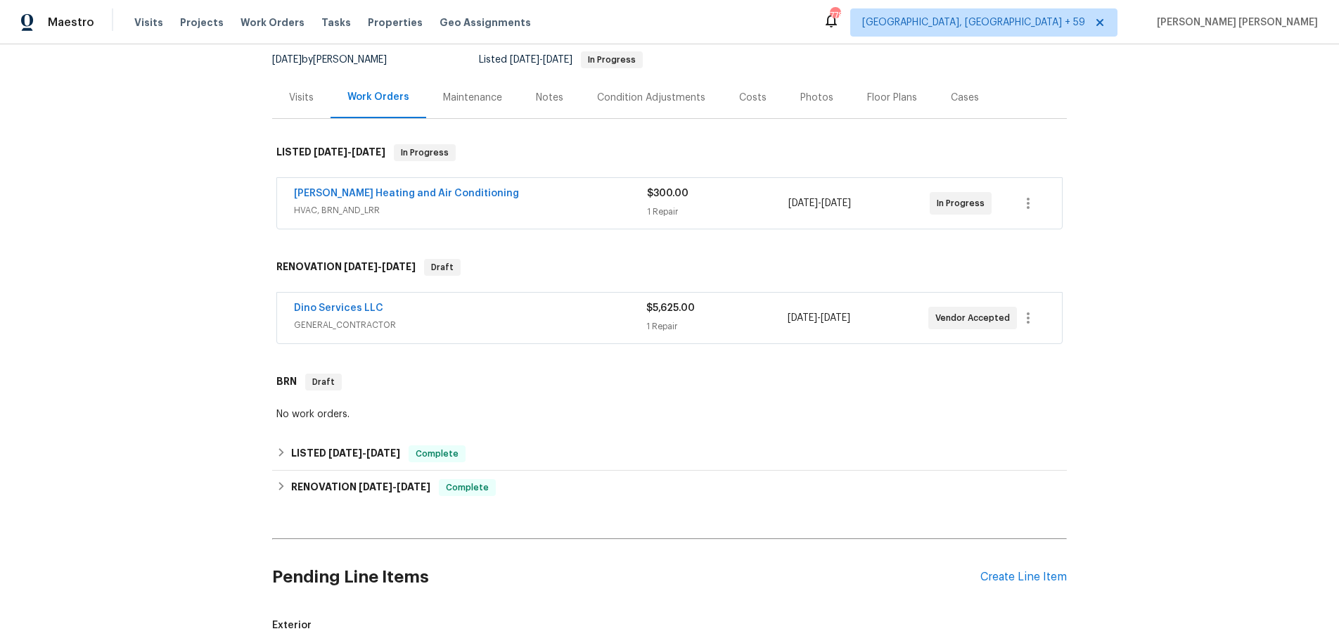
scroll to position [137, 0]
click at [280, 456] on icon at bounding box center [281, 452] width 10 height 10
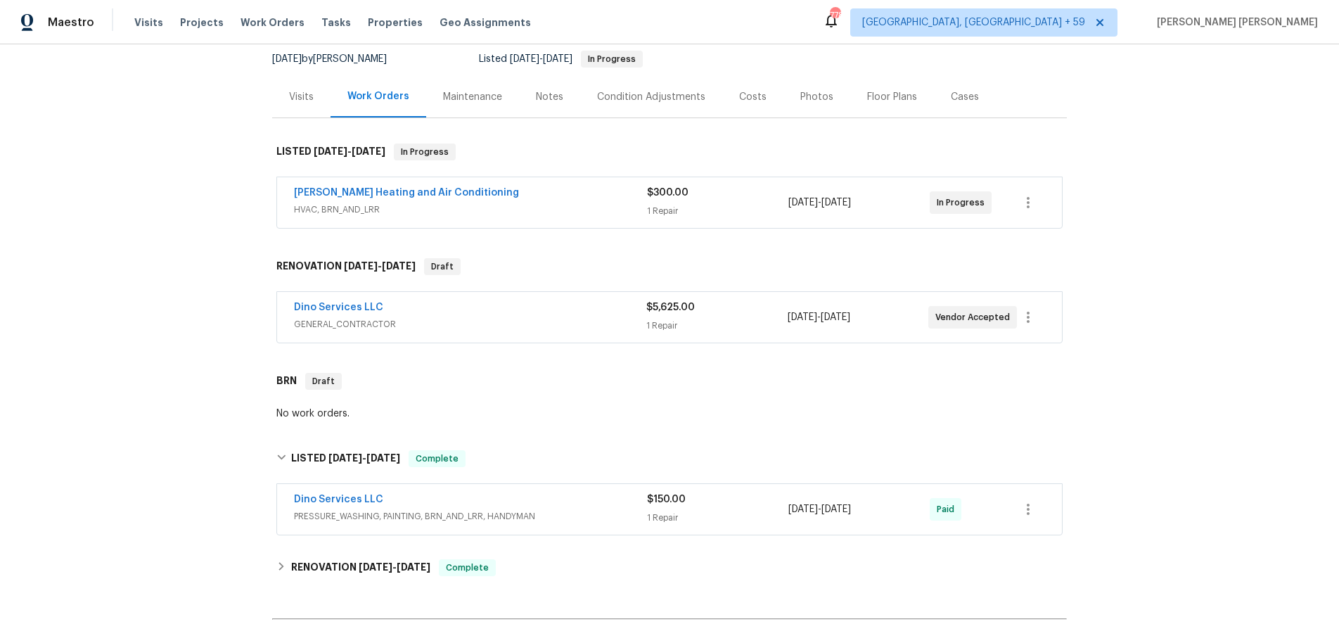
click at [451, 512] on span "PRESSURE_WASHING, PAINTING, BRN_AND_LRR, HANDYMAN" at bounding box center [470, 516] width 353 height 14
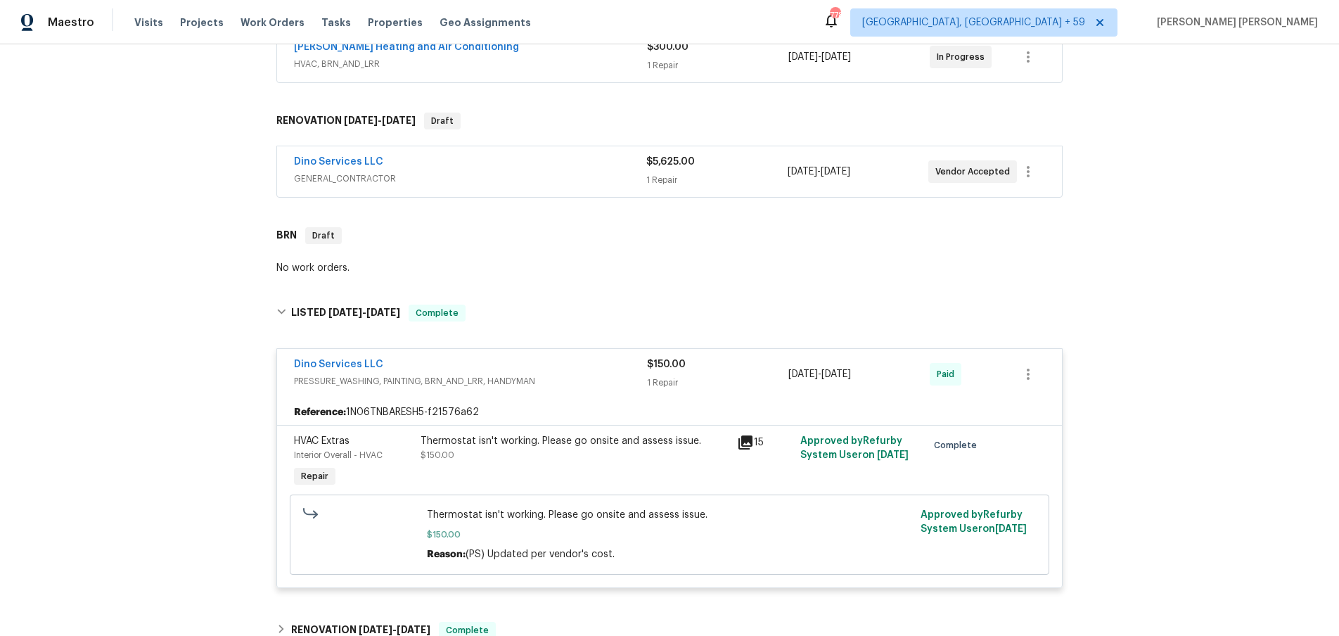
scroll to position [318, 0]
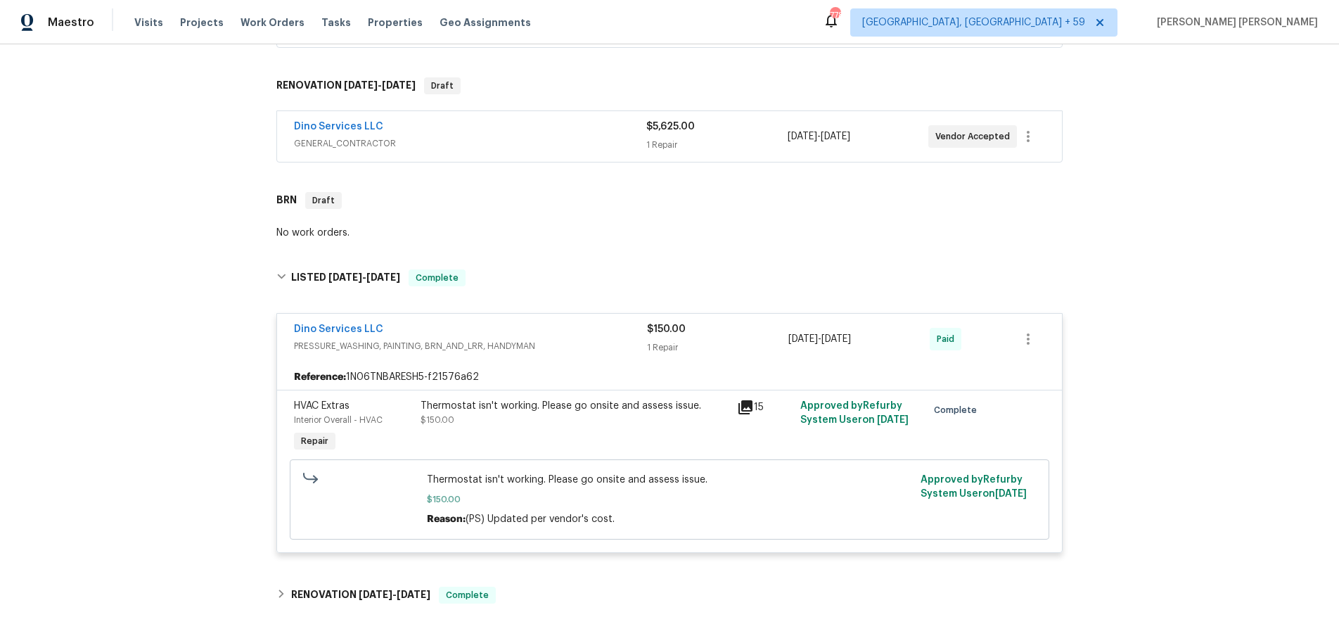
click at [747, 408] on icon at bounding box center [745, 407] width 17 height 17
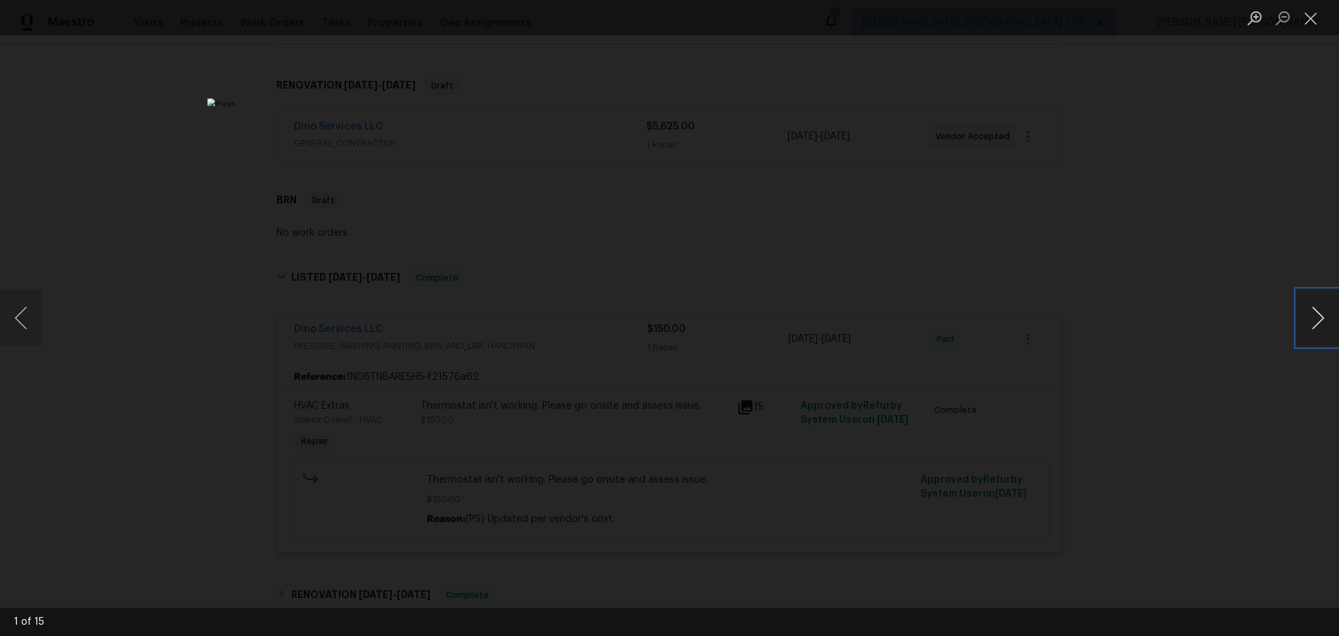
click at [1313, 333] on button "Next image" at bounding box center [1318, 318] width 42 height 56
click at [1145, 412] on div "Lightbox" at bounding box center [669, 318] width 1339 height 636
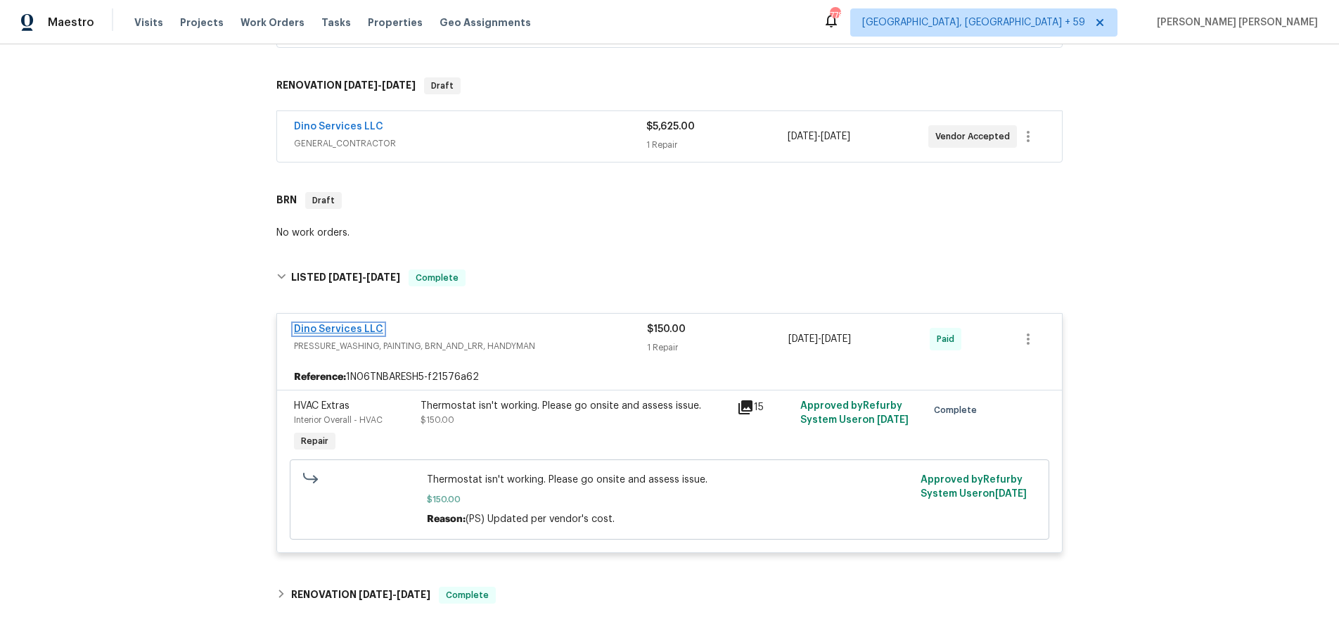
click at [345, 329] on link "Dino Services LLC" at bounding box center [338, 329] width 89 height 10
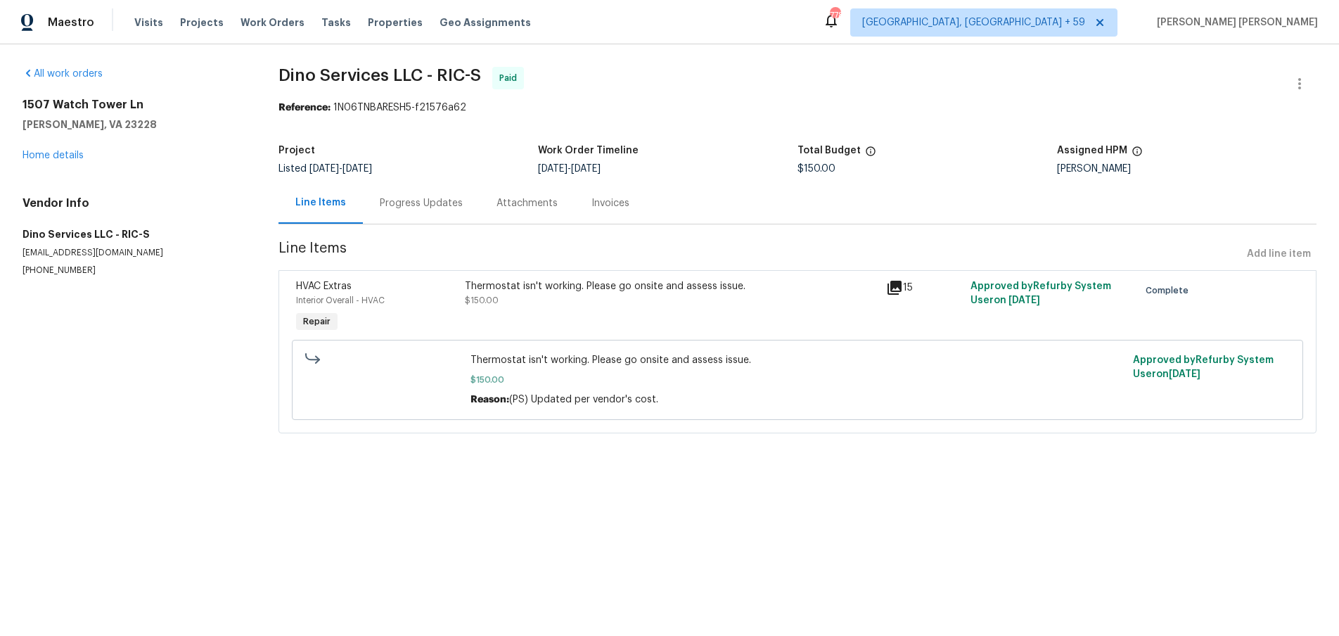
click at [393, 202] on div "Progress Updates" at bounding box center [421, 203] width 83 height 14
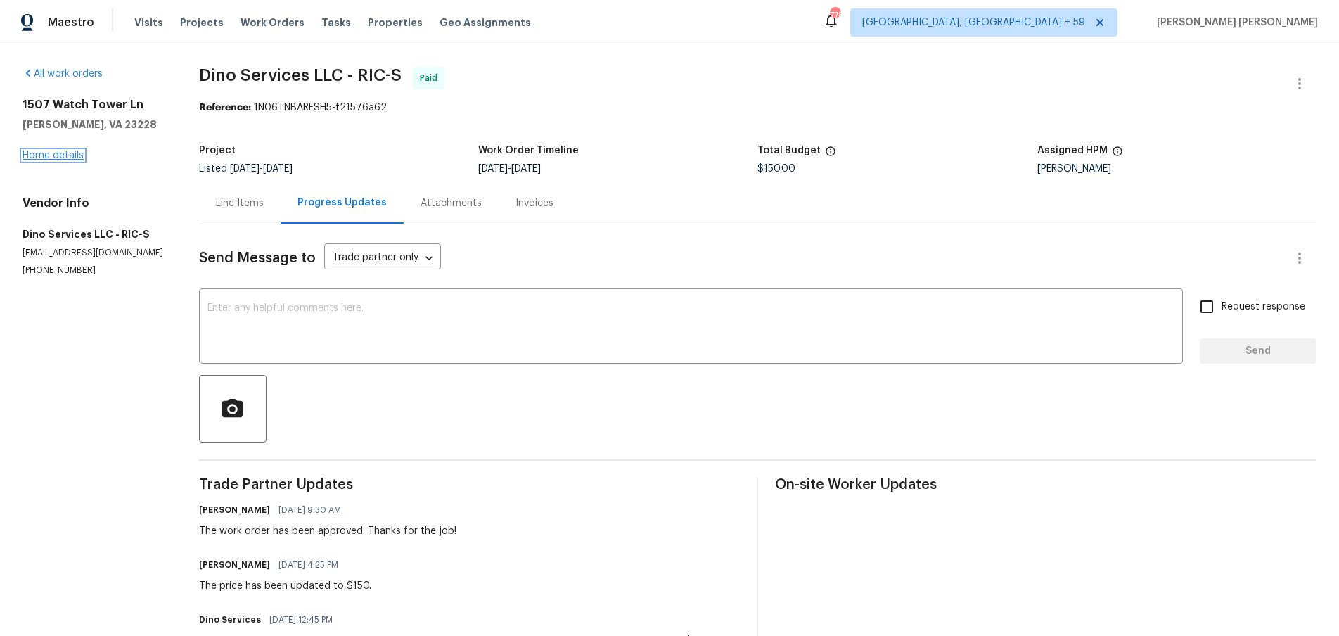
click at [66, 155] on link "Home details" at bounding box center [53, 156] width 61 height 10
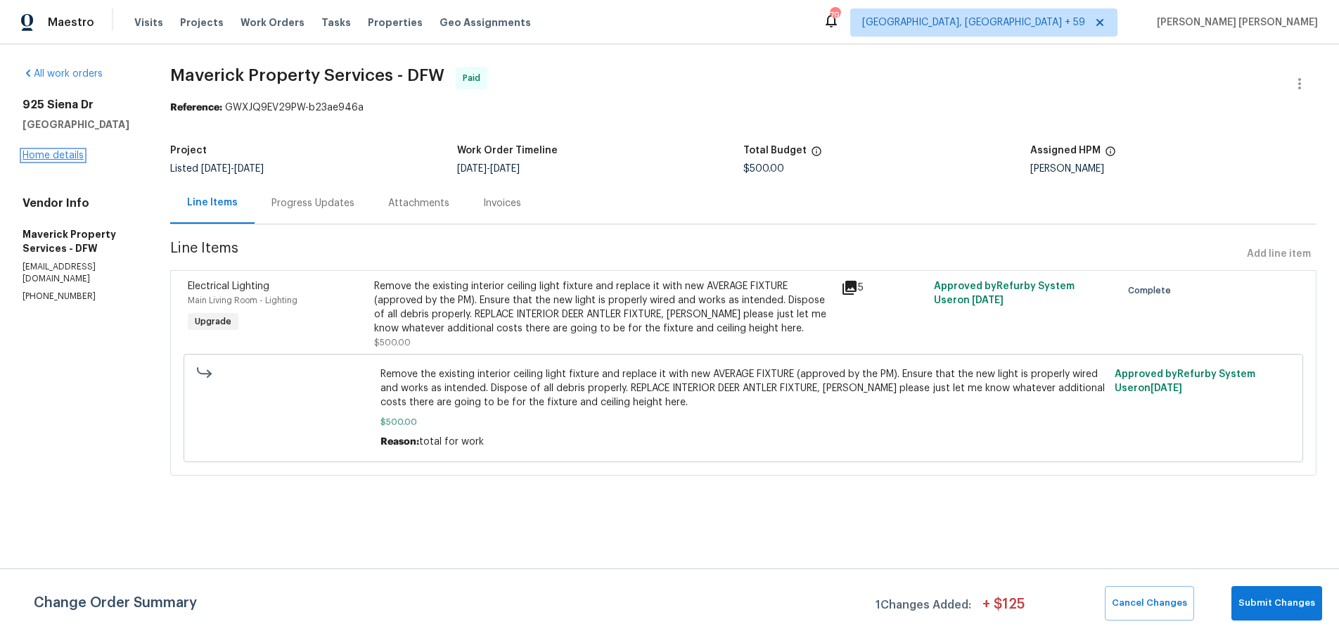
click at [68, 155] on link "Home details" at bounding box center [53, 156] width 61 height 10
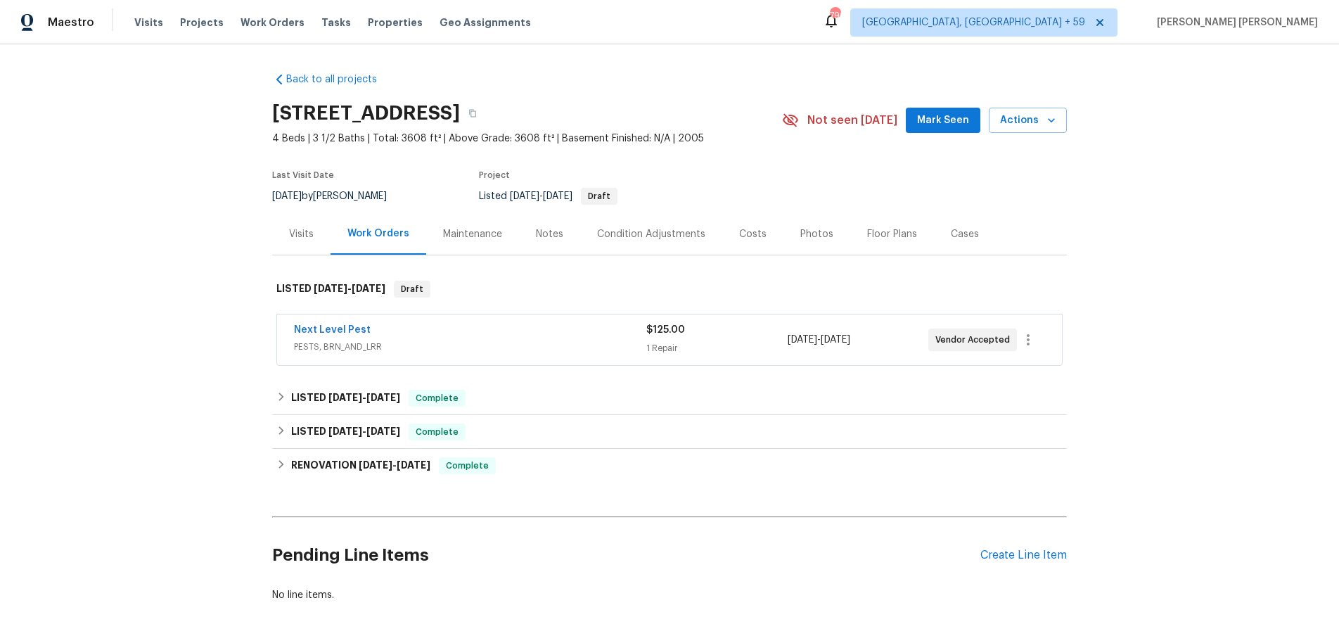
click at [597, 334] on div "Next Level Pest" at bounding box center [470, 331] width 352 height 17
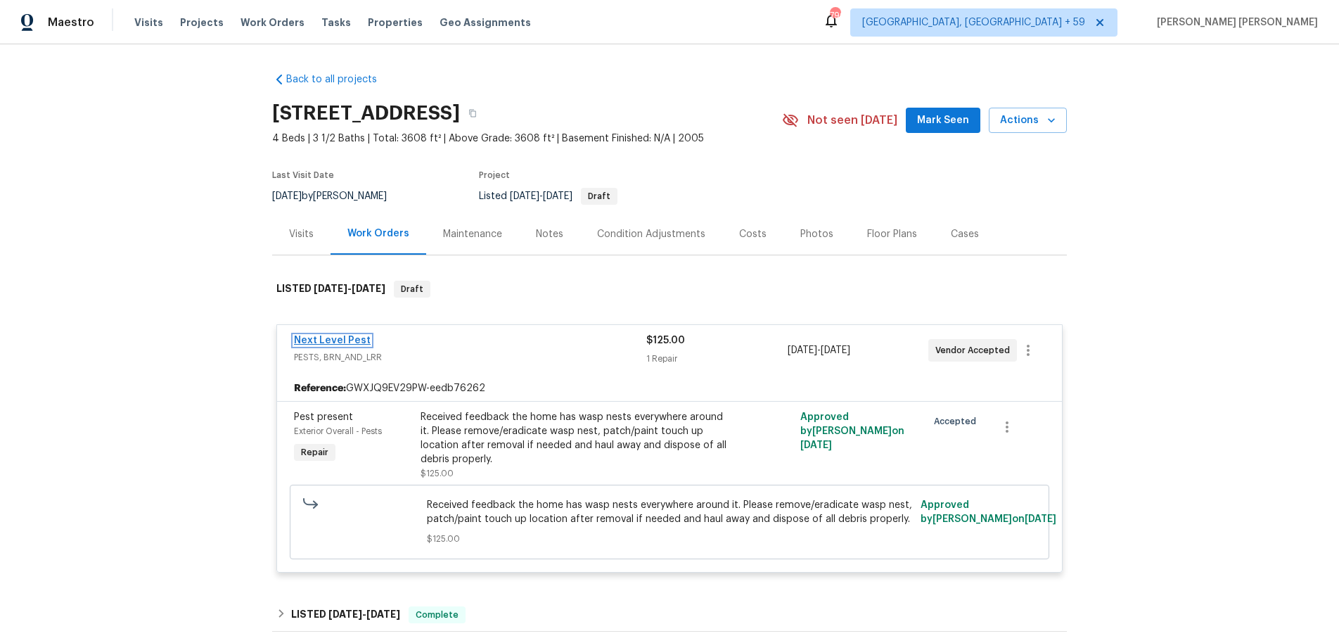
click at [340, 342] on link "Next Level Pest" at bounding box center [332, 341] width 77 height 10
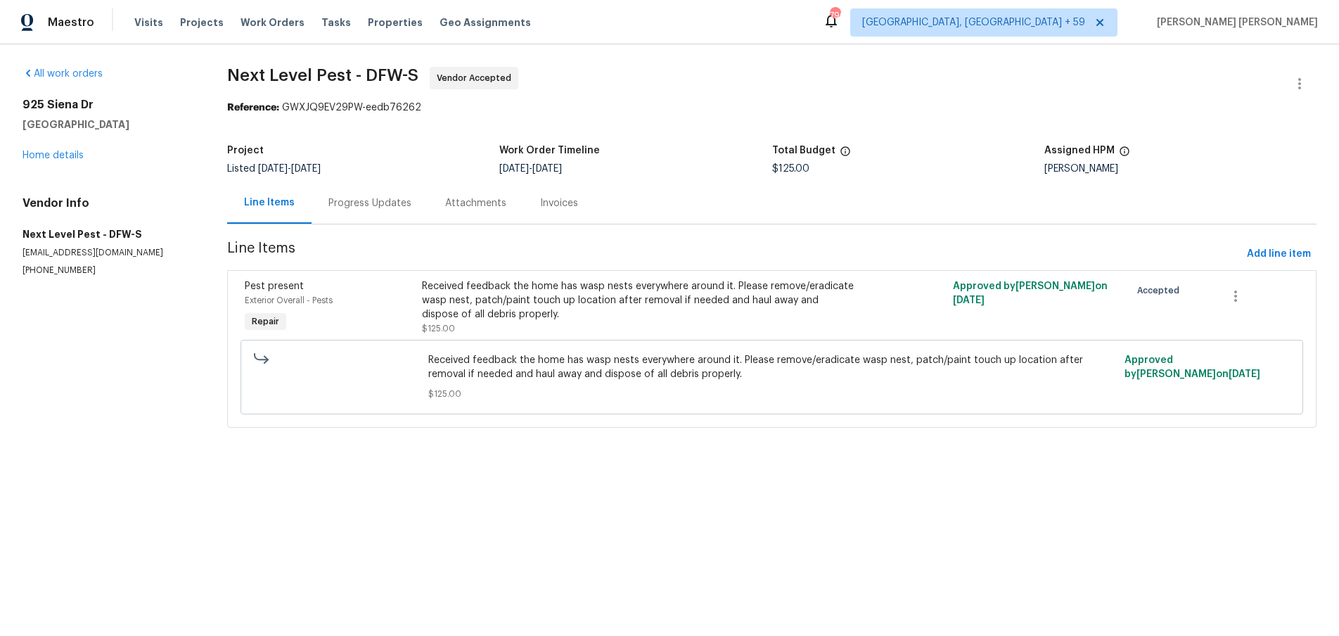
drag, startPoint x: 364, startPoint y: 205, endPoint x: 374, endPoint y: 219, distance: 17.2
click at [364, 204] on div "Progress Updates" at bounding box center [370, 203] width 83 height 14
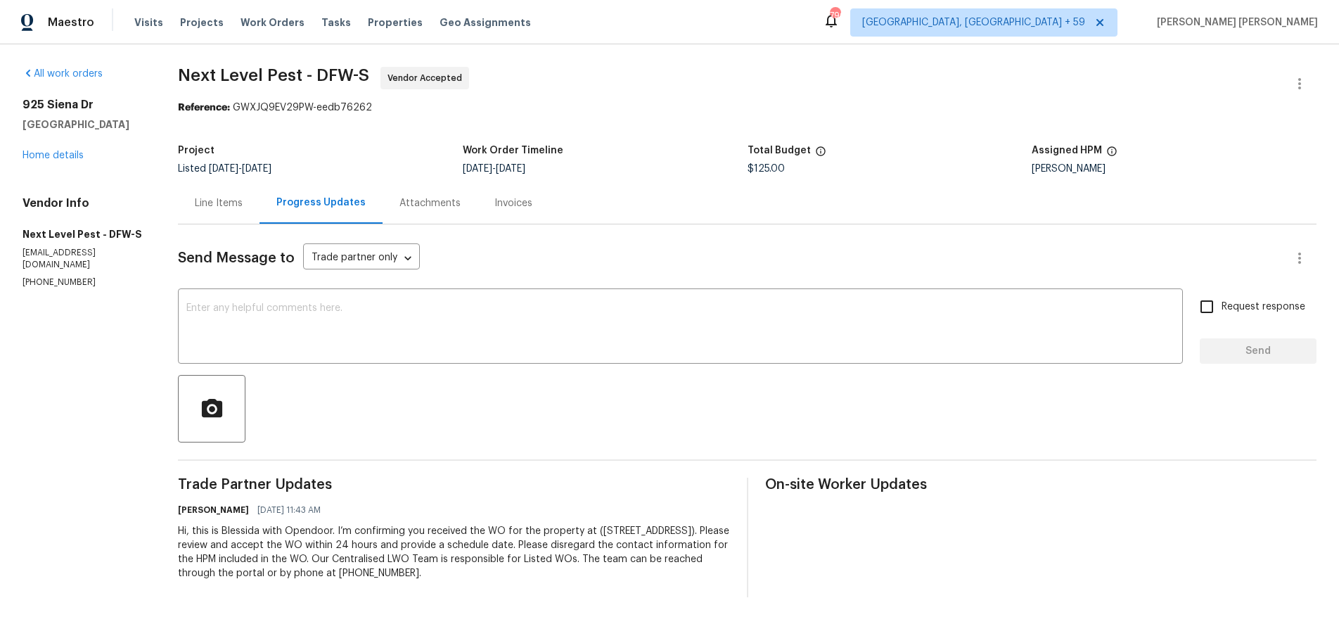
click at [208, 212] on div "Line Items" at bounding box center [219, 203] width 82 height 42
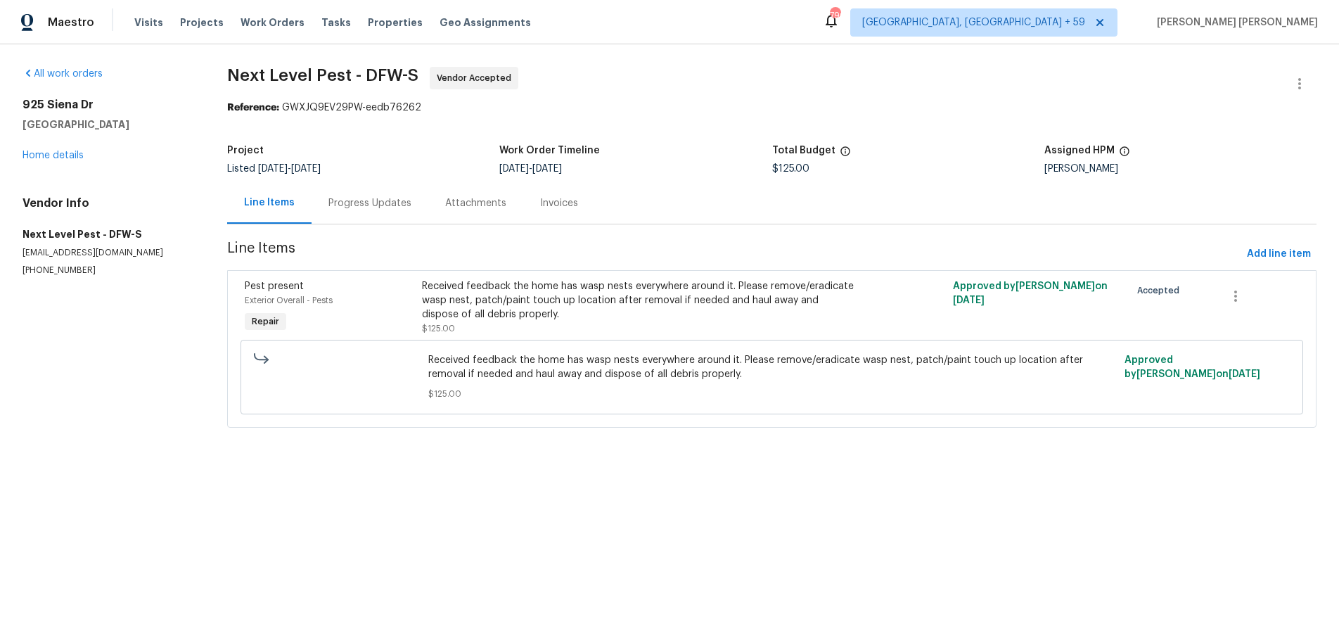
click at [791, 310] on div "Received feedback the home has wasp nests everywhere around it. Please remove/e…" at bounding box center [639, 300] width 434 height 42
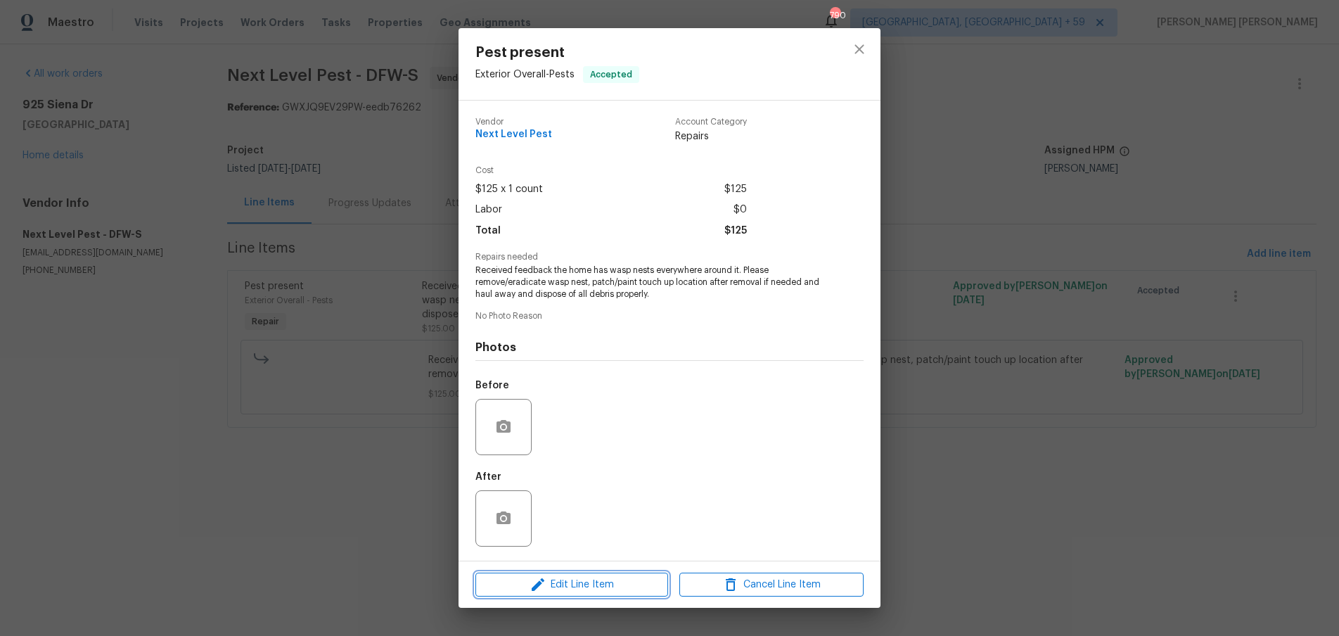
click at [633, 579] on span "Edit Line Item" at bounding box center [572, 585] width 184 height 18
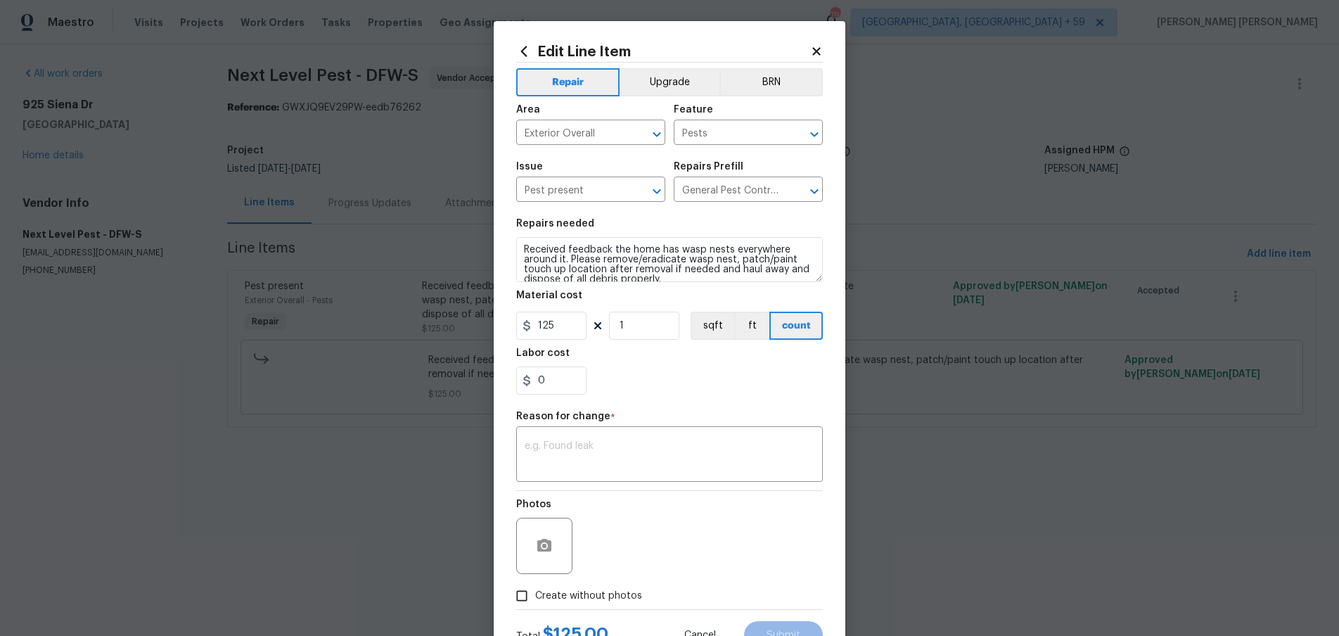
click at [812, 50] on icon at bounding box center [816, 51] width 13 height 13
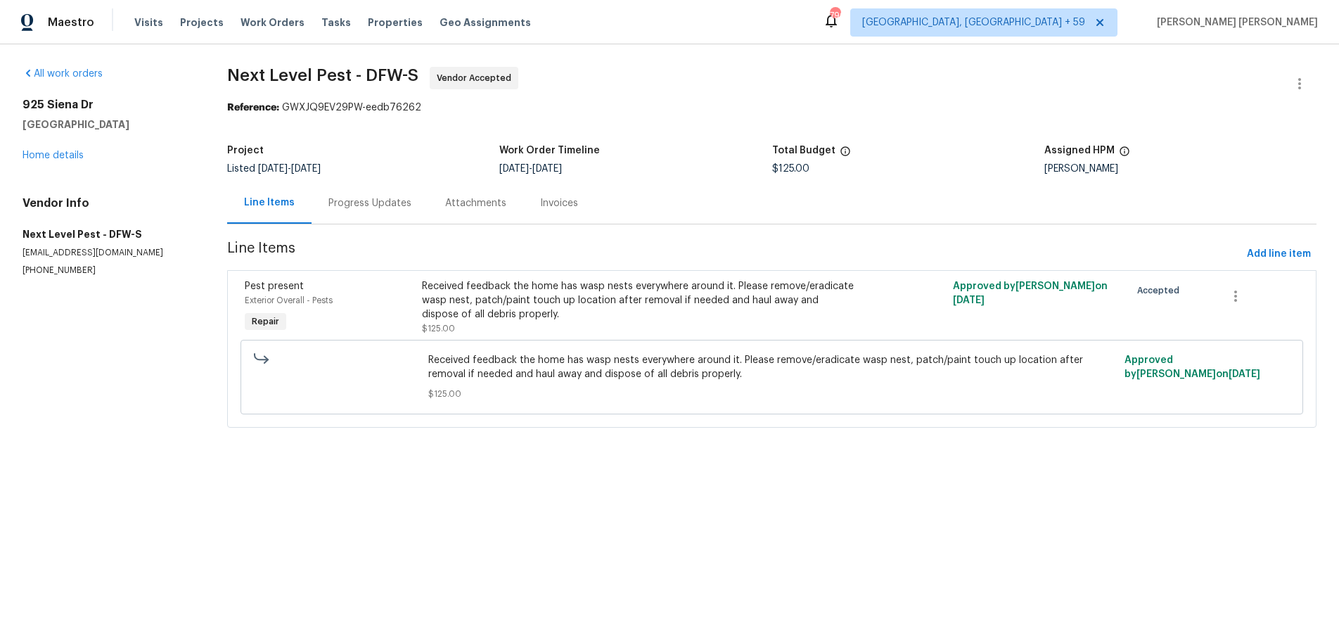
click at [775, 310] on div "Received feedback the home has wasp nests everywhere around it. Please remove/e…" at bounding box center [639, 300] width 434 height 42
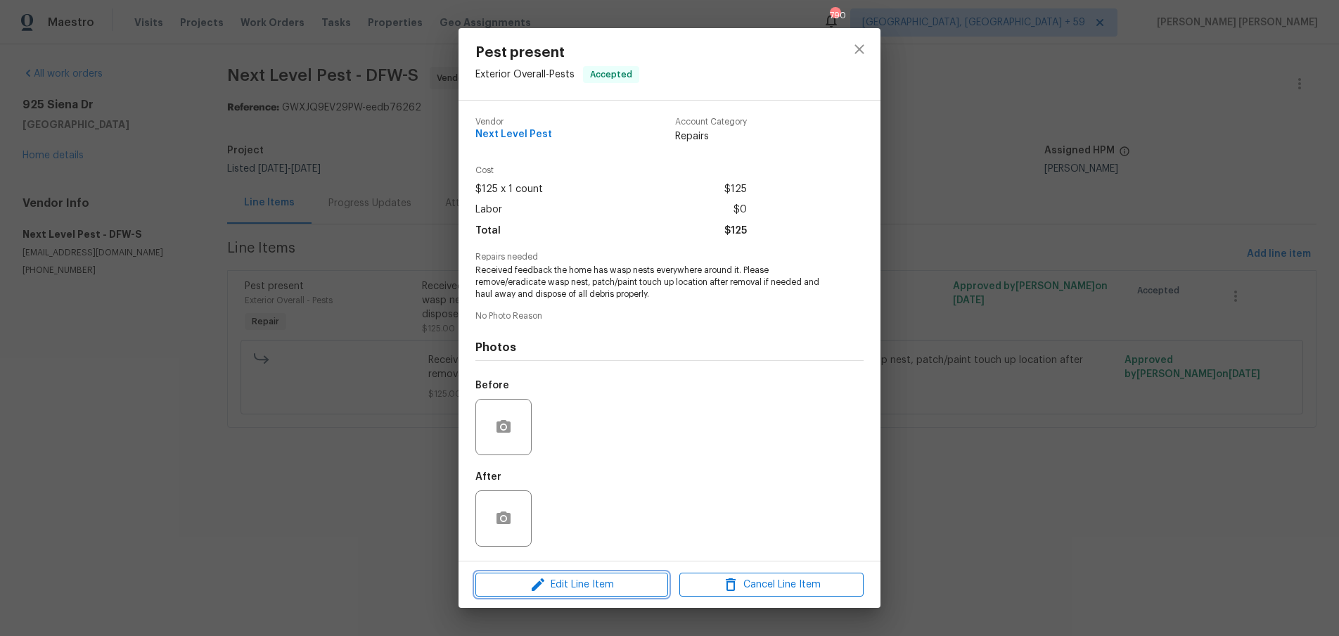
click at [625, 582] on span "Edit Line Item" at bounding box center [572, 585] width 184 height 18
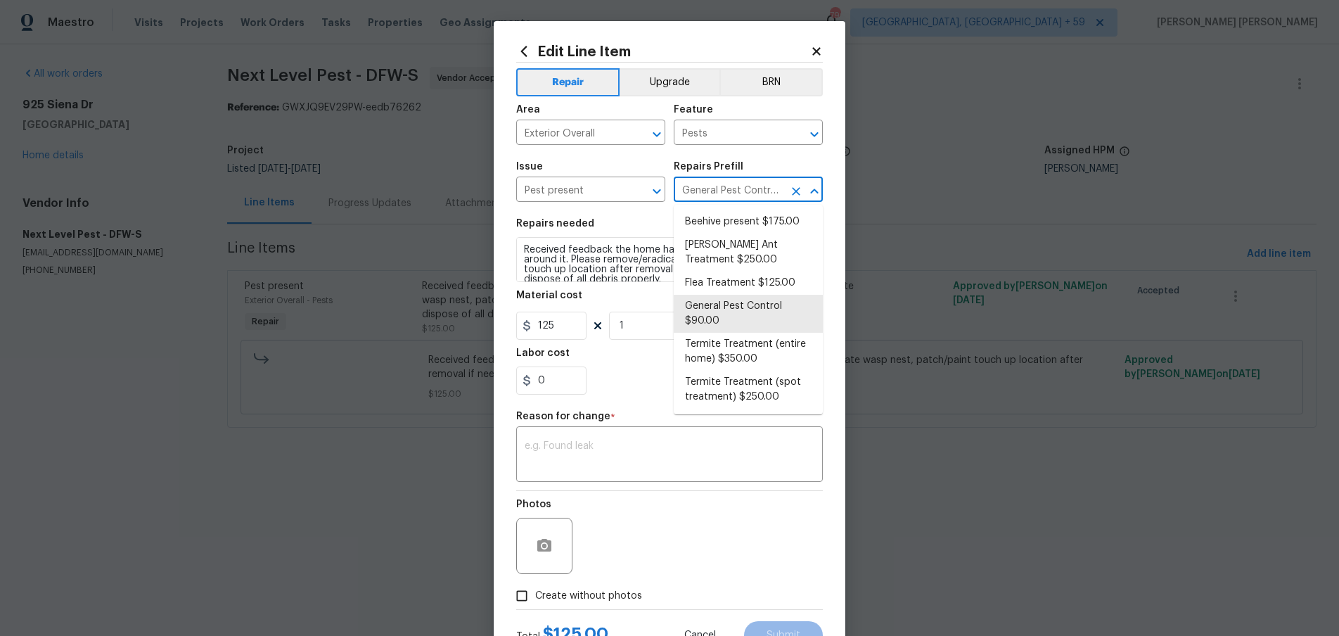
click at [760, 186] on input "General Pest Control $90.00" at bounding box center [729, 191] width 110 height 22
click at [976, 152] on body "Maestro Visits Projects Work Orders Tasks Properties Geo Assignments 790 [GEOGR…" at bounding box center [669, 233] width 1339 height 467
click at [971, 151] on div "Total Budget" at bounding box center [908, 155] width 272 height 18
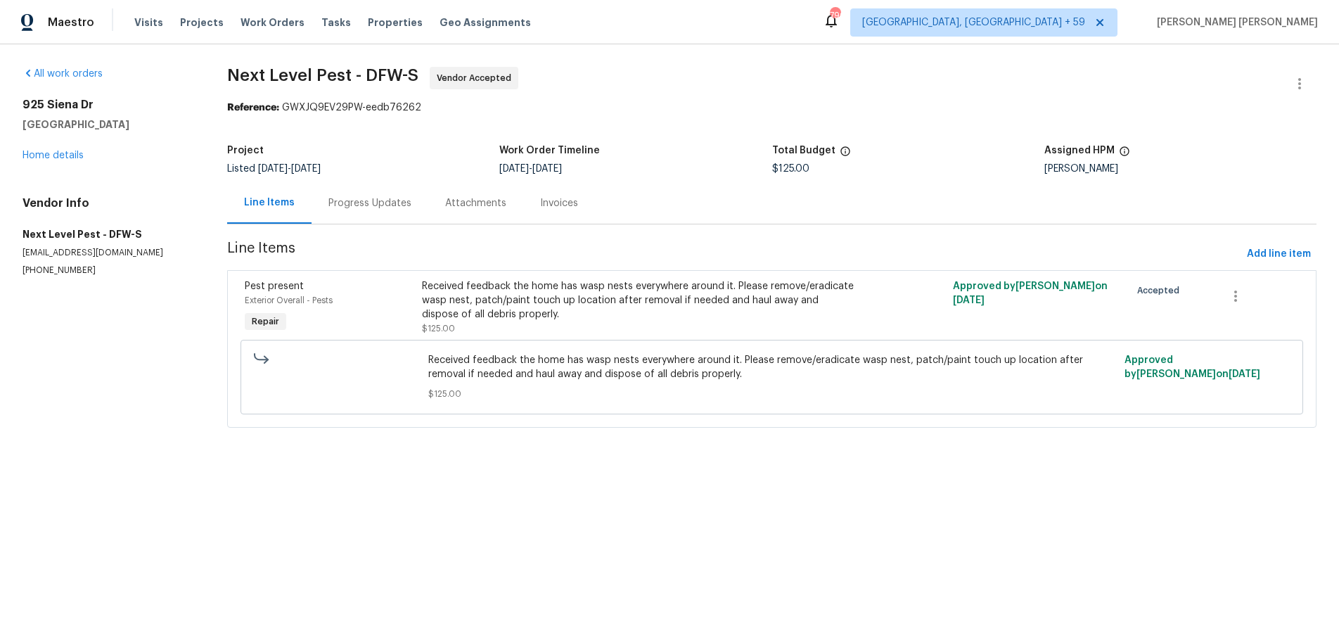
click at [515, 297] on div "Received feedback the home has wasp nests everywhere around it. Please remove/e…" at bounding box center [639, 300] width 434 height 42
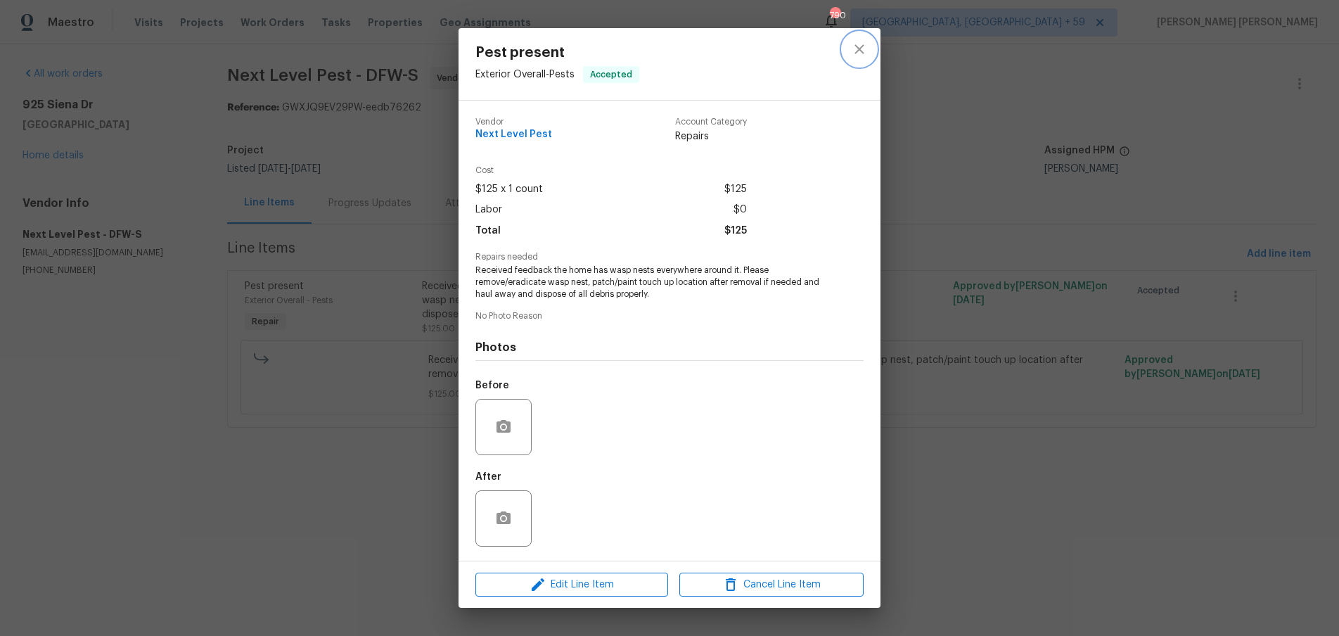
click at [857, 46] on icon "close" at bounding box center [859, 49] width 17 height 17
